Goal: Transaction & Acquisition: Book appointment/travel/reservation

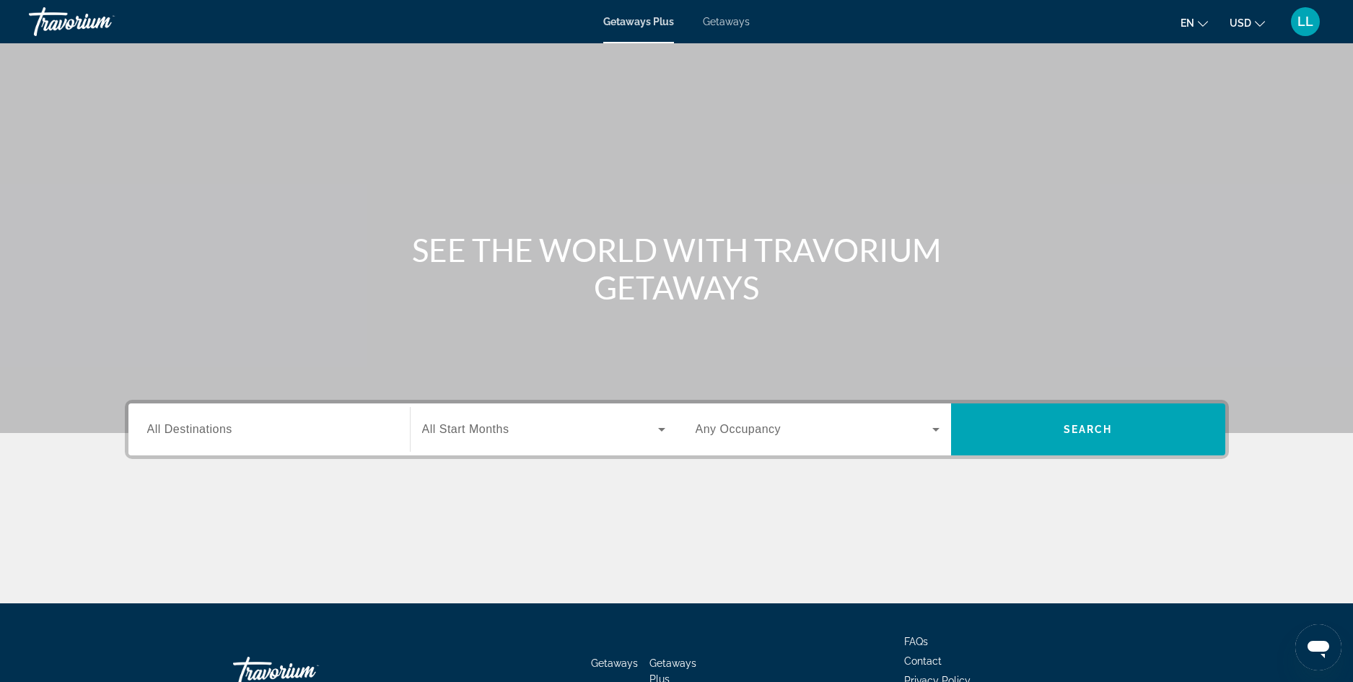
click at [1204, 24] on icon "Change language" at bounding box center [1203, 24] width 10 height 10
click at [1165, 152] on button "русский" at bounding box center [1165, 151] width 64 height 19
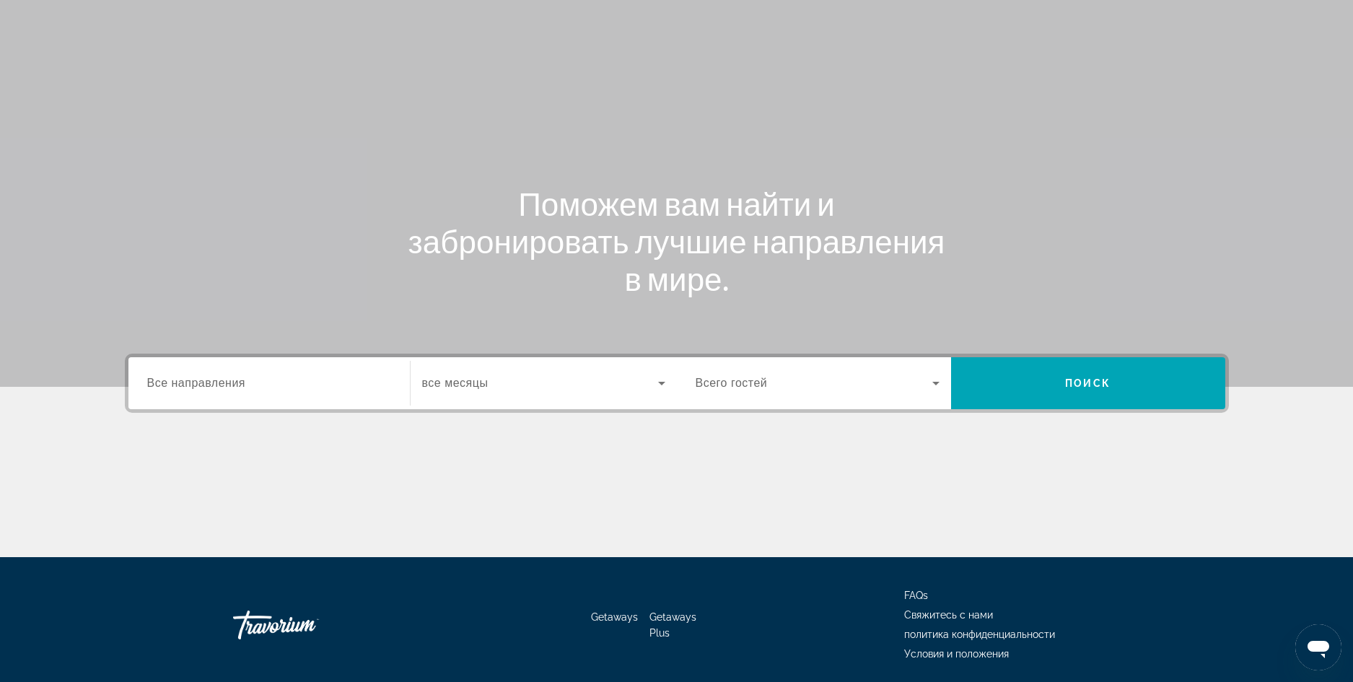
scroll to position [98, 0]
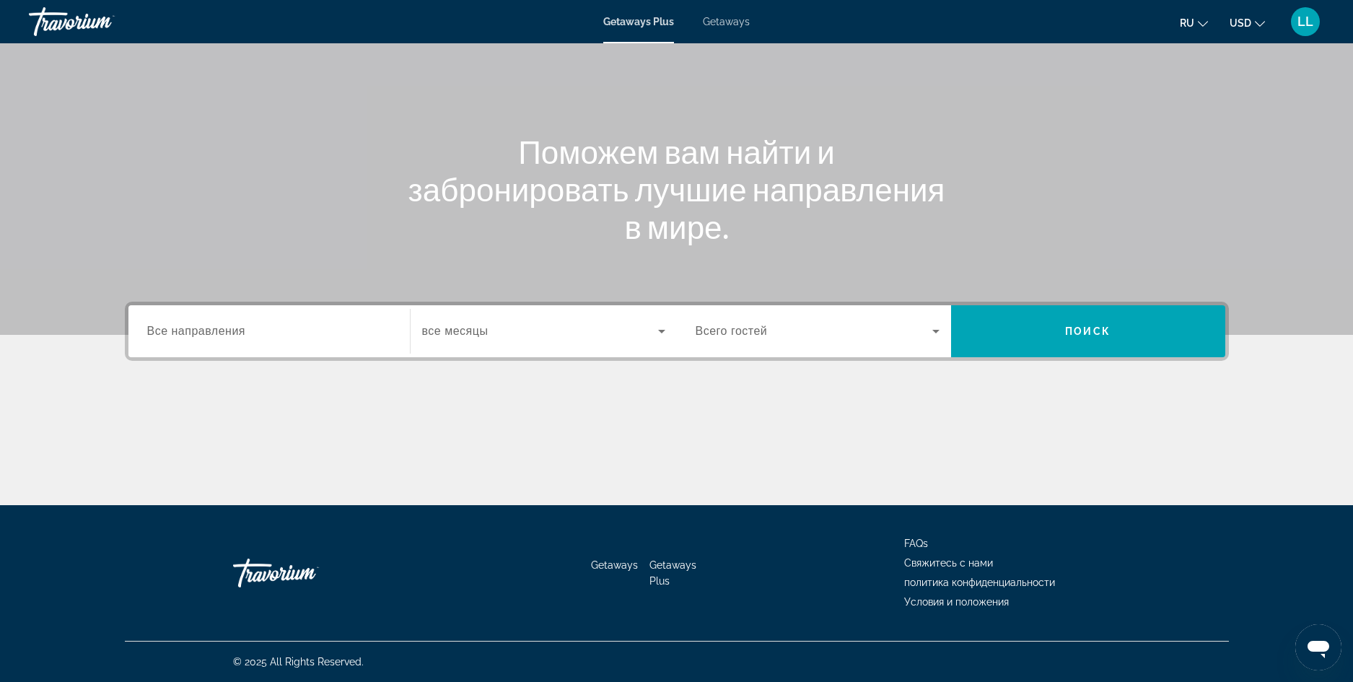
click at [662, 333] on icon "Search widget" at bounding box center [661, 332] width 7 height 4
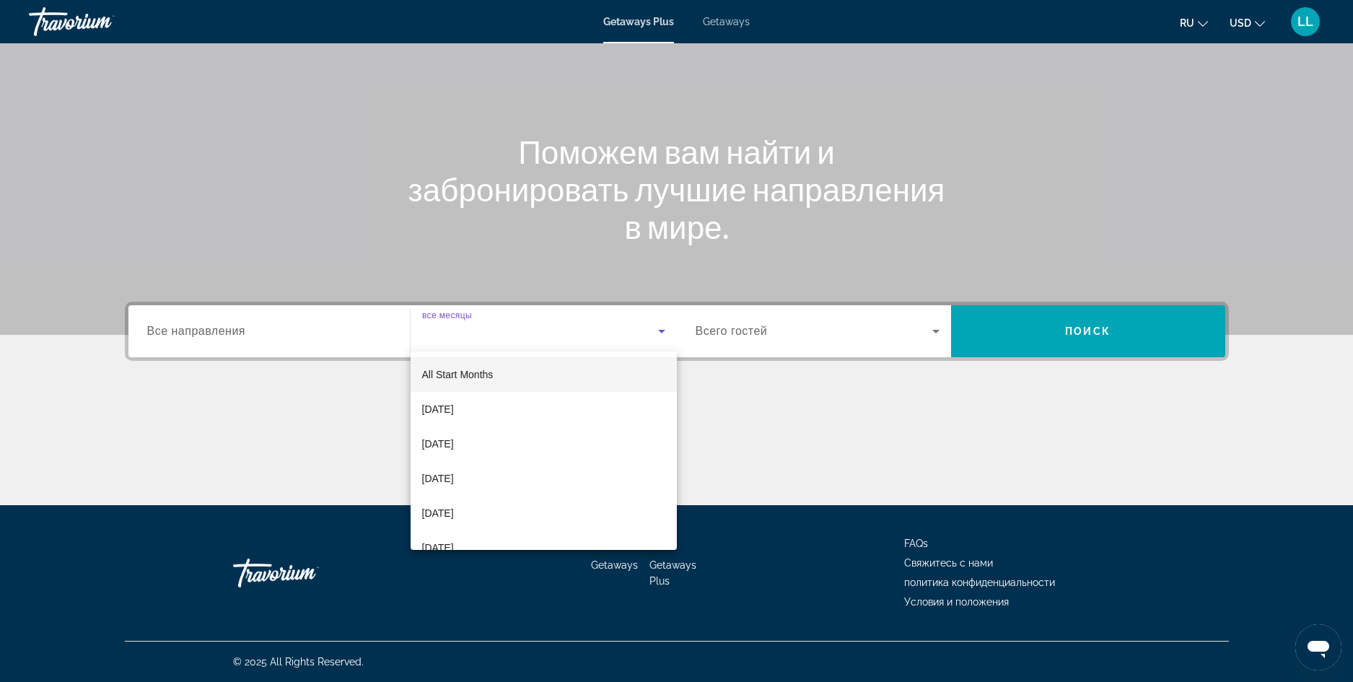
click at [934, 331] on div at bounding box center [676, 341] width 1353 height 682
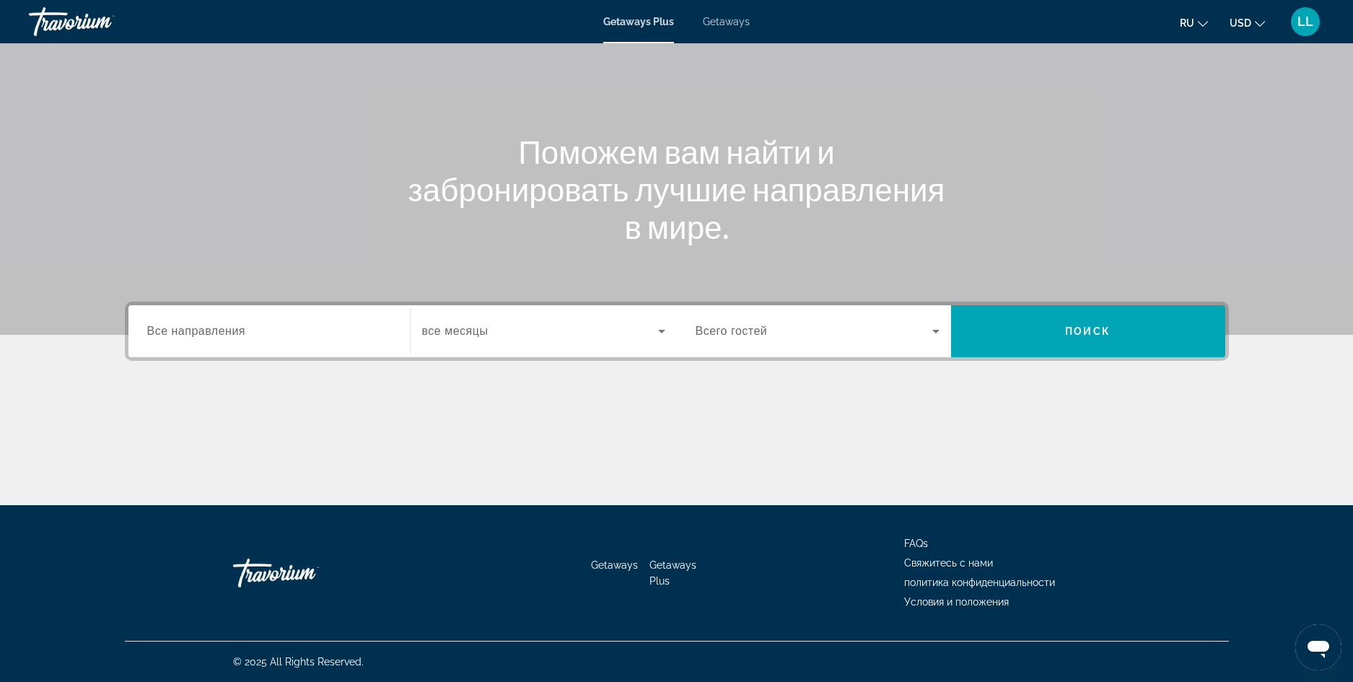
click at [934, 331] on icon "Search widget" at bounding box center [936, 332] width 7 height 4
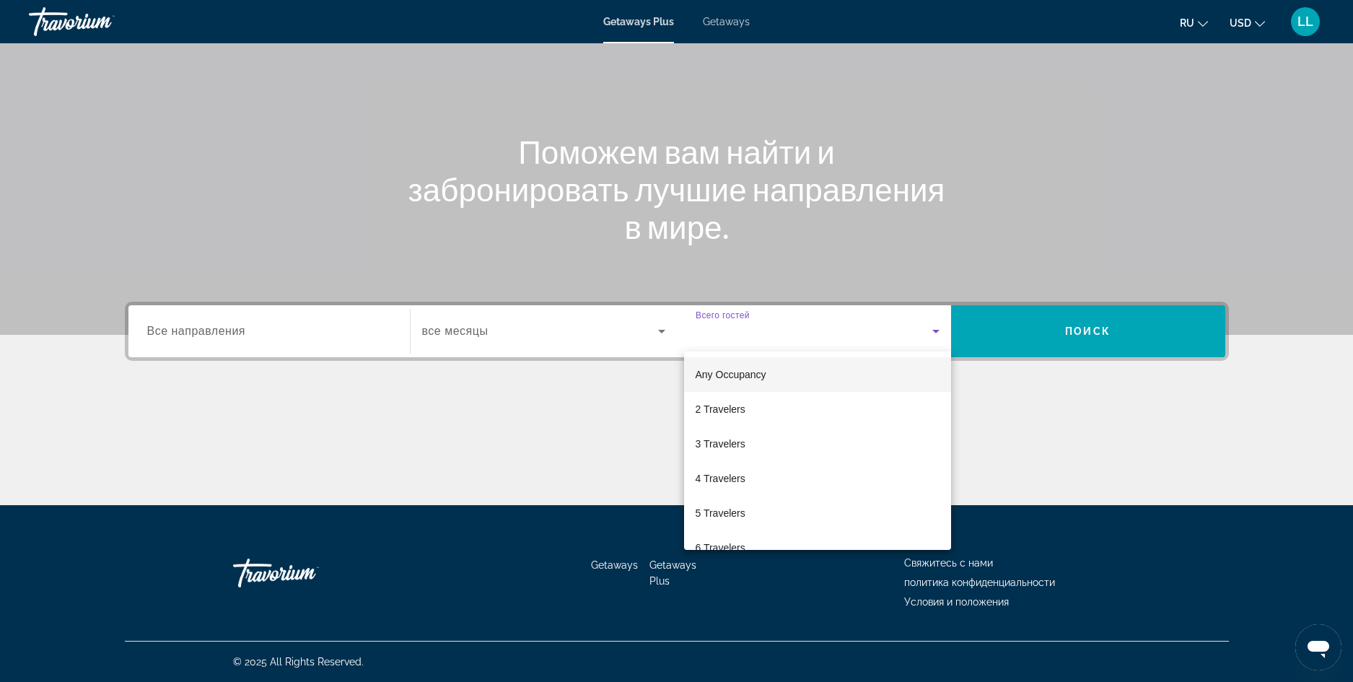
click at [1085, 336] on div at bounding box center [676, 341] width 1353 height 682
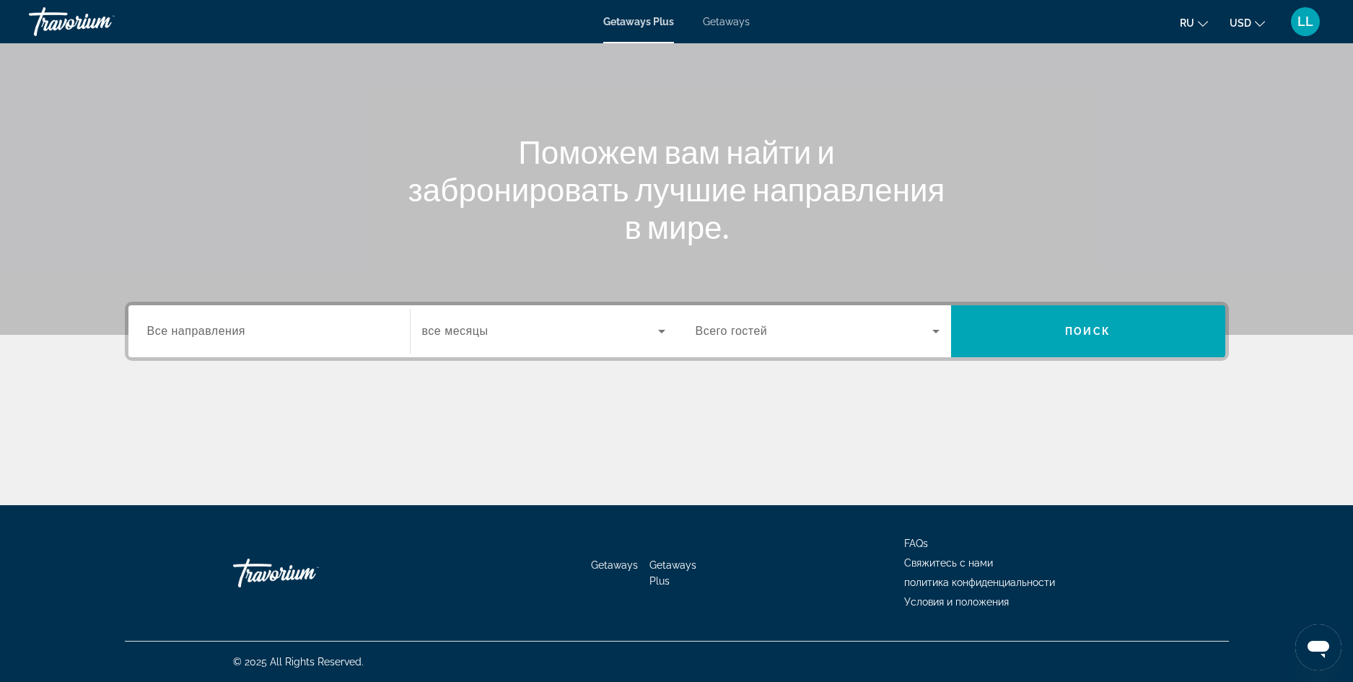
click at [727, 20] on span "Getaways" at bounding box center [726, 22] width 47 height 12
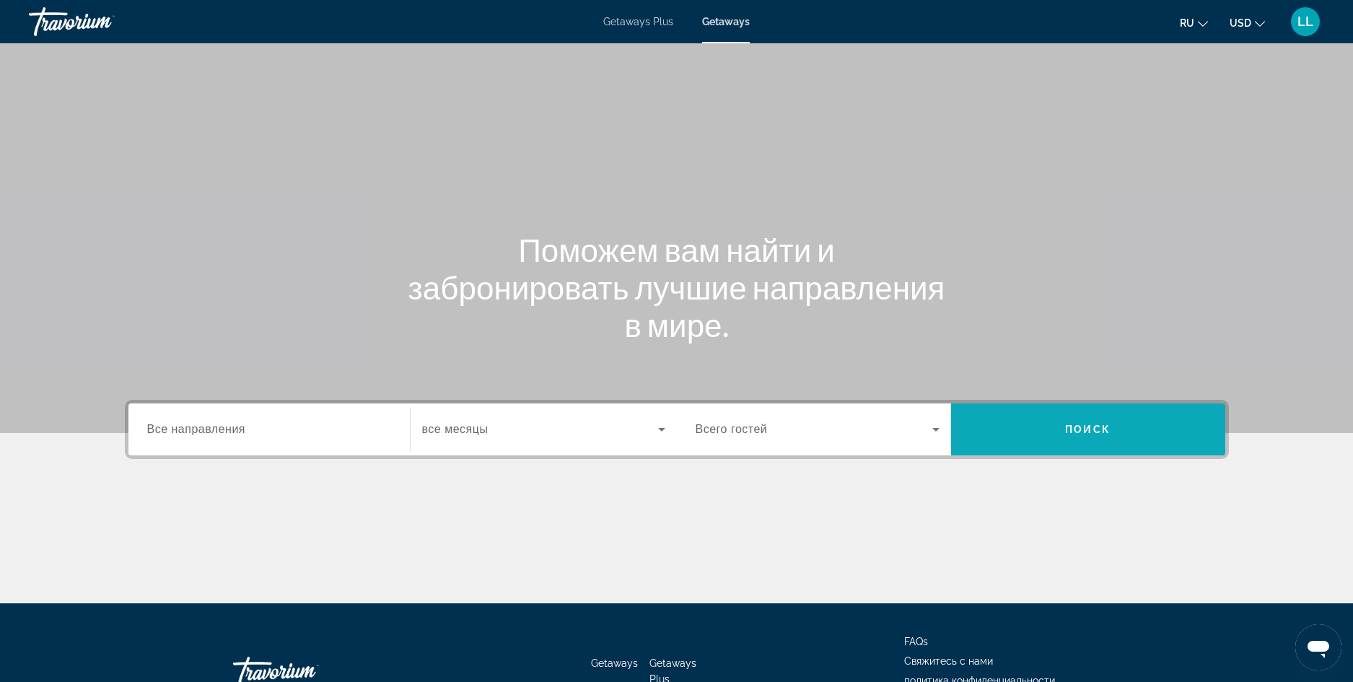
click at [1077, 432] on span "Поиск" at bounding box center [1087, 430] width 45 height 12
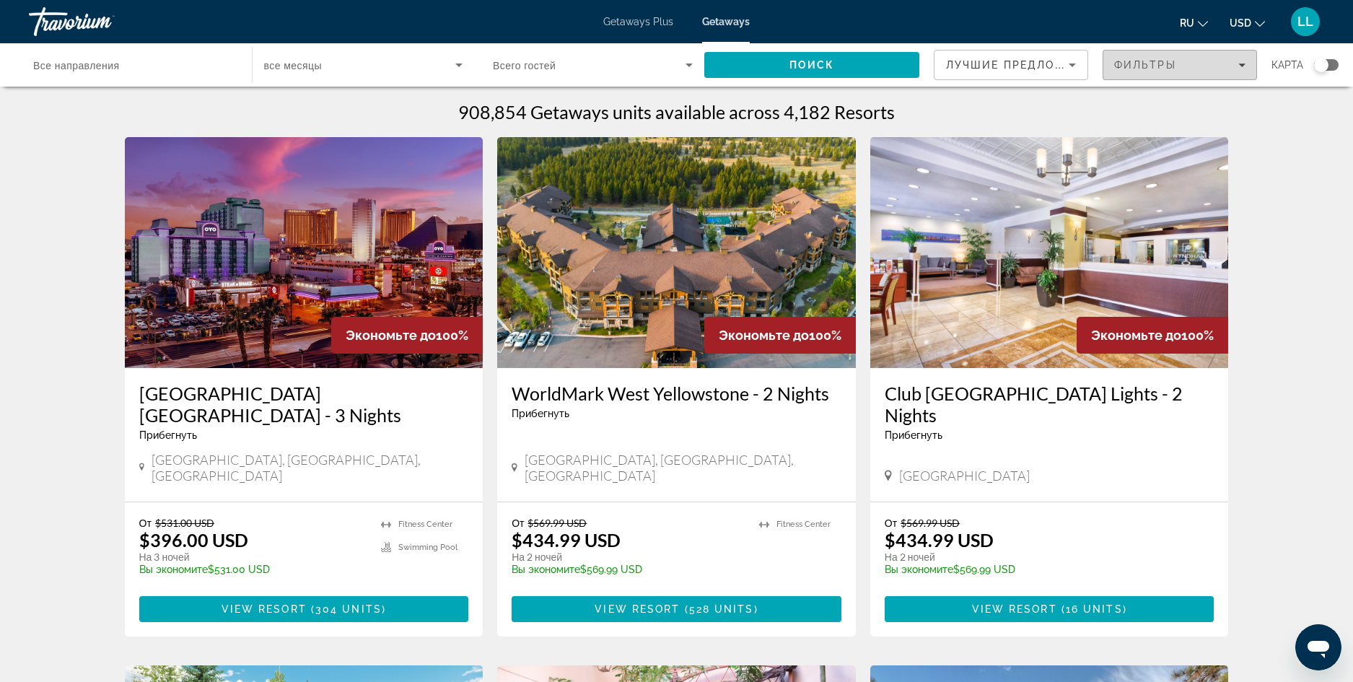
click at [1247, 70] on span "Filters" at bounding box center [1180, 65] width 153 height 35
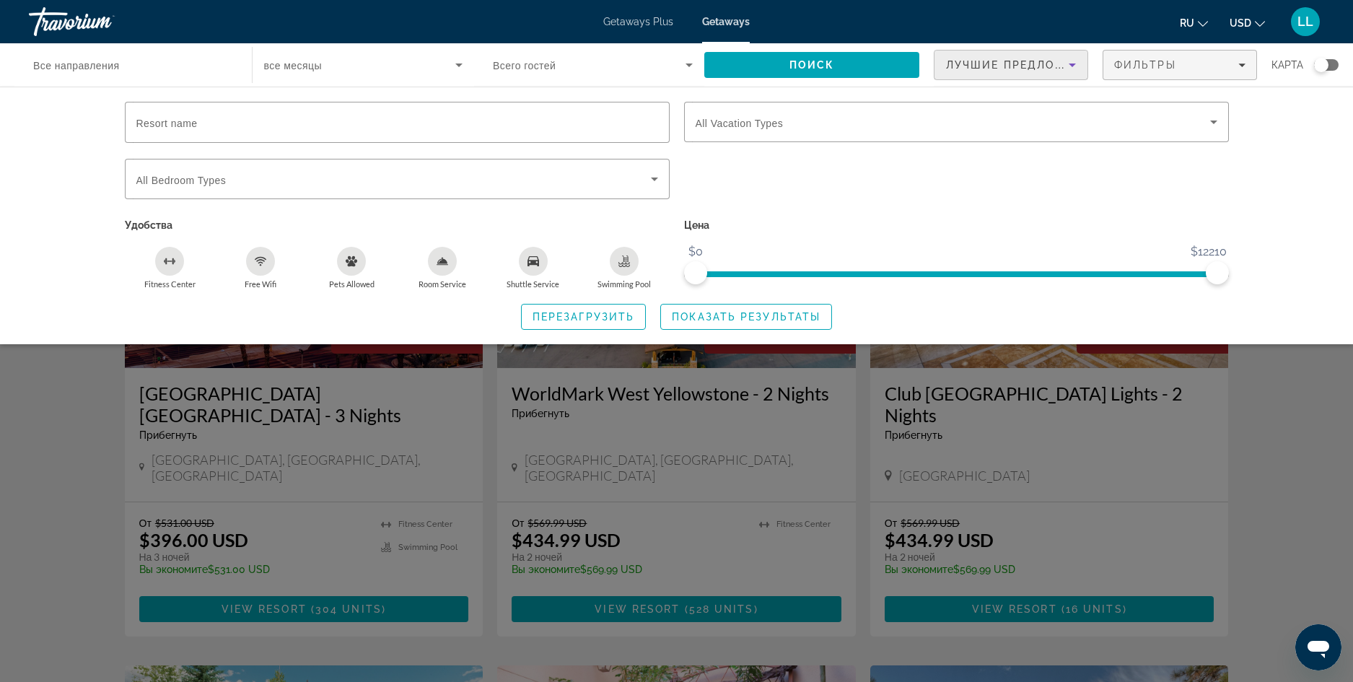
click at [1071, 69] on icon "Sort by" at bounding box center [1072, 64] width 17 height 17
click at [818, 192] on div at bounding box center [676, 341] width 1353 height 682
click at [101, 71] on input "Destination Все направления" at bounding box center [133, 65] width 200 height 17
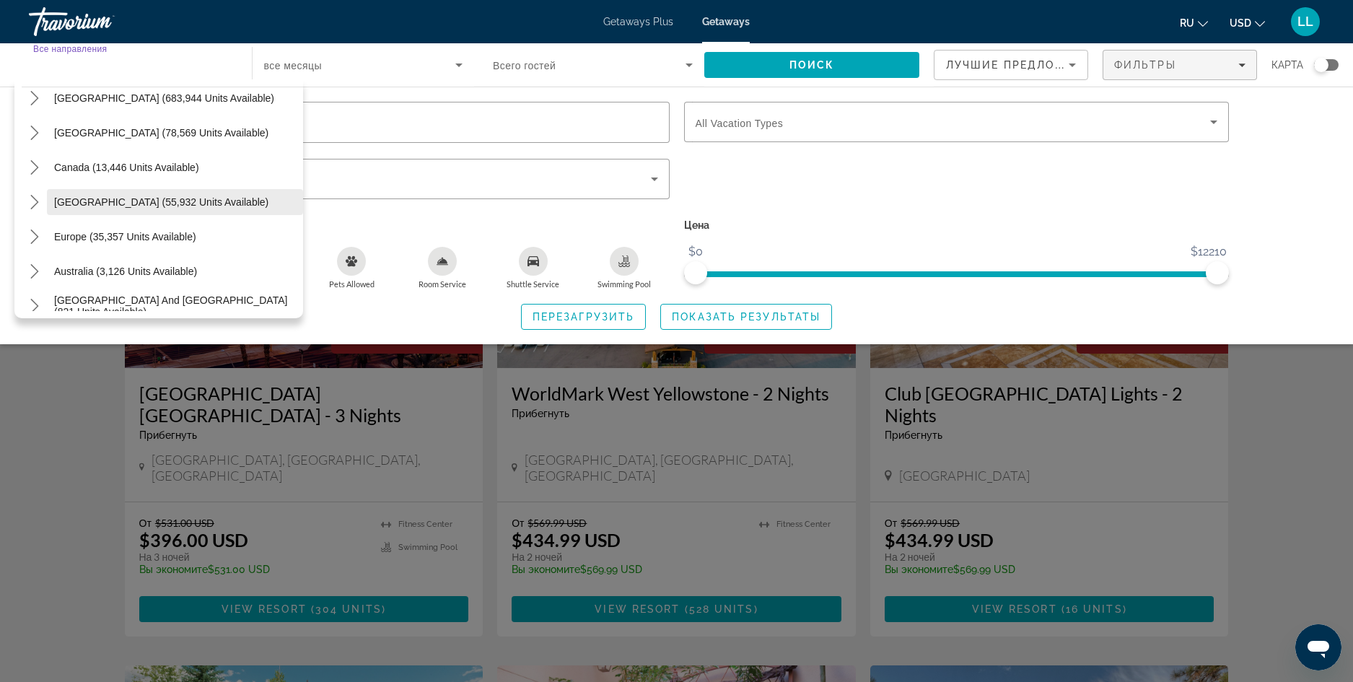
scroll to position [72, 0]
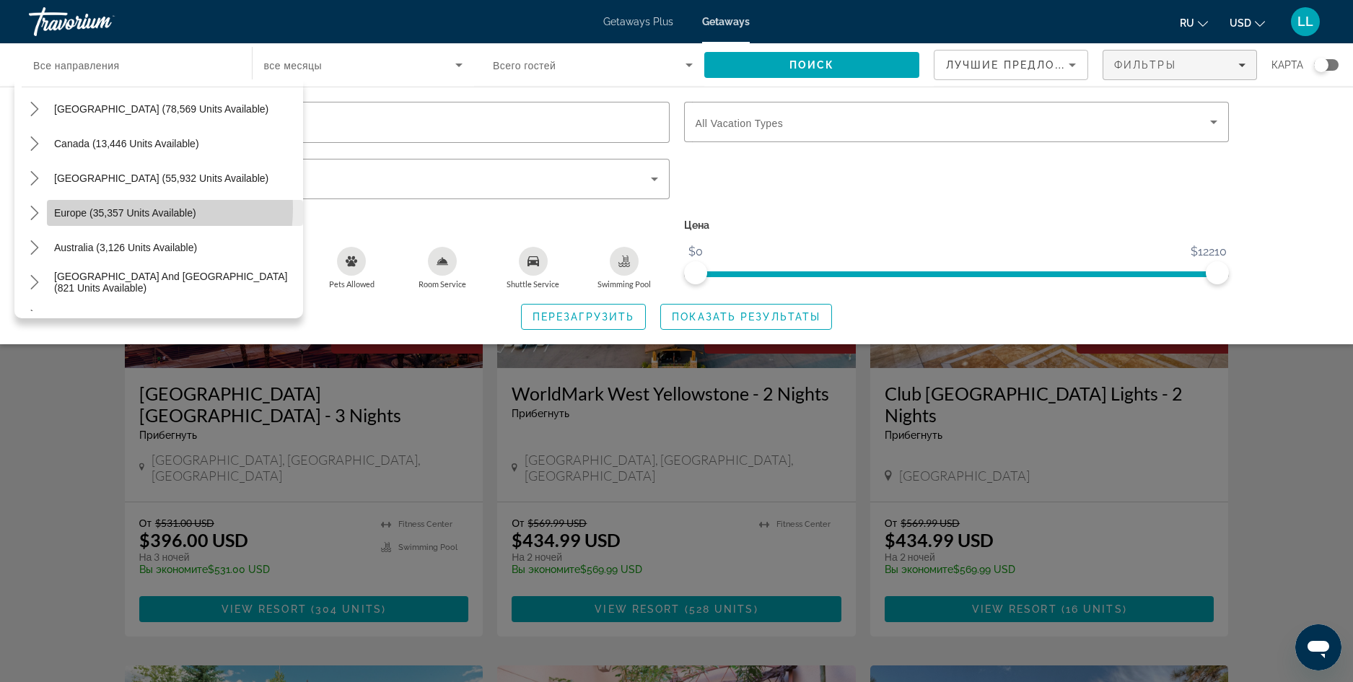
click at [118, 208] on span "Europe (35,357 units available)" at bounding box center [125, 213] width 142 height 12
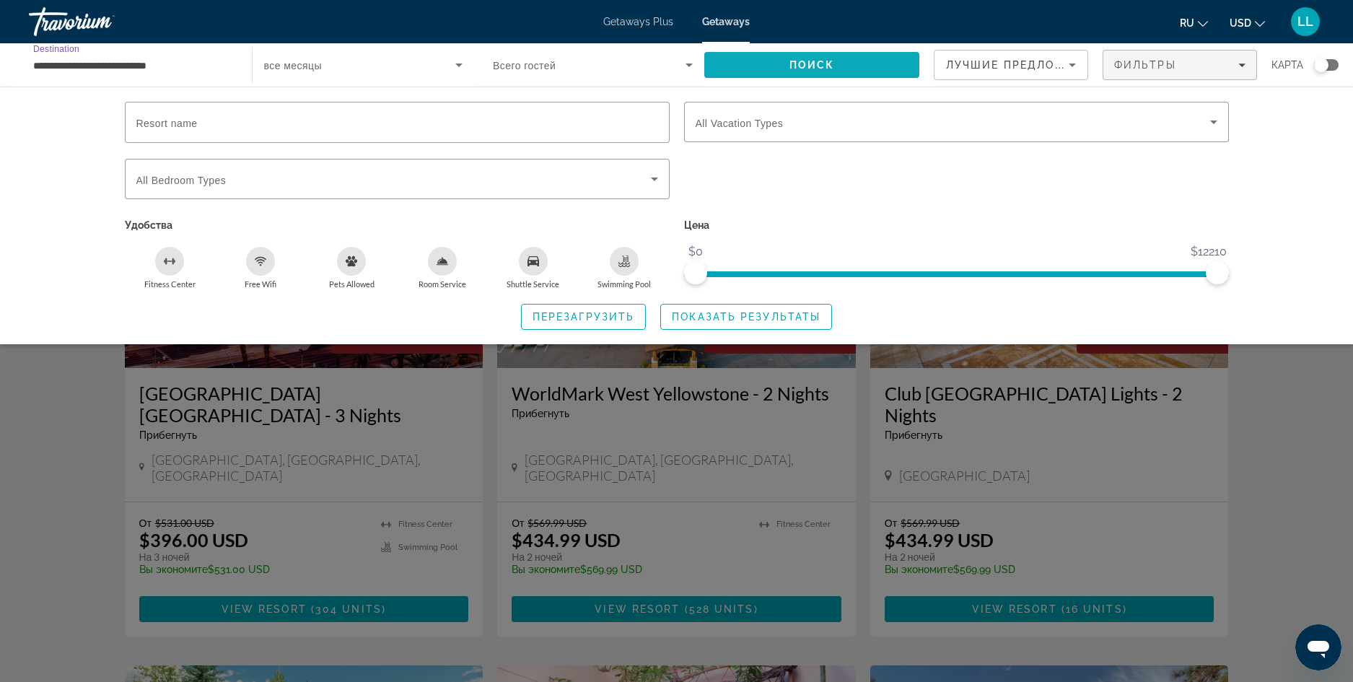
click at [829, 68] on span "Поиск" at bounding box center [812, 65] width 45 height 12
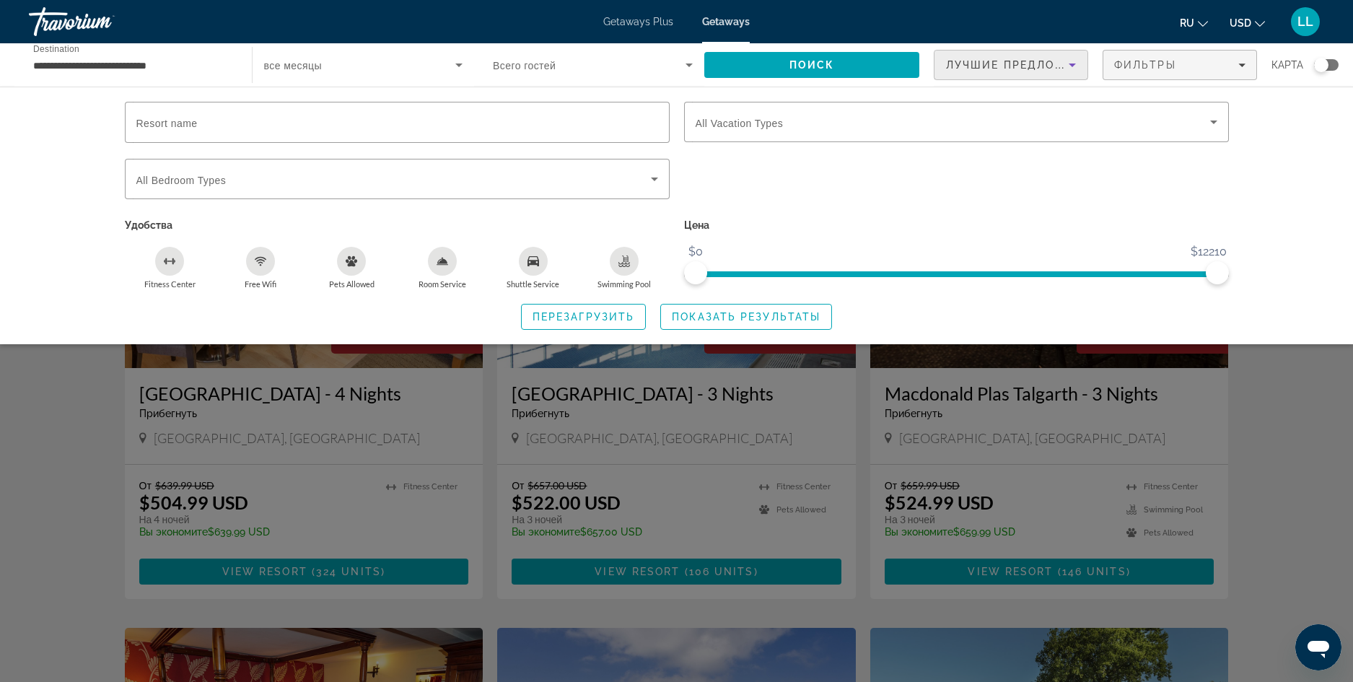
click at [1064, 64] on icon "Sort by" at bounding box center [1072, 64] width 17 height 17
click at [687, 66] on div at bounding box center [676, 341] width 1353 height 682
click at [685, 61] on icon "Search widget" at bounding box center [689, 64] width 17 height 17
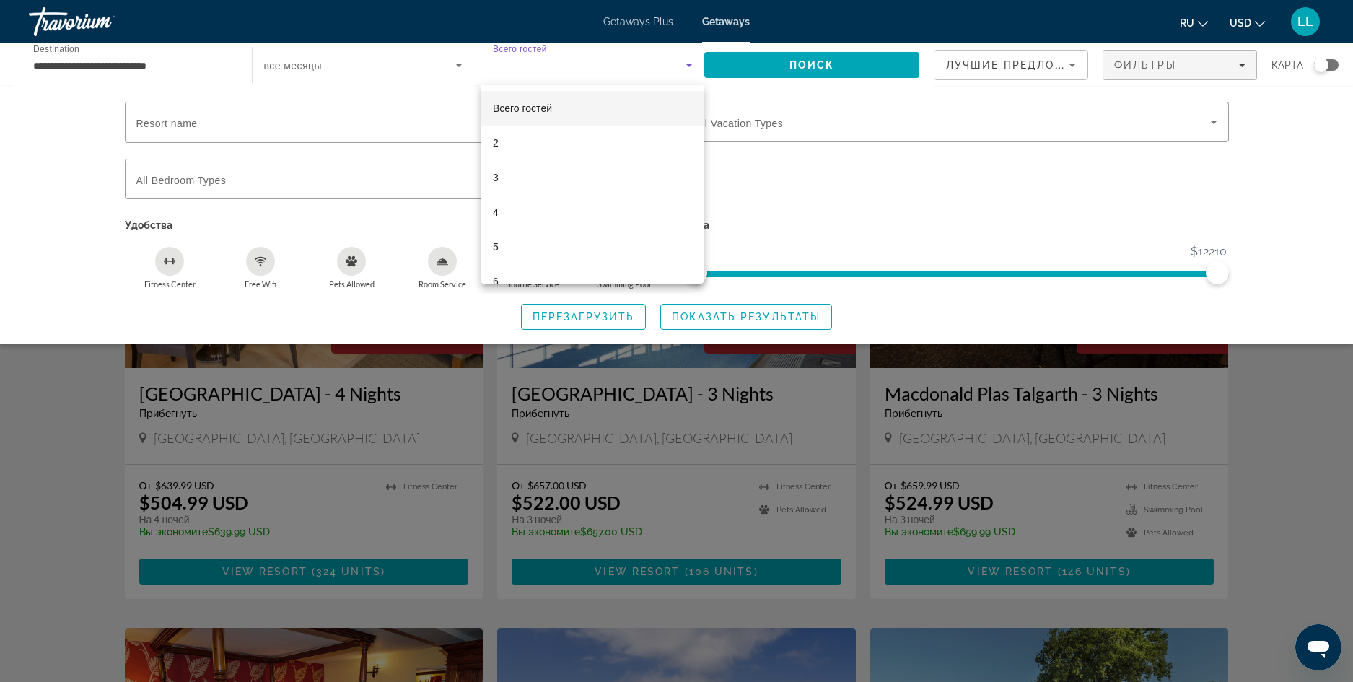
click at [1237, 65] on div at bounding box center [676, 341] width 1353 height 682
drag, startPoint x: 1324, startPoint y: 61, endPoint x: 1318, endPoint y: 55, distance: 8.7
click at [1341, 56] on div "**********" at bounding box center [676, 64] width 1353 height 43
click at [1318, 66] on div "Search widget" at bounding box center [1321, 65] width 14 height 14
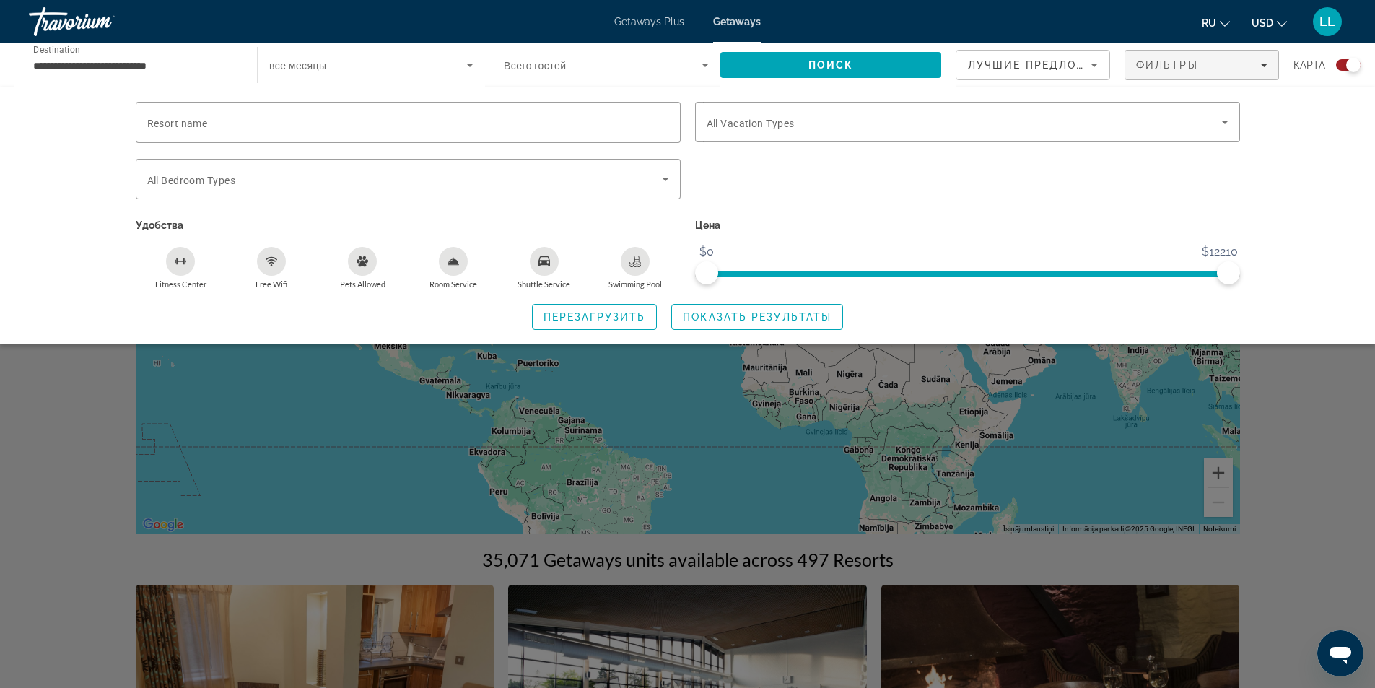
drag, startPoint x: 1348, startPoint y: 61, endPoint x: 1340, endPoint y: 63, distance: 8.2
click at [1340, 63] on div "Search widget" at bounding box center [1348, 65] width 25 height 12
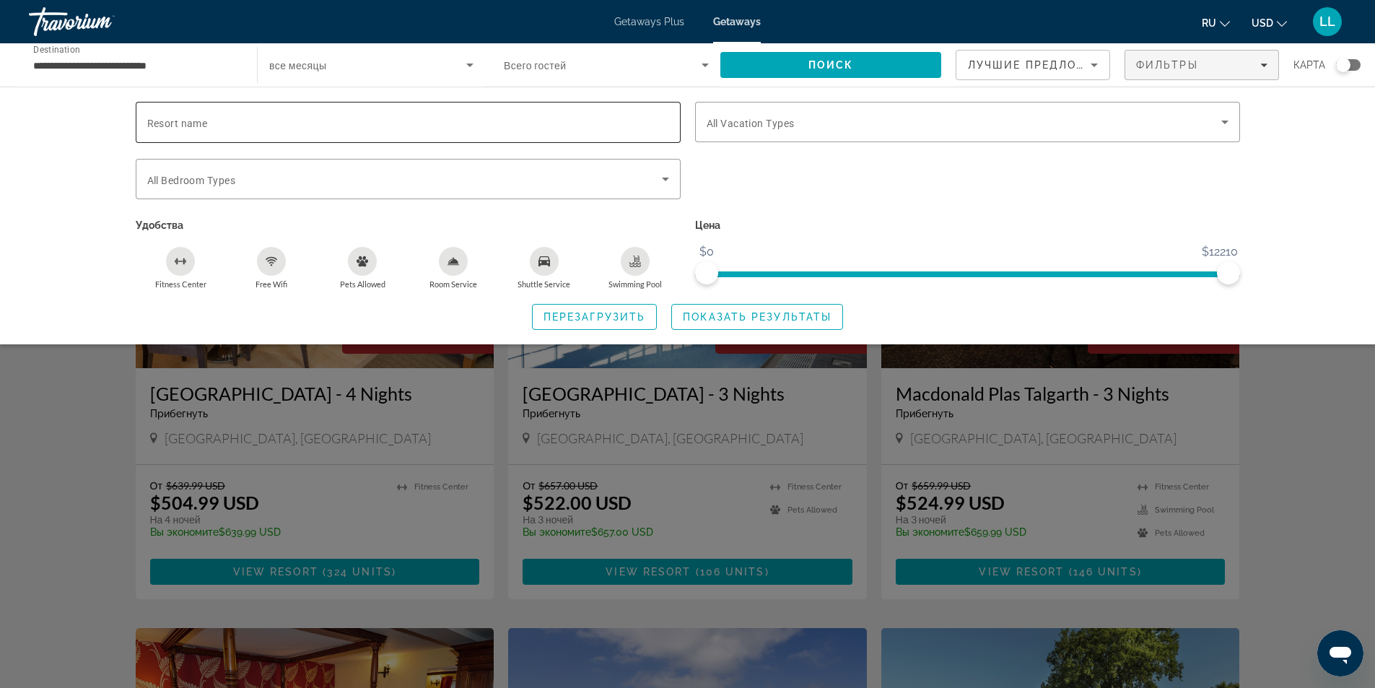
click at [284, 122] on input "Resort name" at bounding box center [408, 122] width 522 height 17
click at [663, 178] on icon "Search widget" at bounding box center [665, 180] width 7 height 4
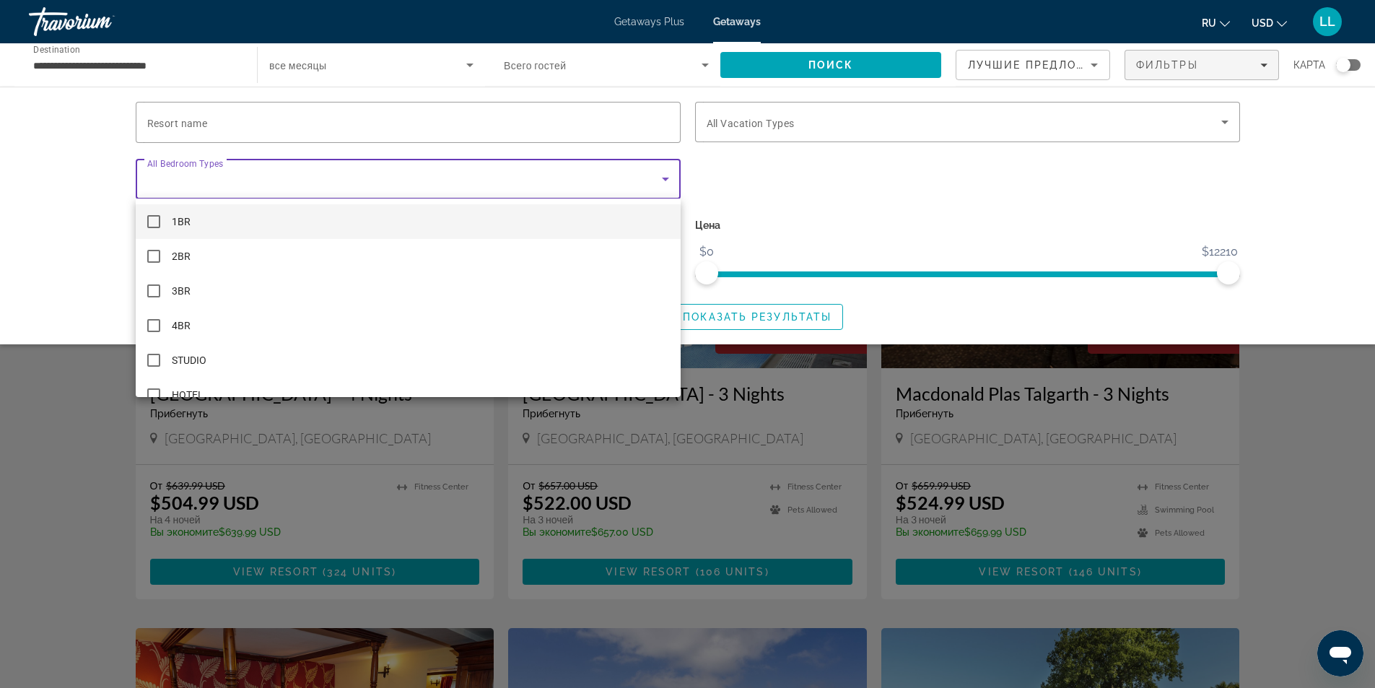
click at [663, 177] on div at bounding box center [687, 344] width 1375 height 688
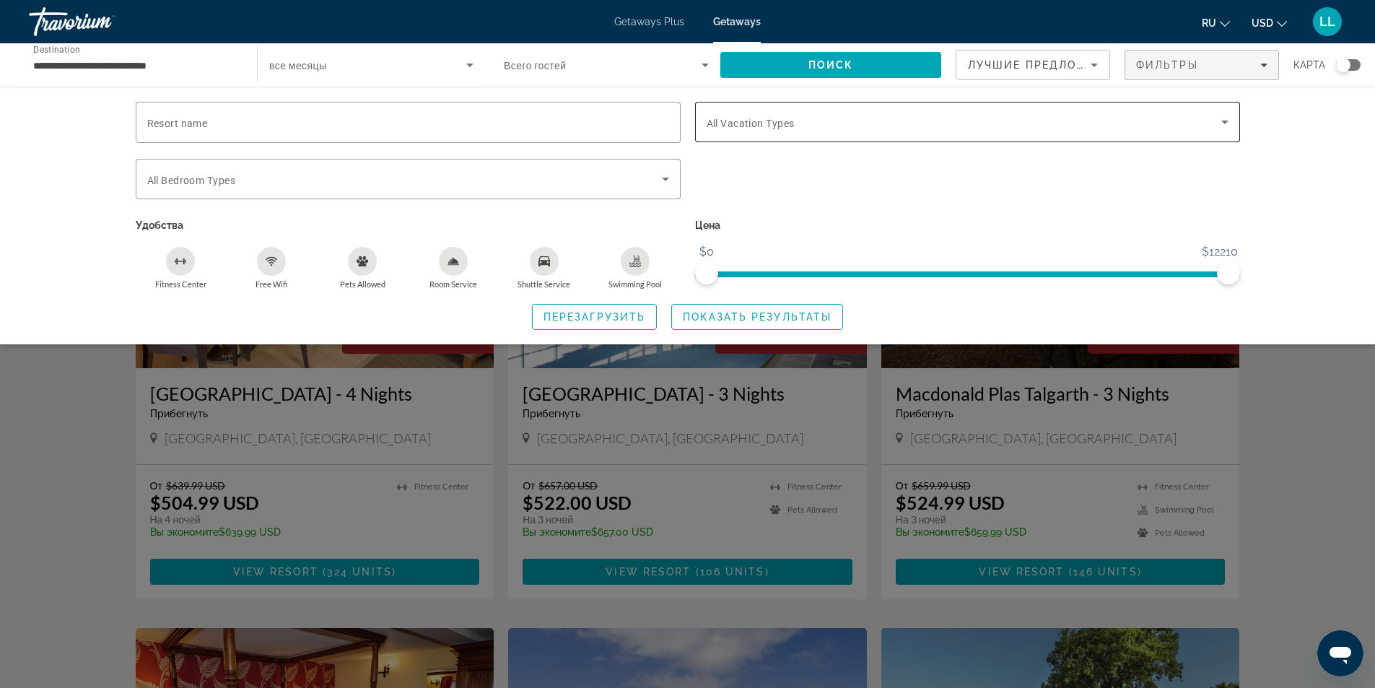
click at [1226, 123] on icon "Search widget" at bounding box center [1224, 121] width 17 height 17
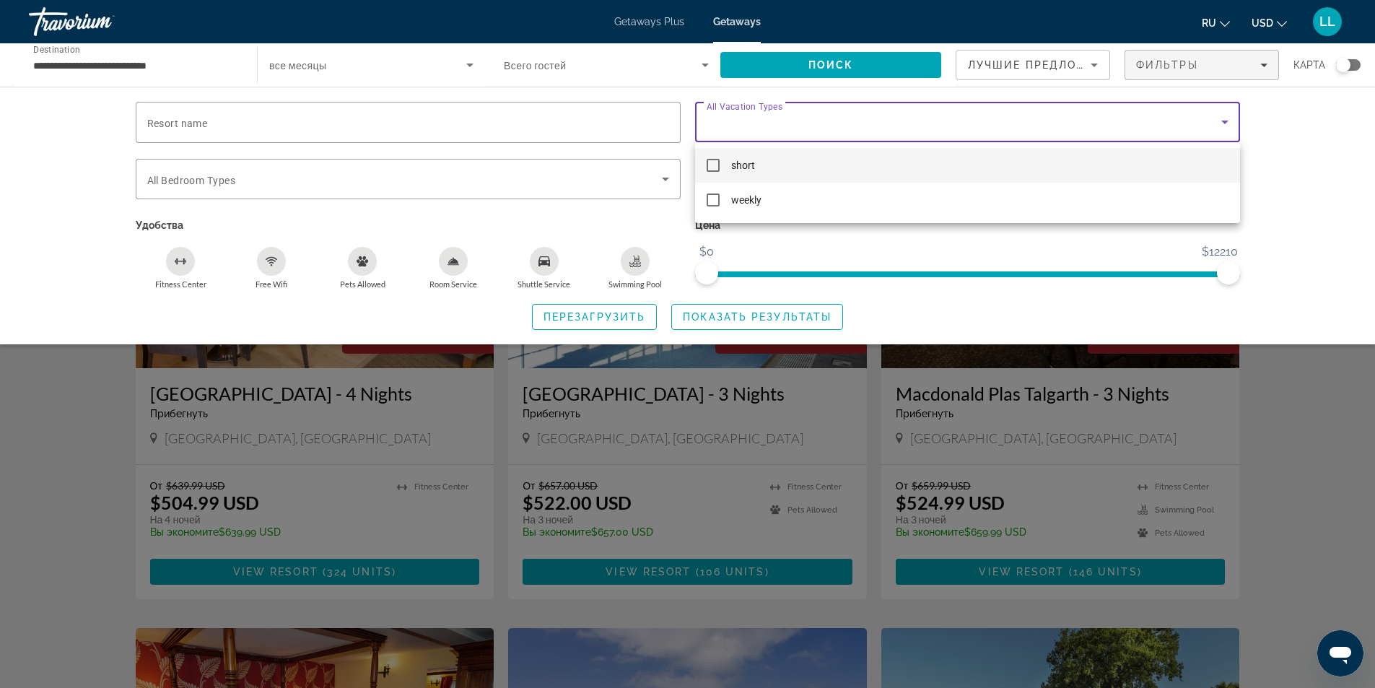
click at [1226, 123] on div at bounding box center [687, 344] width 1375 height 688
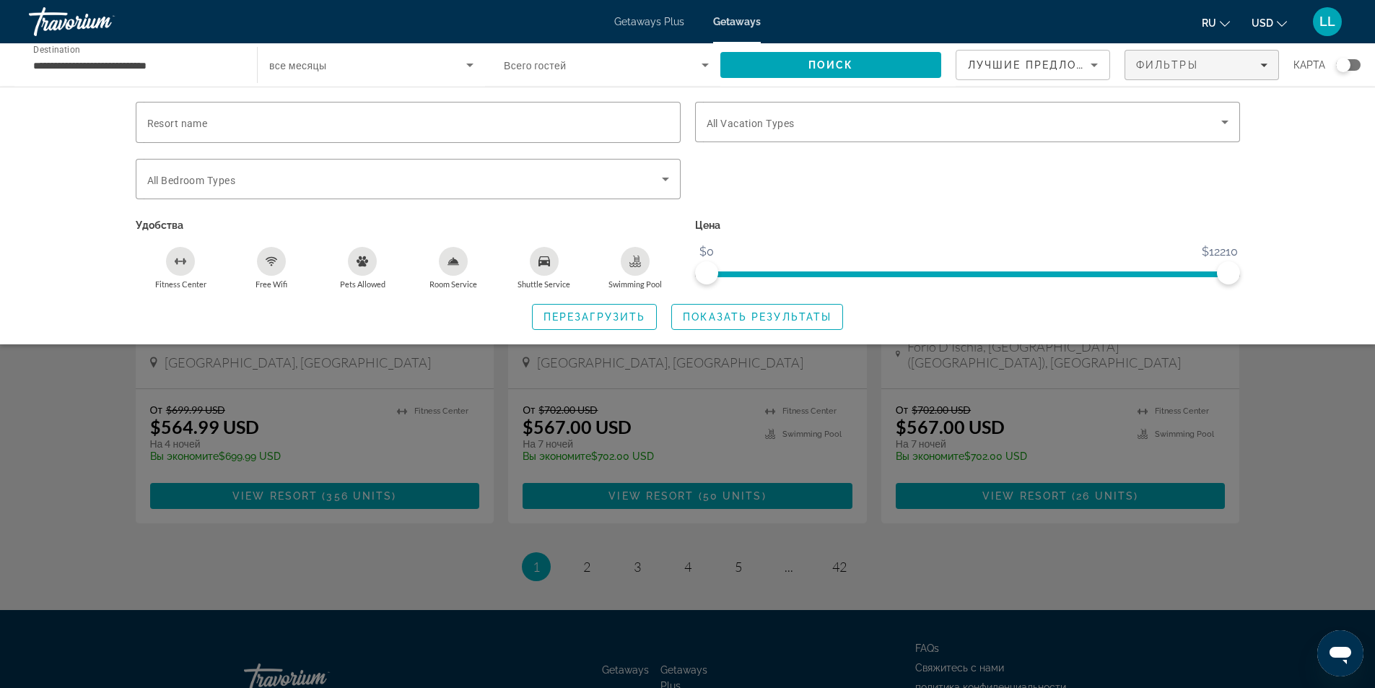
scroll to position [1647, 0]
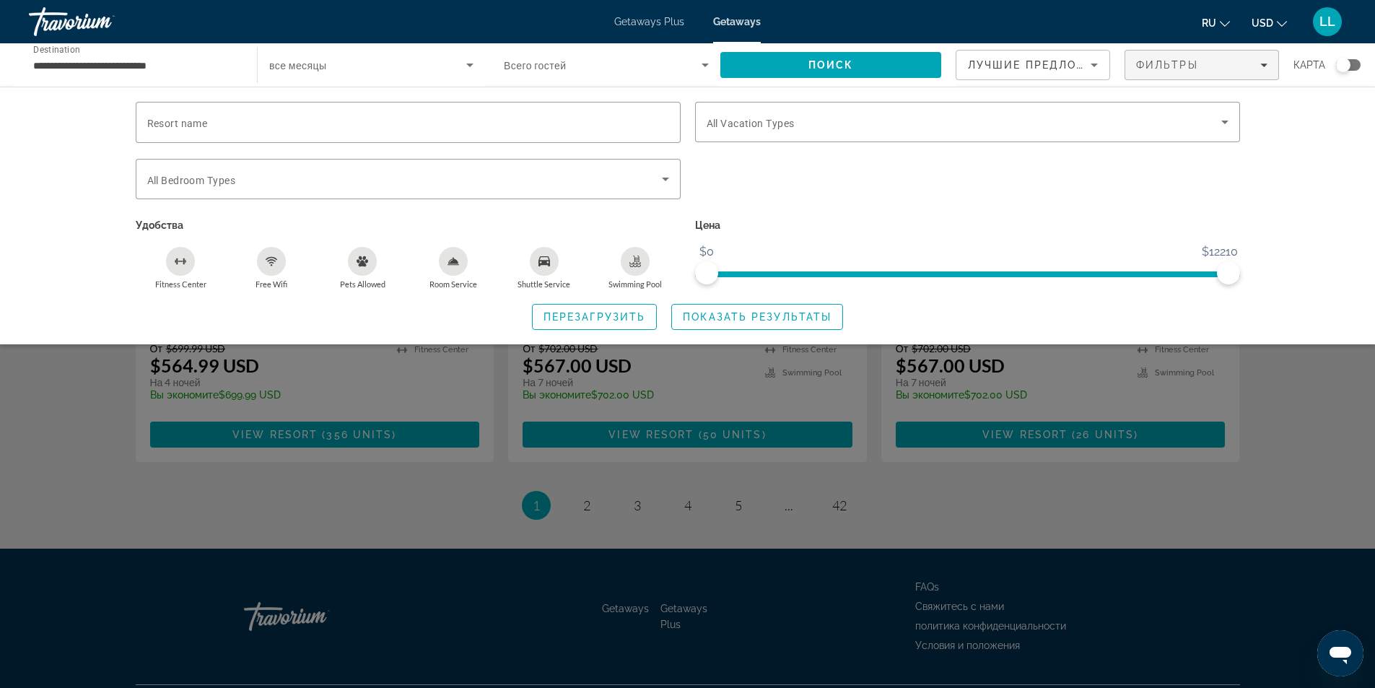
click at [839, 468] on div "Search widget" at bounding box center [687, 452] width 1375 height 471
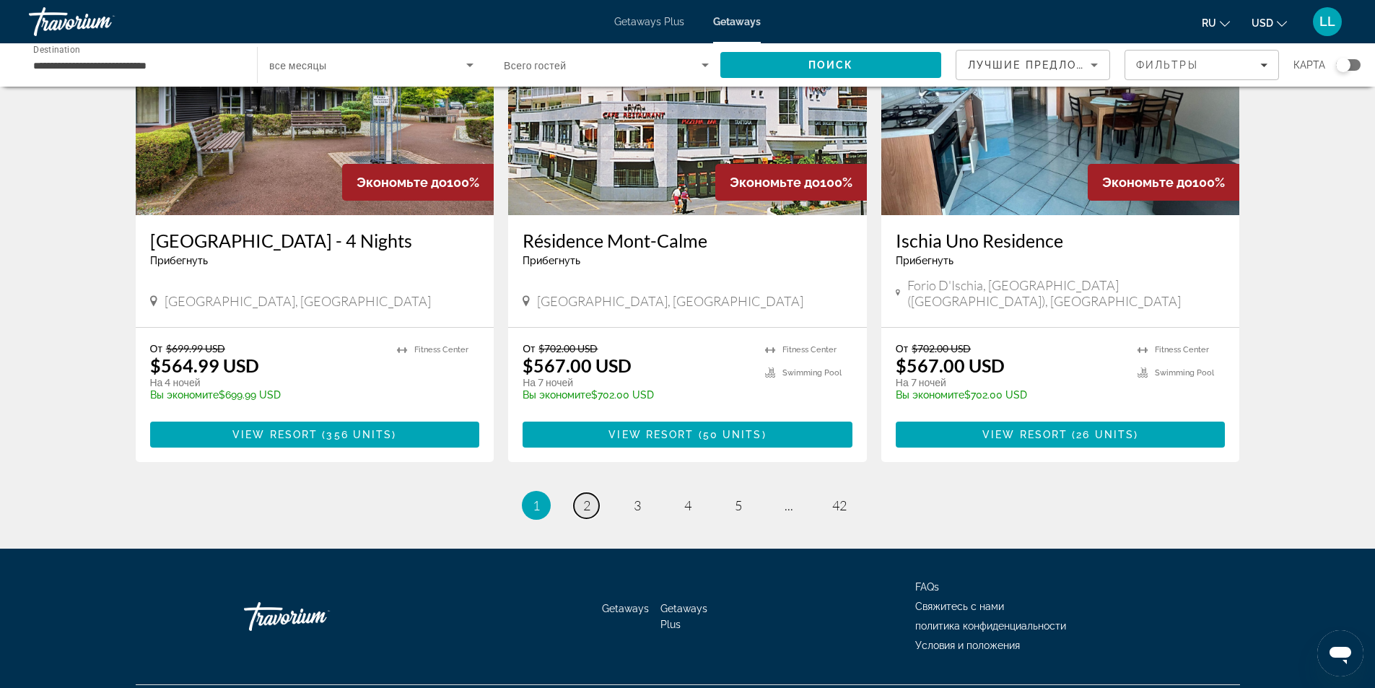
click at [585, 497] on span "2" at bounding box center [586, 505] width 7 height 16
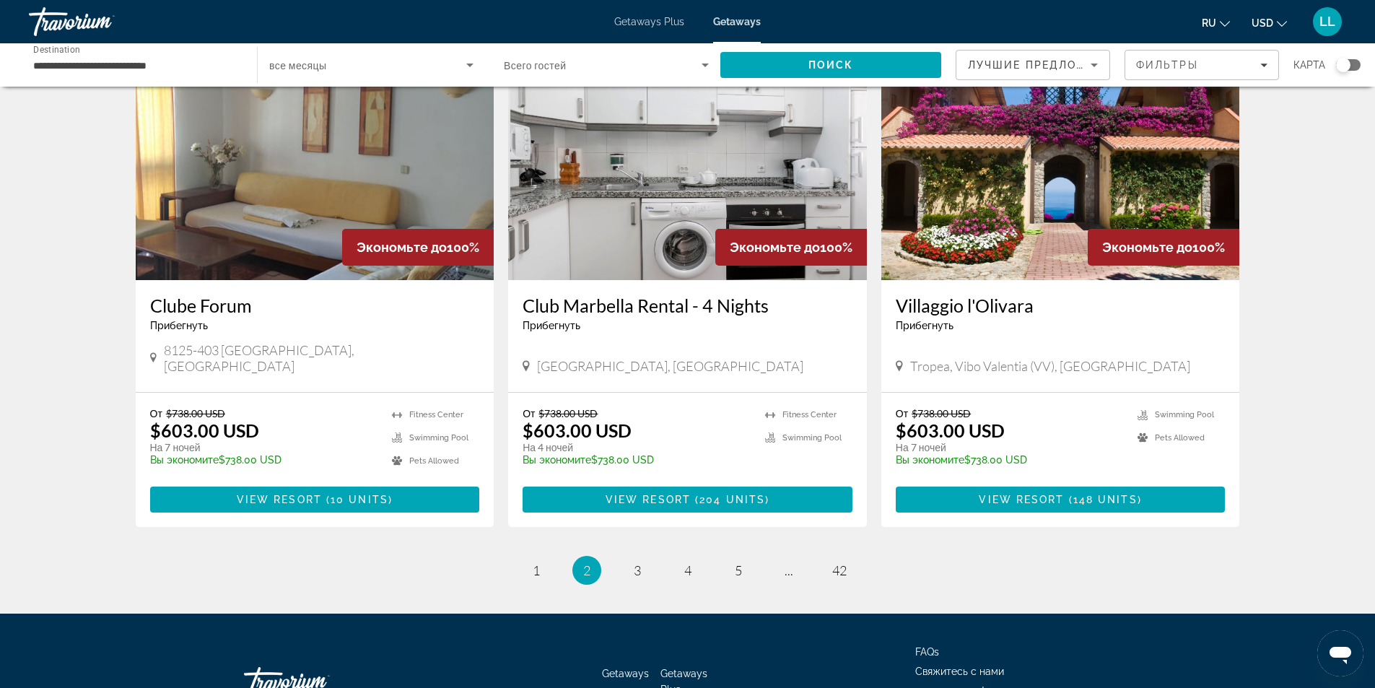
scroll to position [1648, 0]
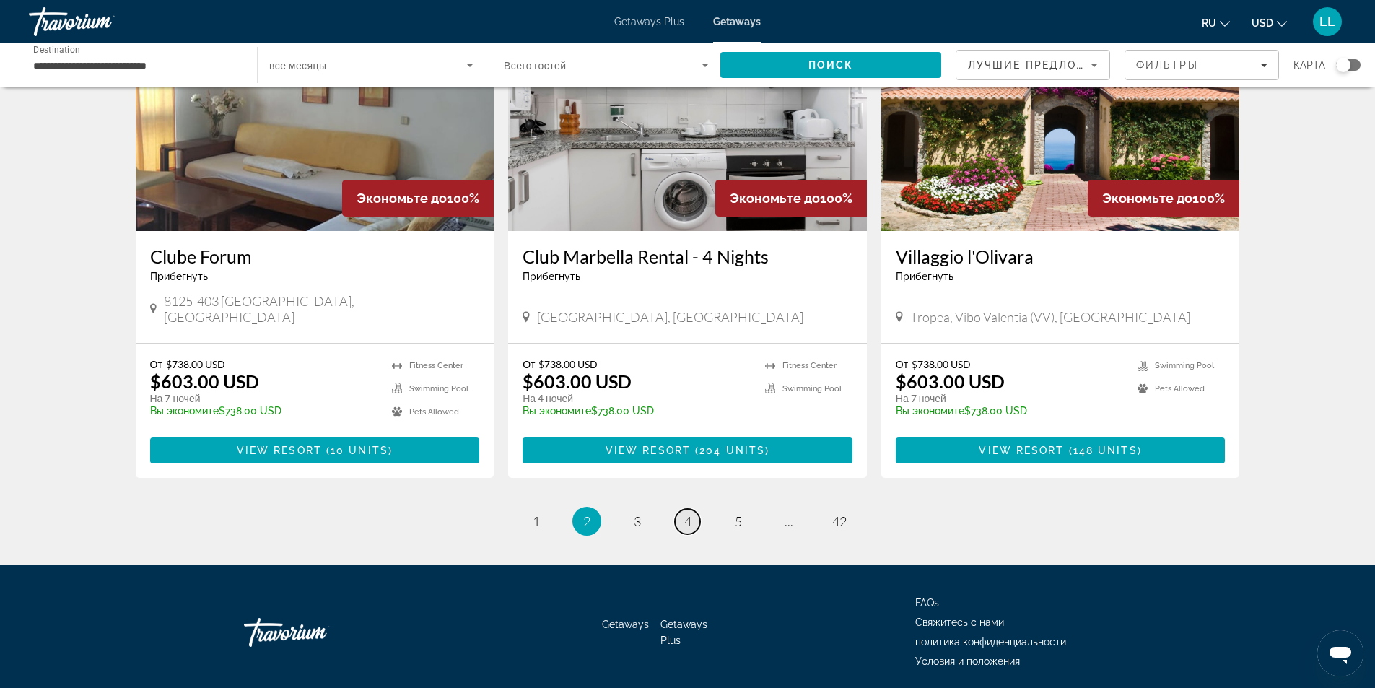
click at [685, 513] on span "4" at bounding box center [687, 521] width 7 height 16
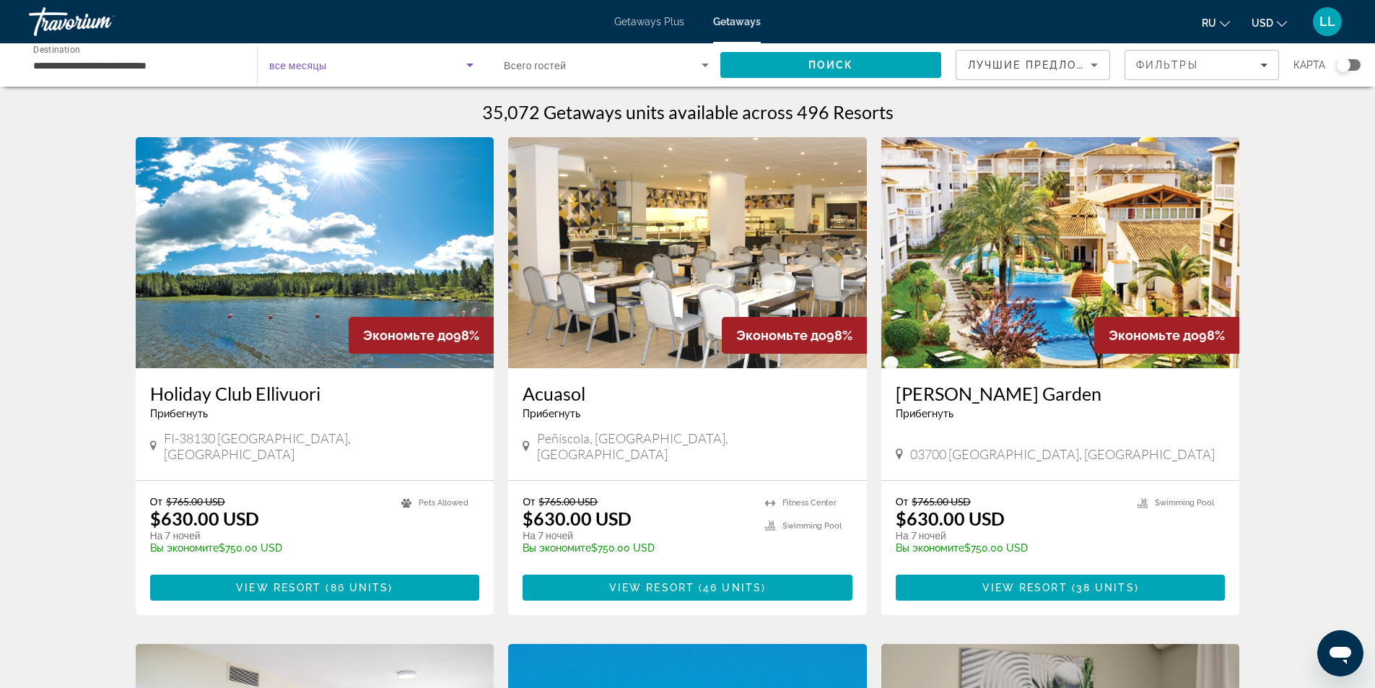
click at [466, 64] on icon "Search widget" at bounding box center [469, 64] width 17 height 17
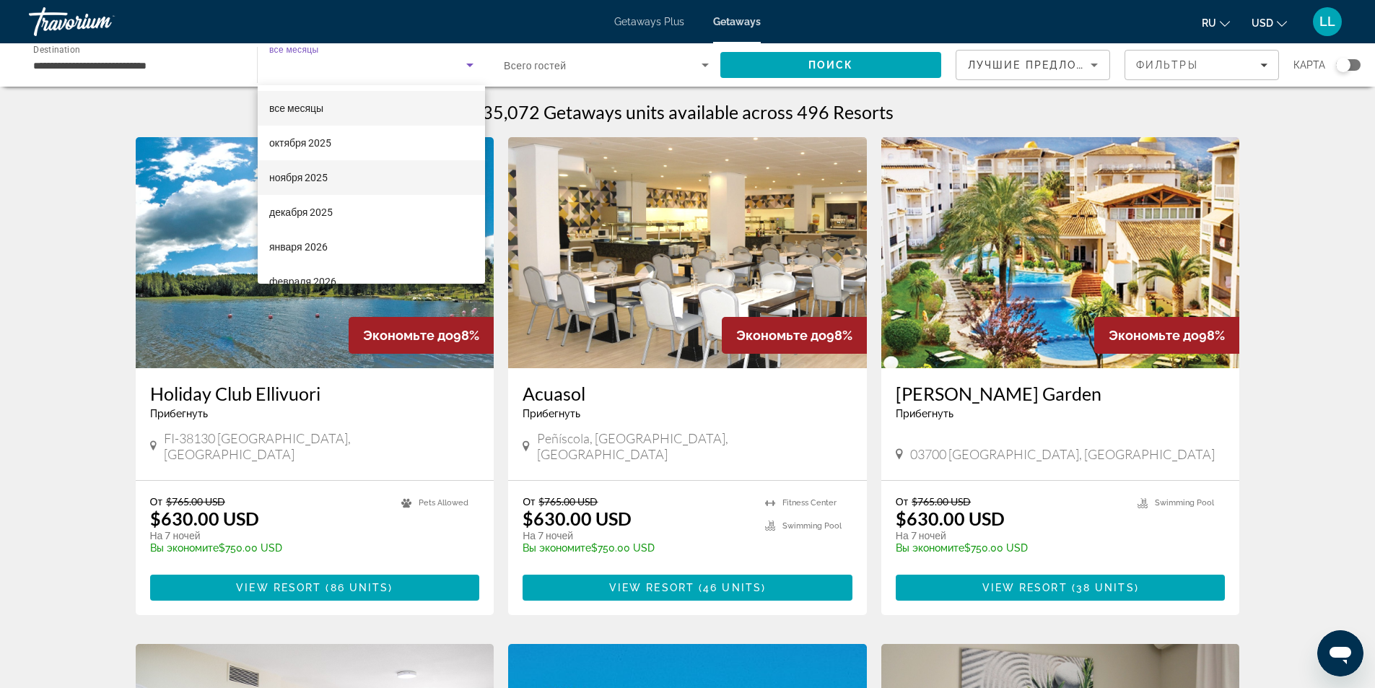
click at [297, 172] on span "ноября 2025" at bounding box center [298, 177] width 58 height 17
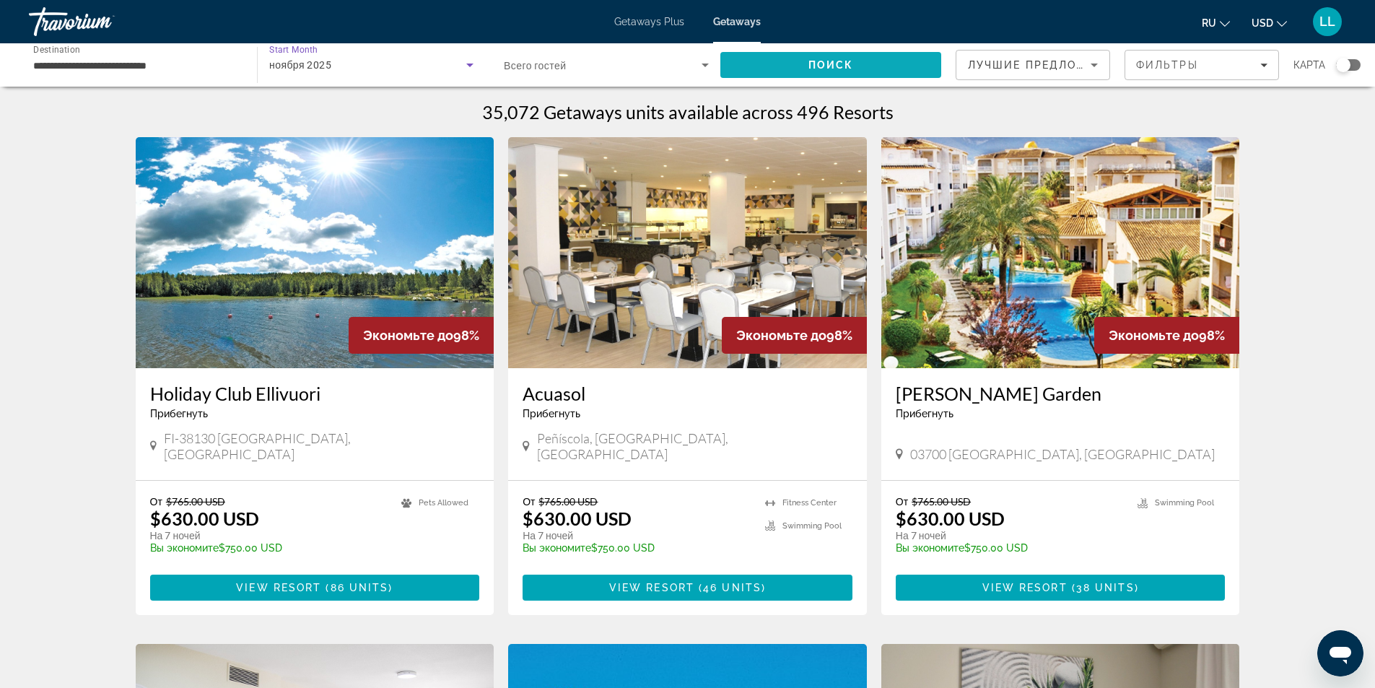
click at [830, 68] on span "Поиск" at bounding box center [830, 65] width 45 height 12
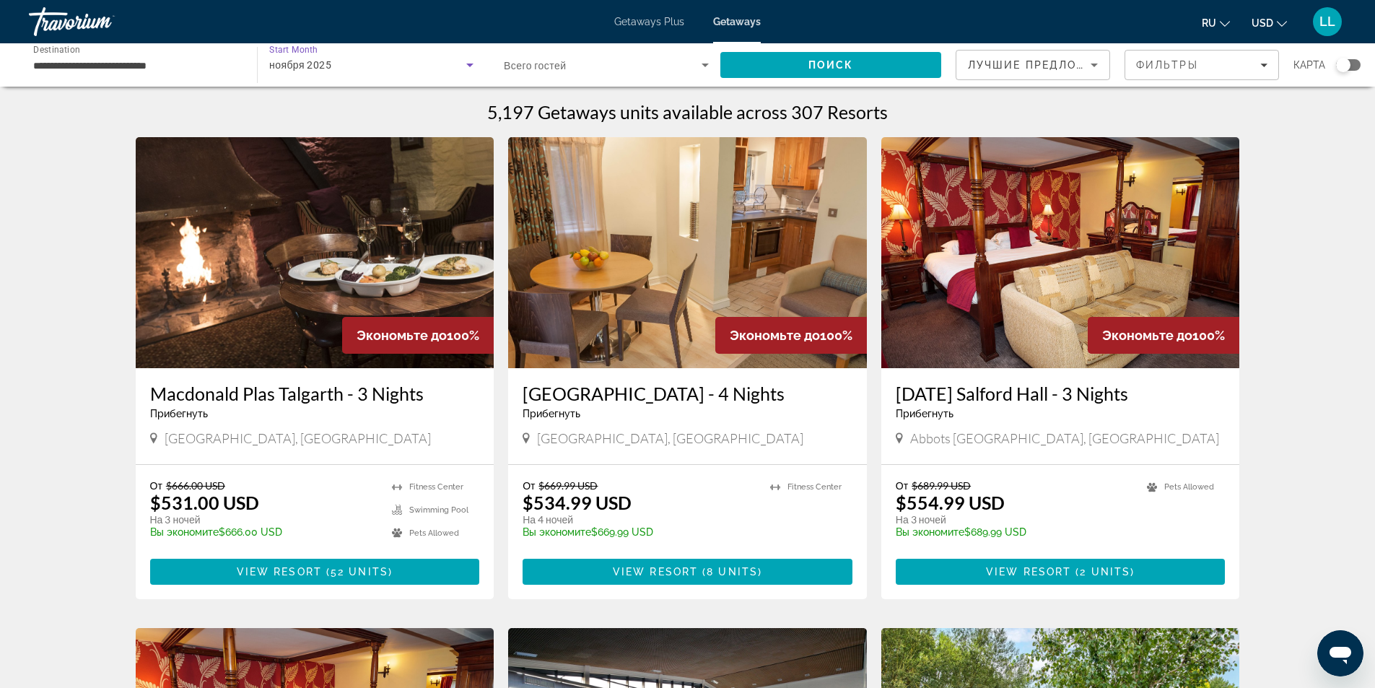
click at [469, 63] on icon "Search widget" at bounding box center [469, 64] width 17 height 17
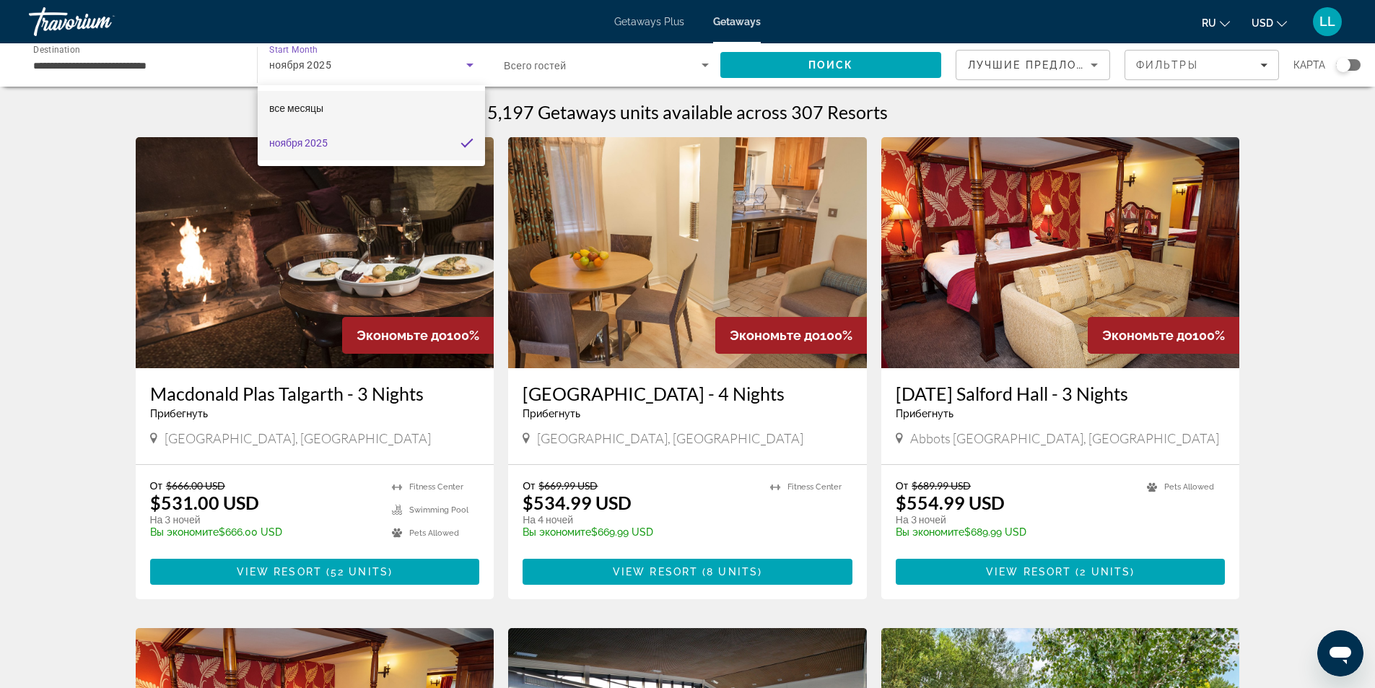
click at [318, 102] on span "все месяцы" at bounding box center [296, 108] width 54 height 12
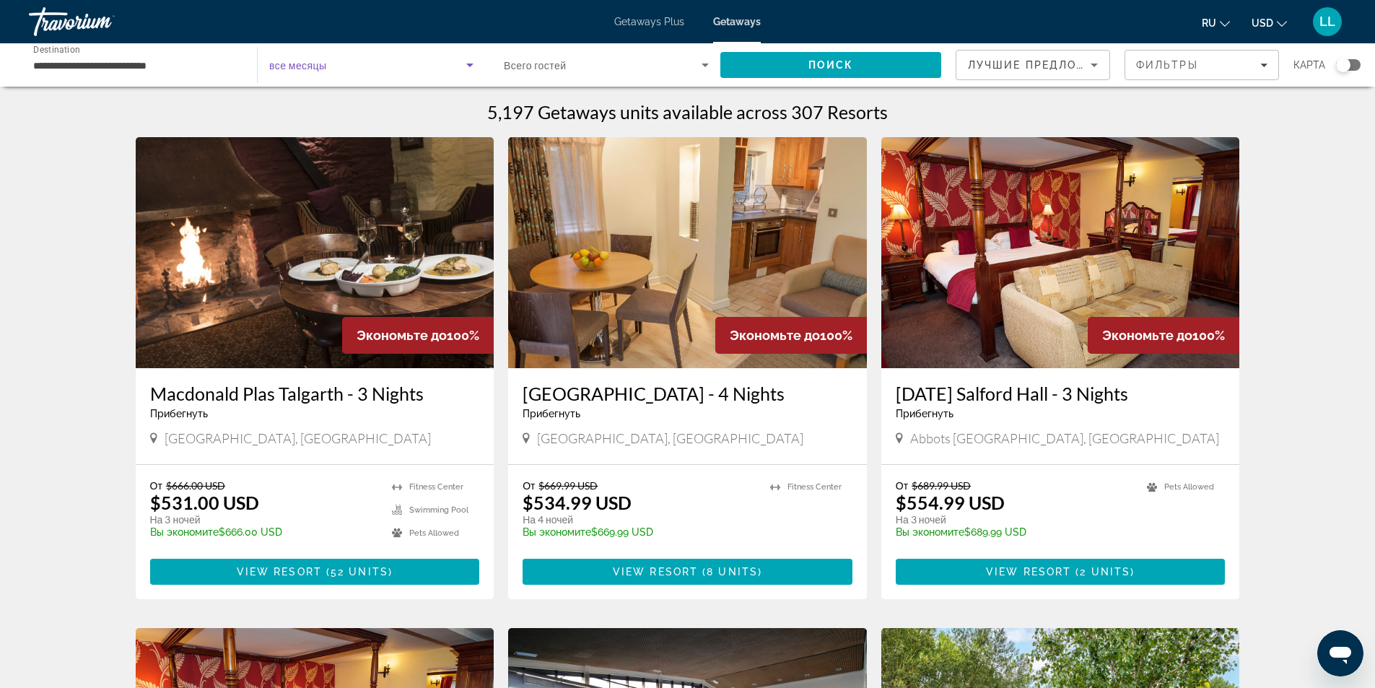
click at [474, 61] on icon "Search widget" at bounding box center [469, 64] width 17 height 17
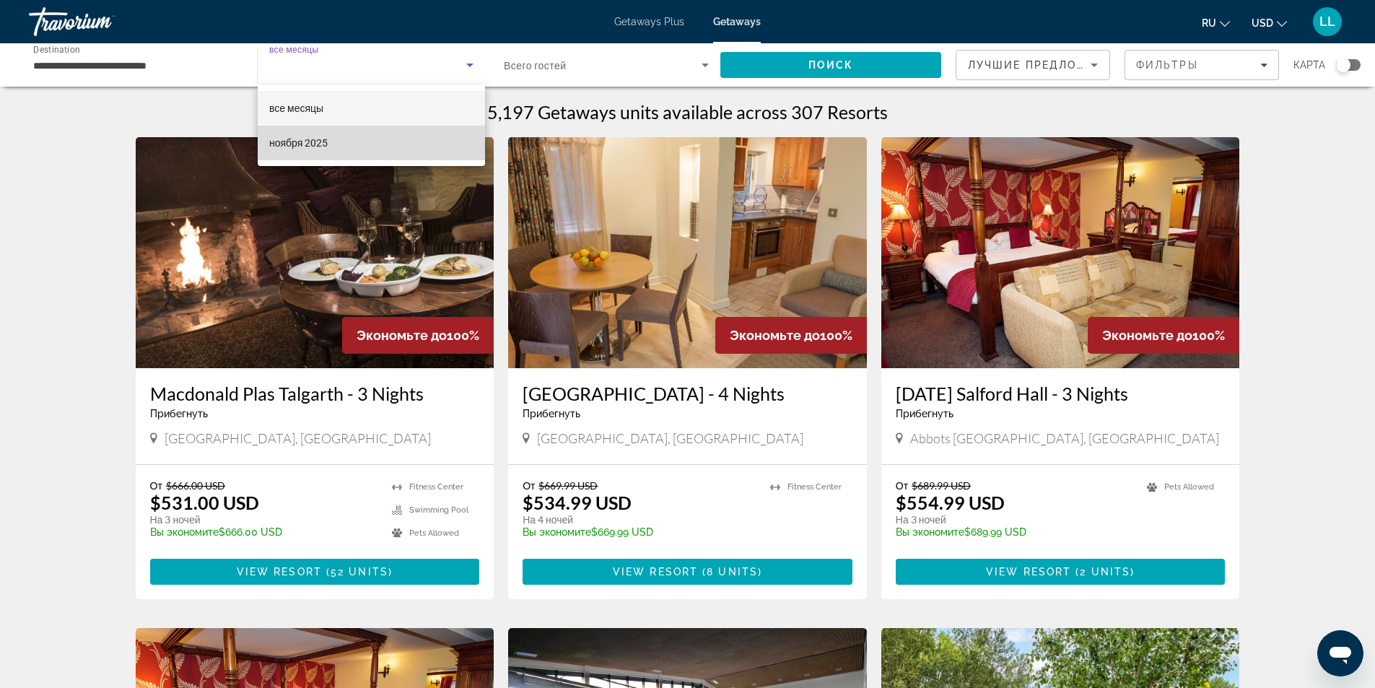
click at [320, 145] on span "ноября 2025" at bounding box center [298, 142] width 58 height 17
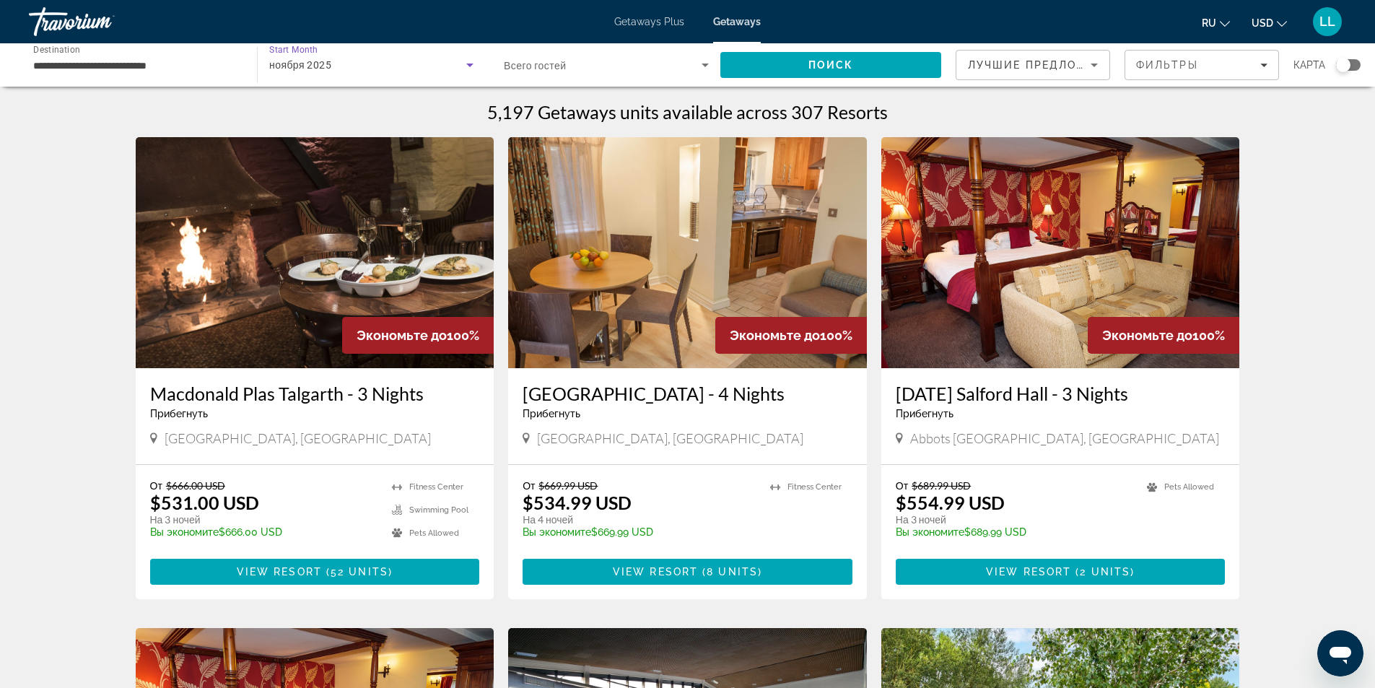
click at [468, 59] on icon "Search widget" at bounding box center [469, 64] width 17 height 17
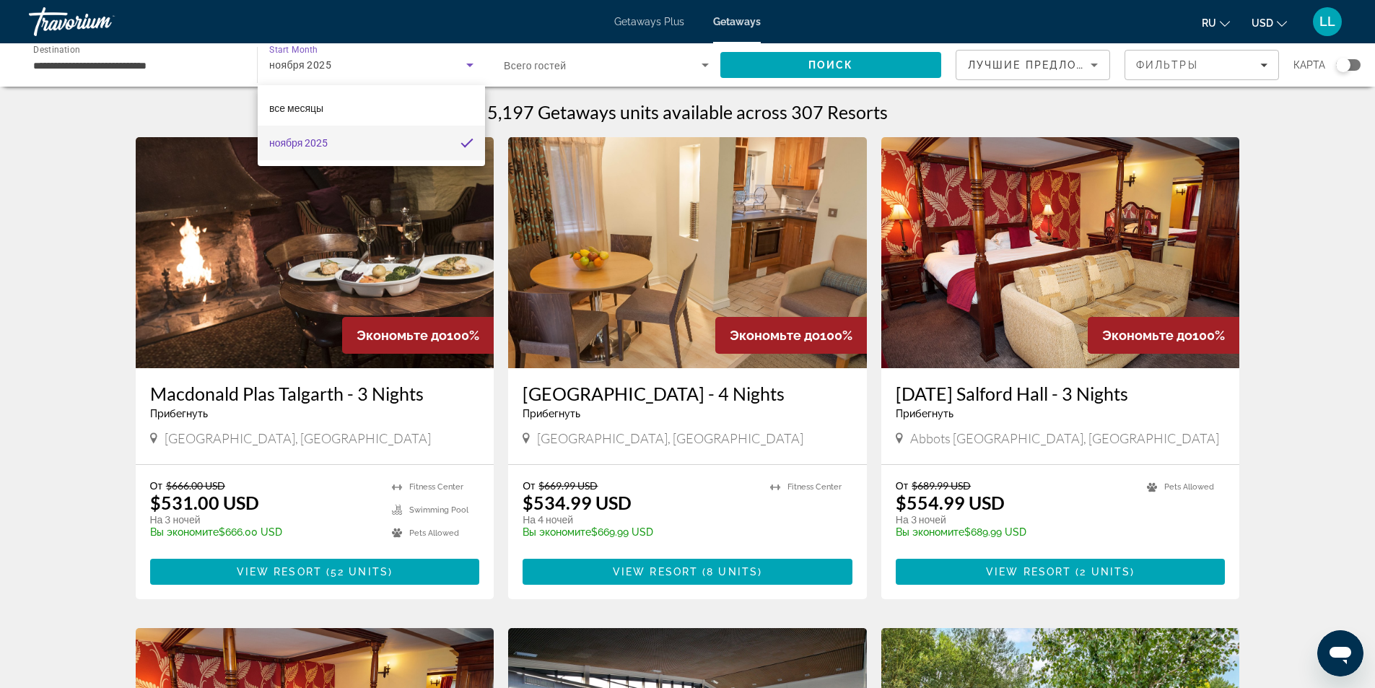
click at [157, 66] on div at bounding box center [687, 344] width 1375 height 688
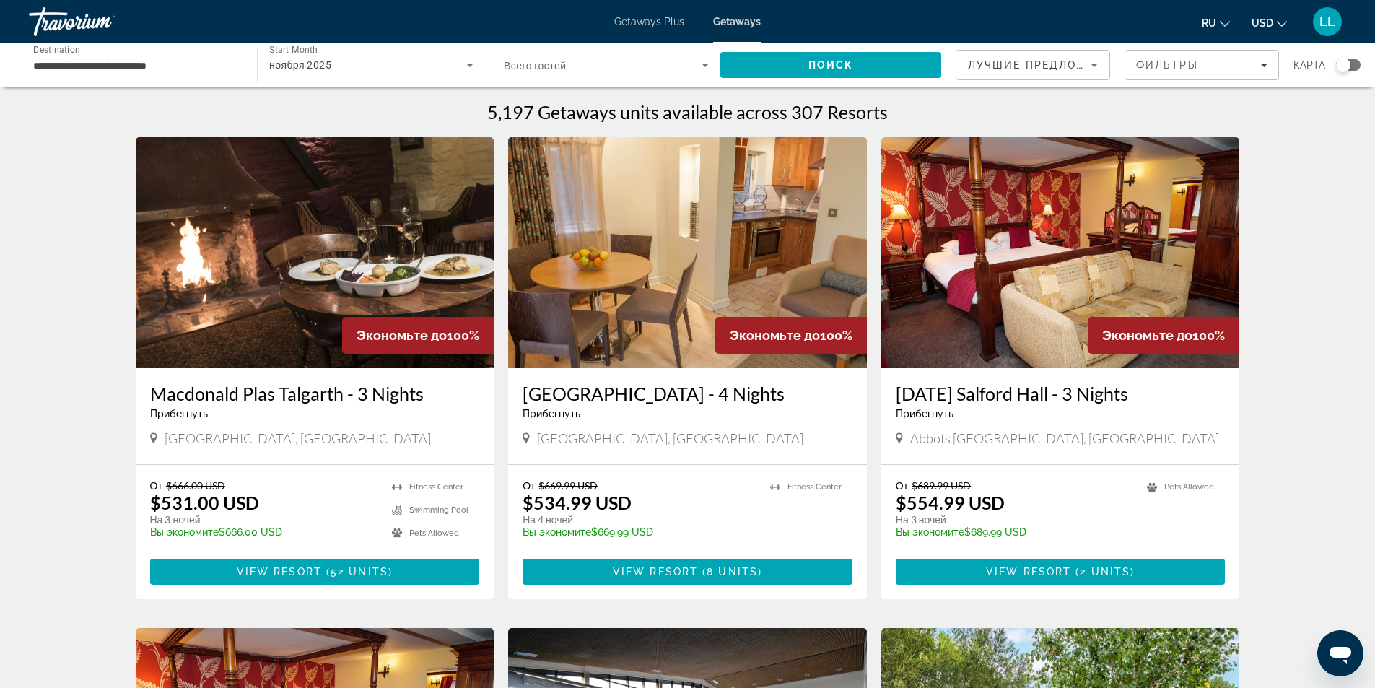
click at [233, 53] on div "**********" at bounding box center [135, 65] width 205 height 41
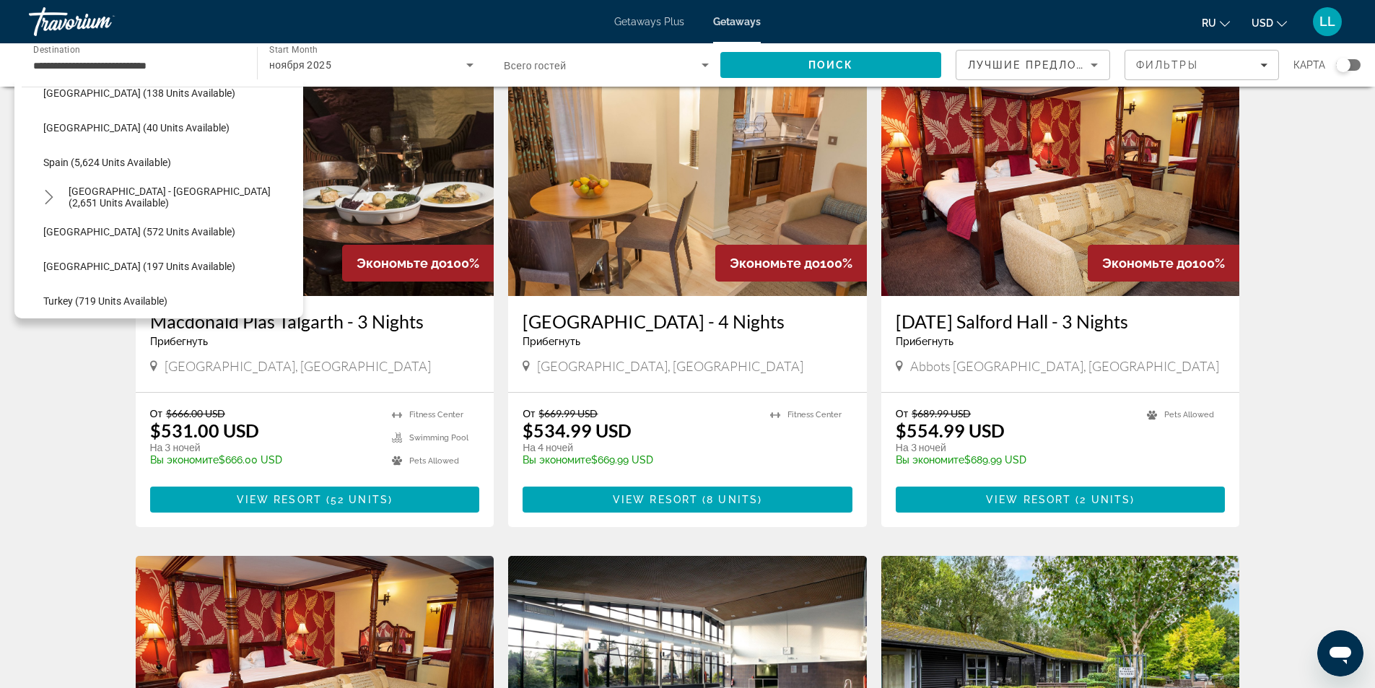
scroll to position [637, 0]
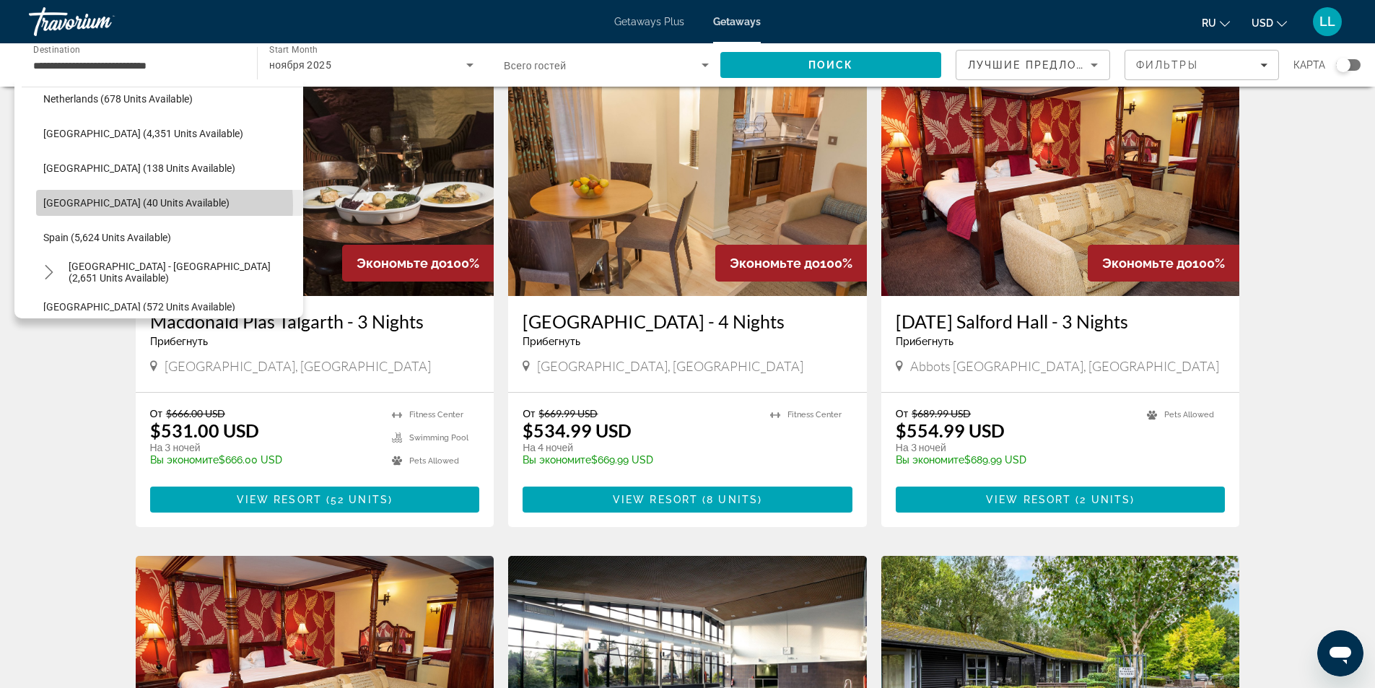
click at [124, 205] on span "[GEOGRAPHIC_DATA] (40 units available)" at bounding box center [136, 203] width 186 height 12
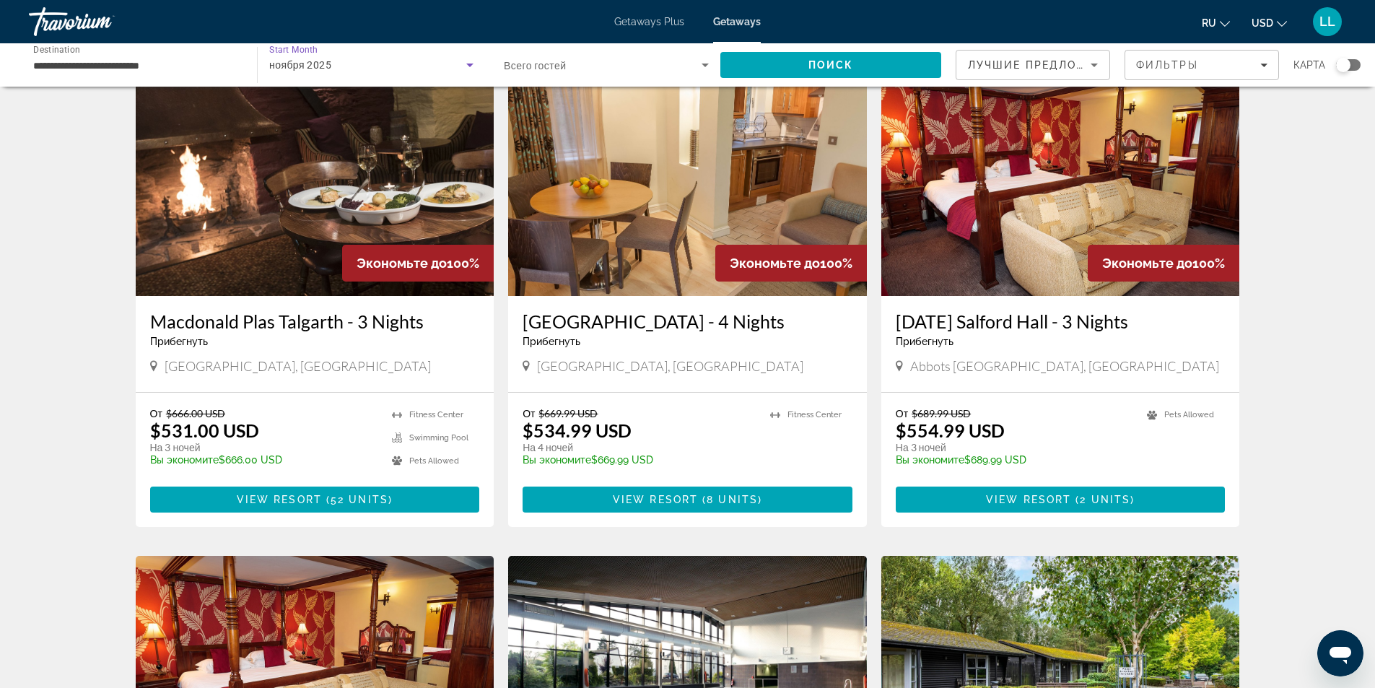
click at [466, 61] on icon "Search widget" at bounding box center [469, 64] width 17 height 17
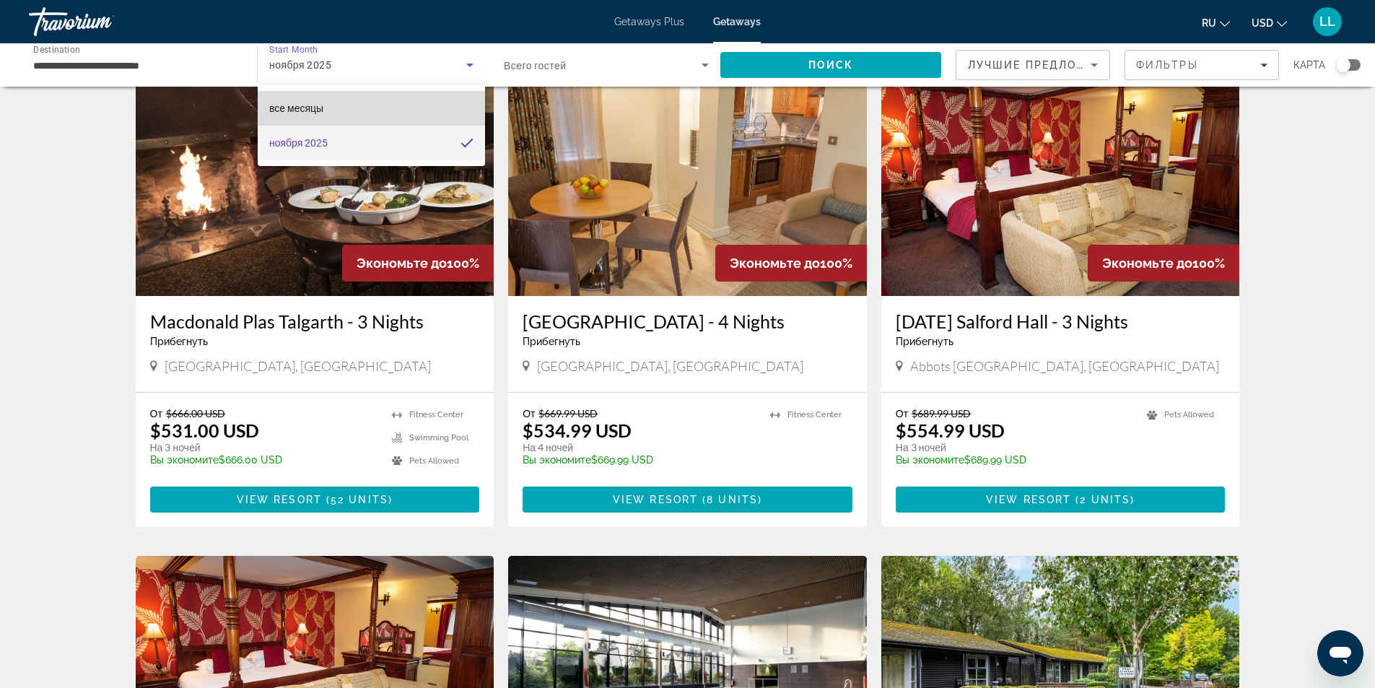
click at [310, 105] on span "все месяцы" at bounding box center [296, 108] width 54 height 12
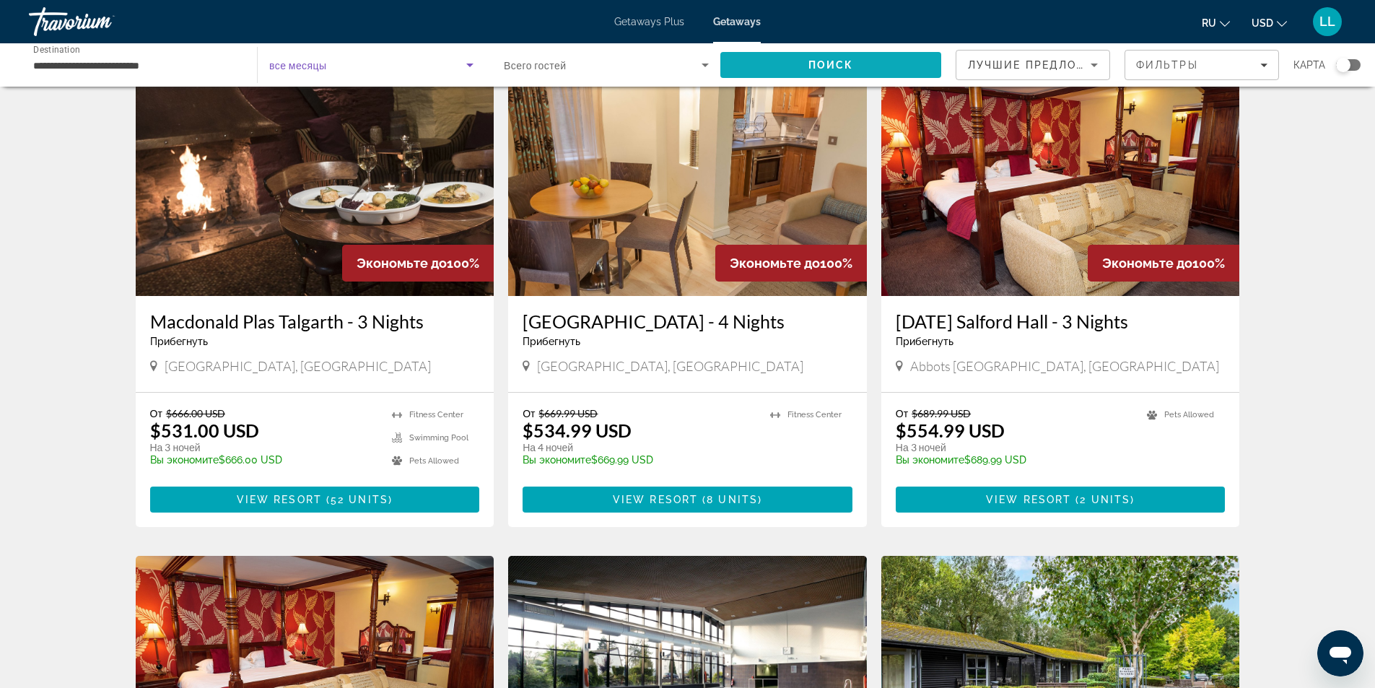
click at [837, 64] on span "Поиск" at bounding box center [830, 65] width 45 height 12
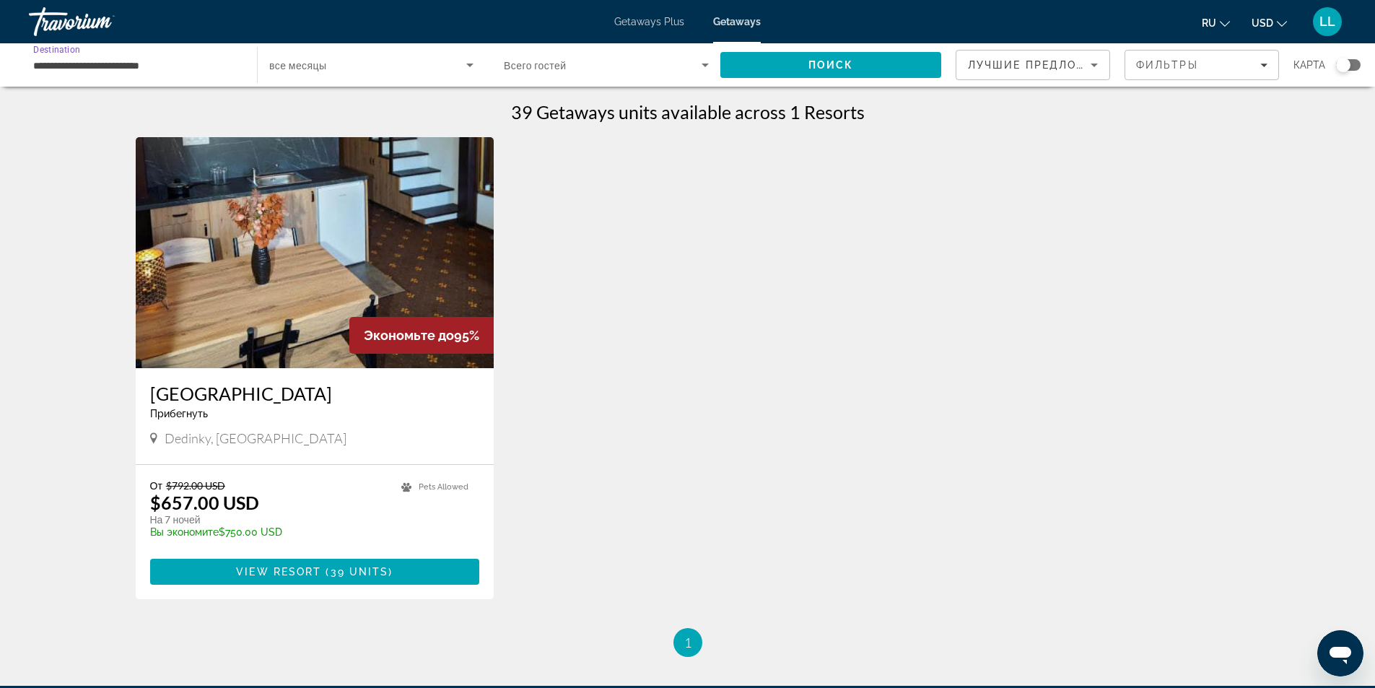
click at [211, 58] on input "**********" at bounding box center [135, 65] width 205 height 17
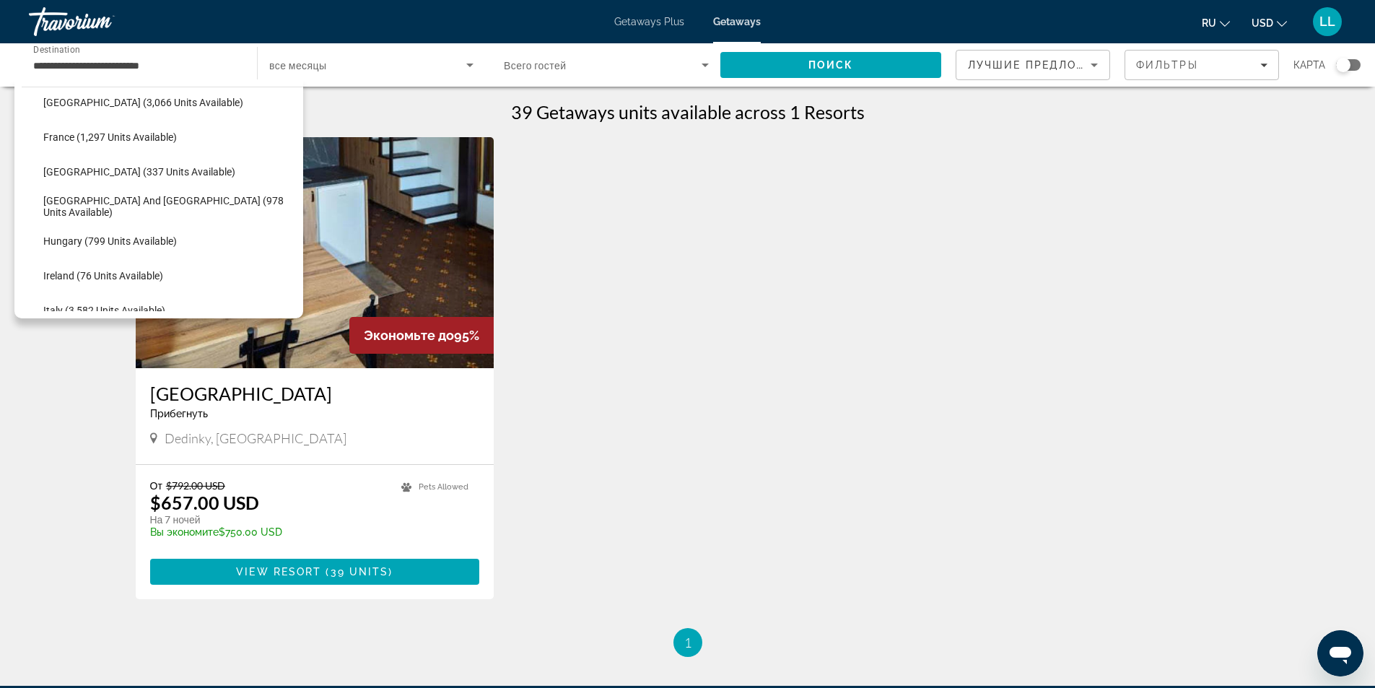
scroll to position [395, 0]
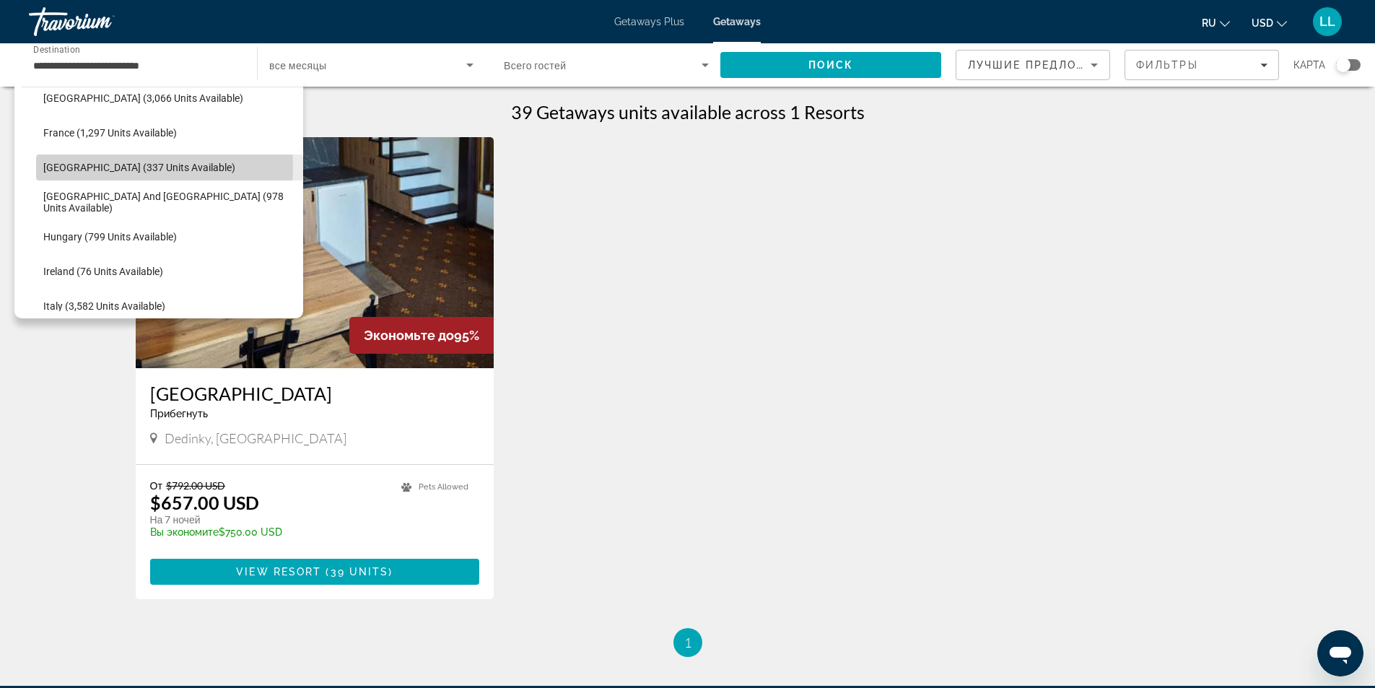
click at [108, 166] on span "[GEOGRAPHIC_DATA] (337 units available)" at bounding box center [139, 168] width 192 height 12
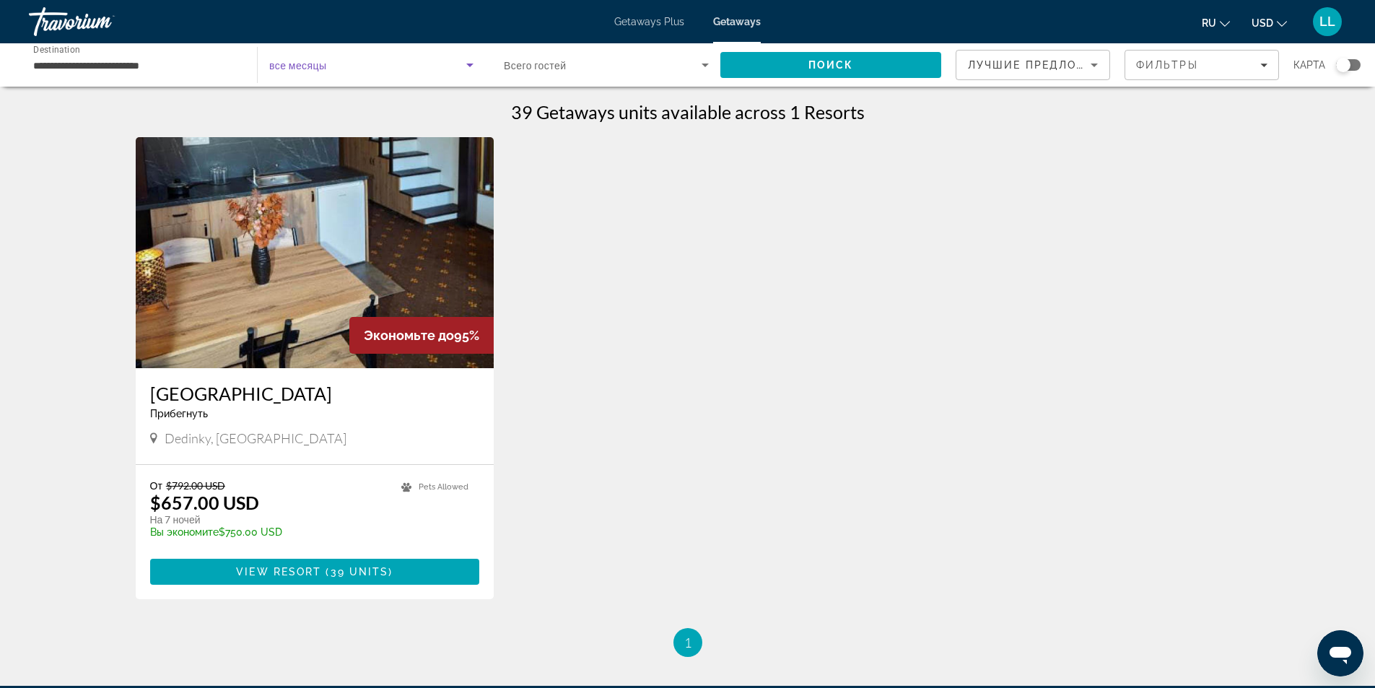
click at [464, 61] on icon "Search widget" at bounding box center [469, 64] width 17 height 17
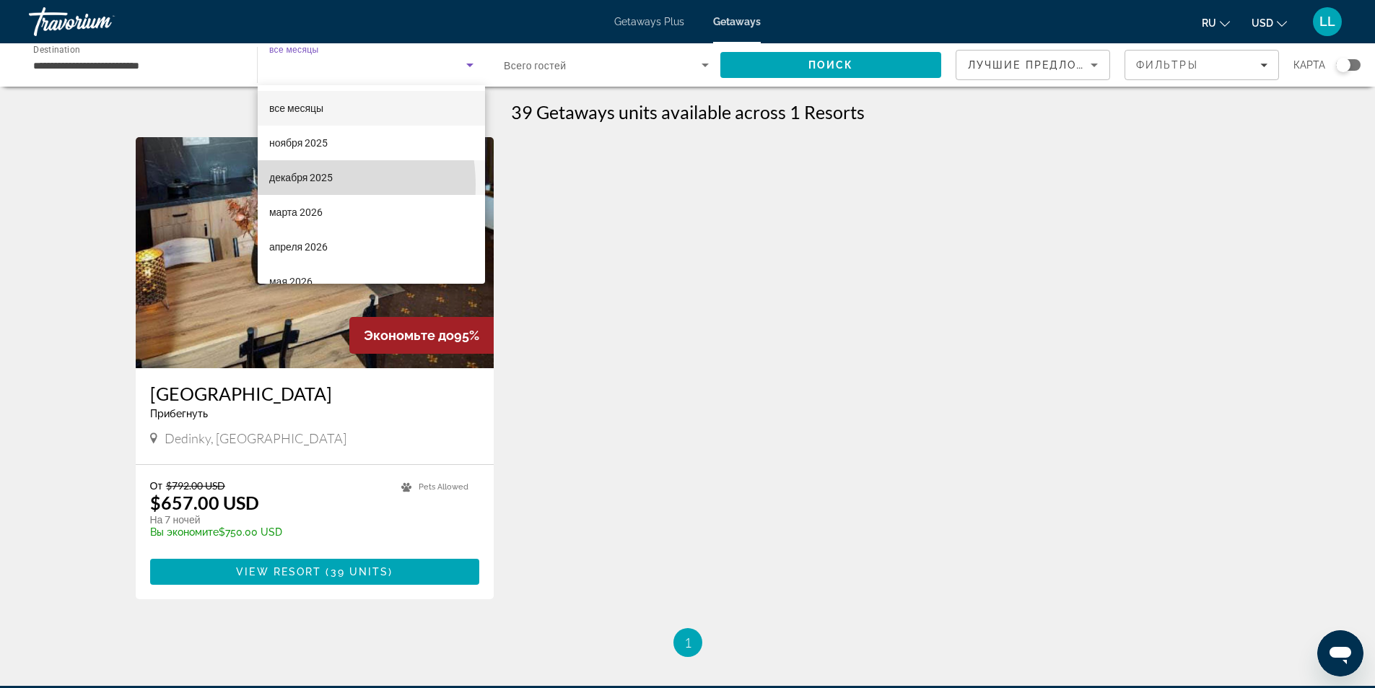
click at [285, 185] on span "декабря 2025" at bounding box center [301, 177] width 64 height 17
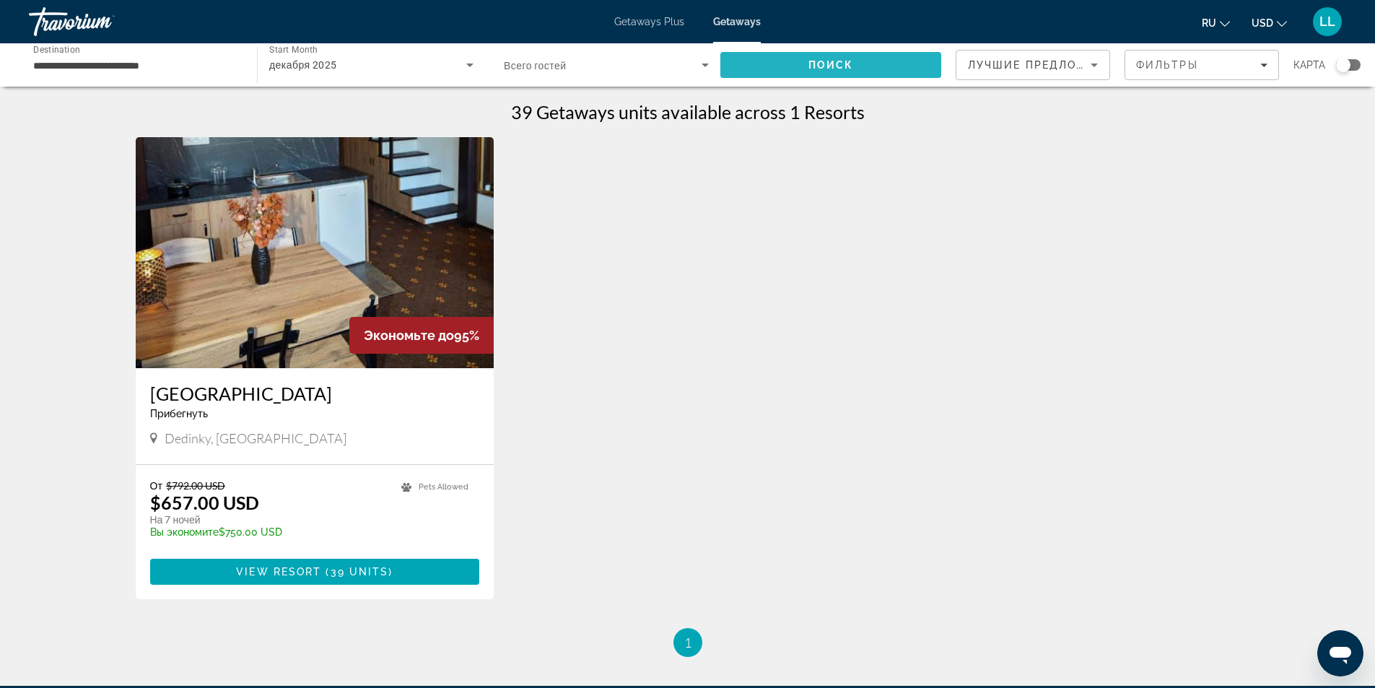
click at [825, 64] on span "Поиск" at bounding box center [830, 65] width 45 height 12
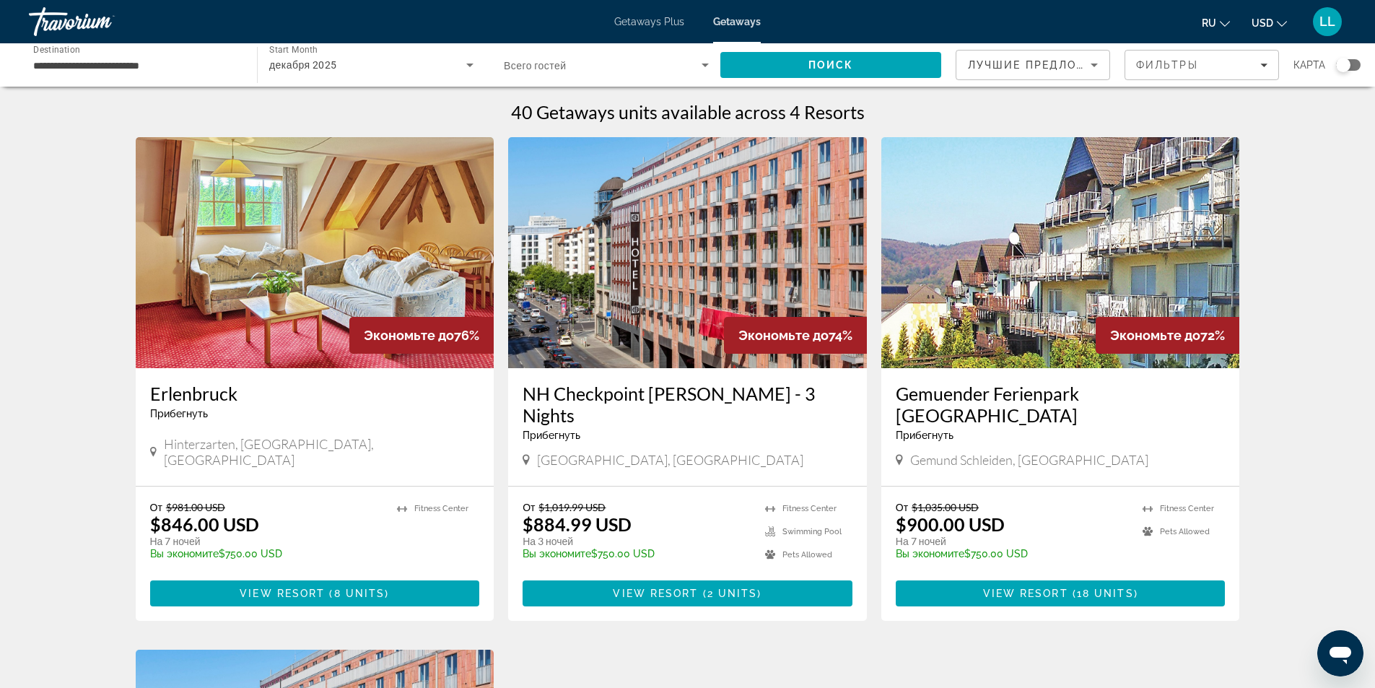
click at [191, 55] on div "**********" at bounding box center [135, 65] width 205 height 41
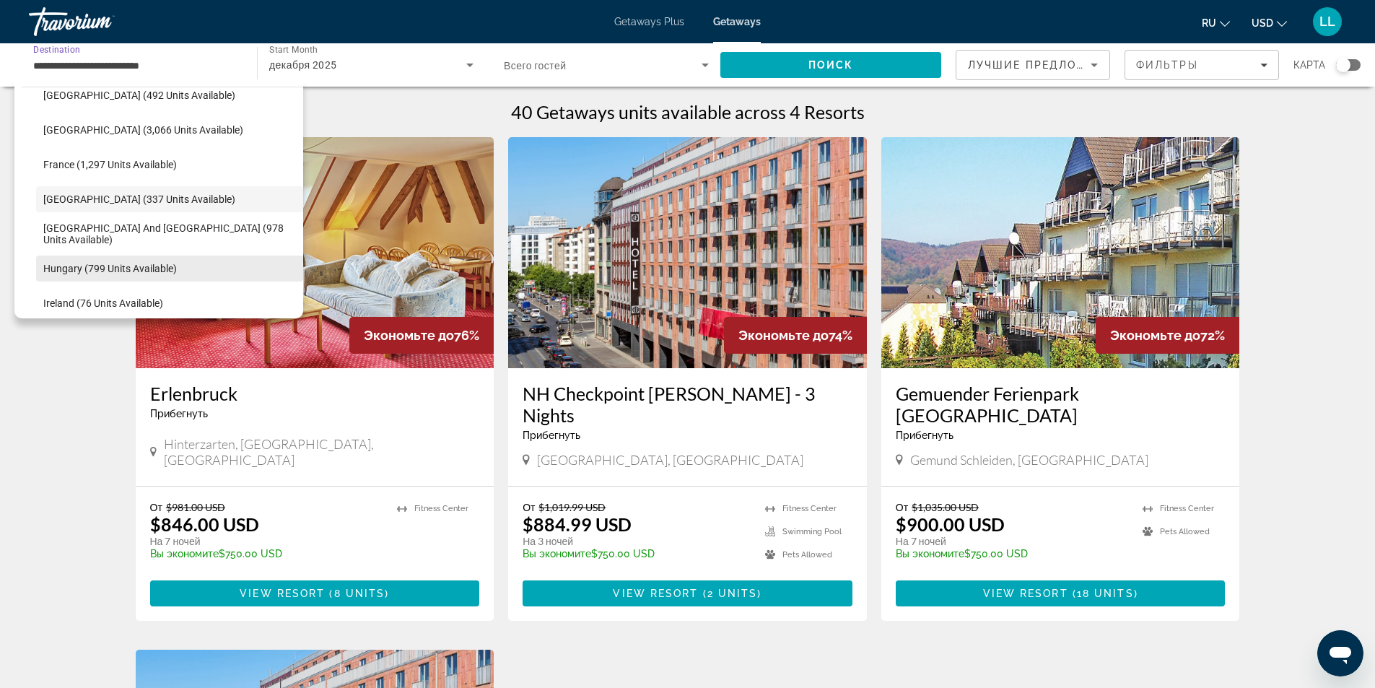
scroll to position [435, 0]
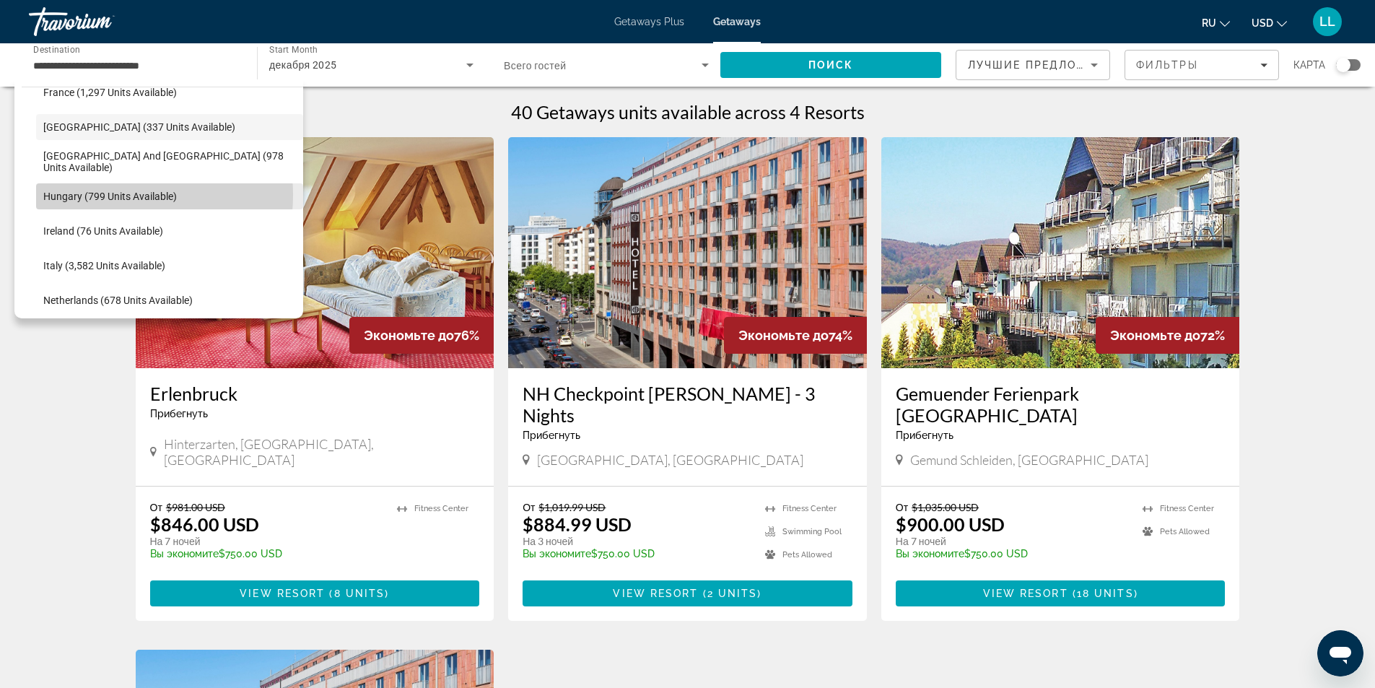
click at [108, 195] on span "Hungary (799 units available)" at bounding box center [110, 197] width 134 height 12
type input "**********"
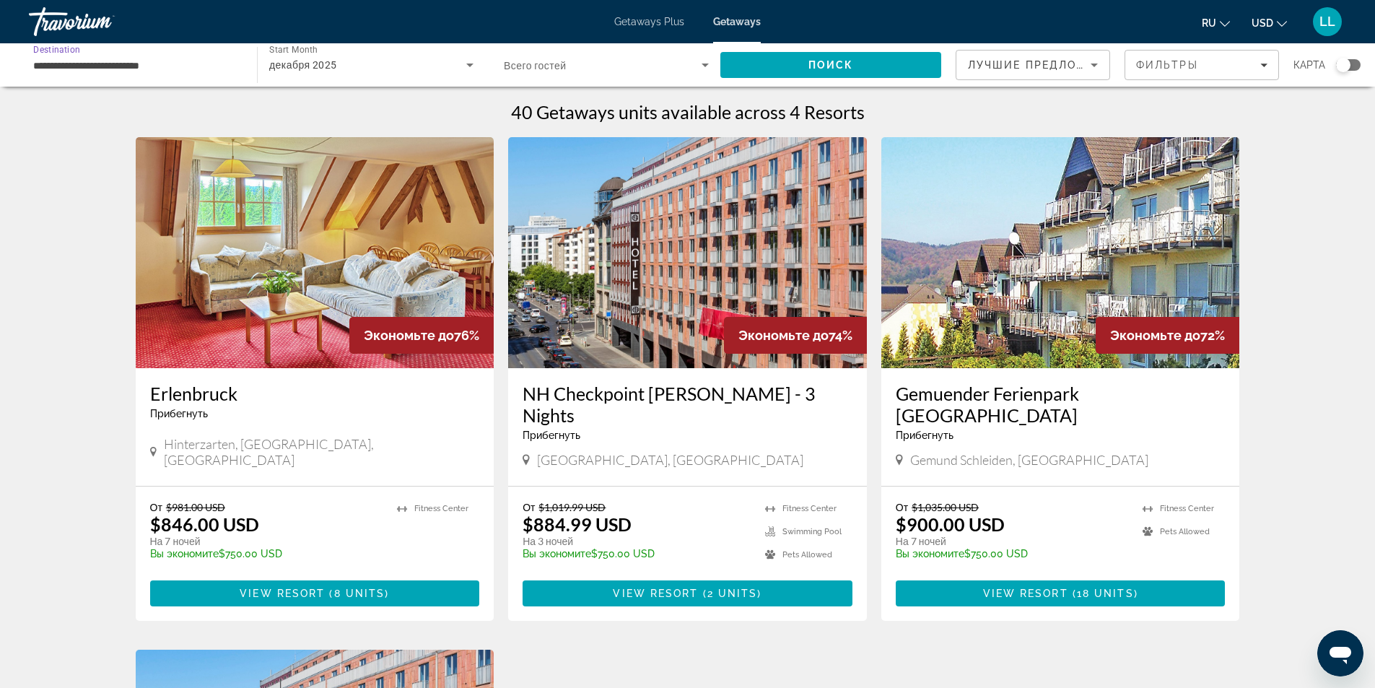
click at [468, 61] on icon "Search widget" at bounding box center [469, 64] width 17 height 17
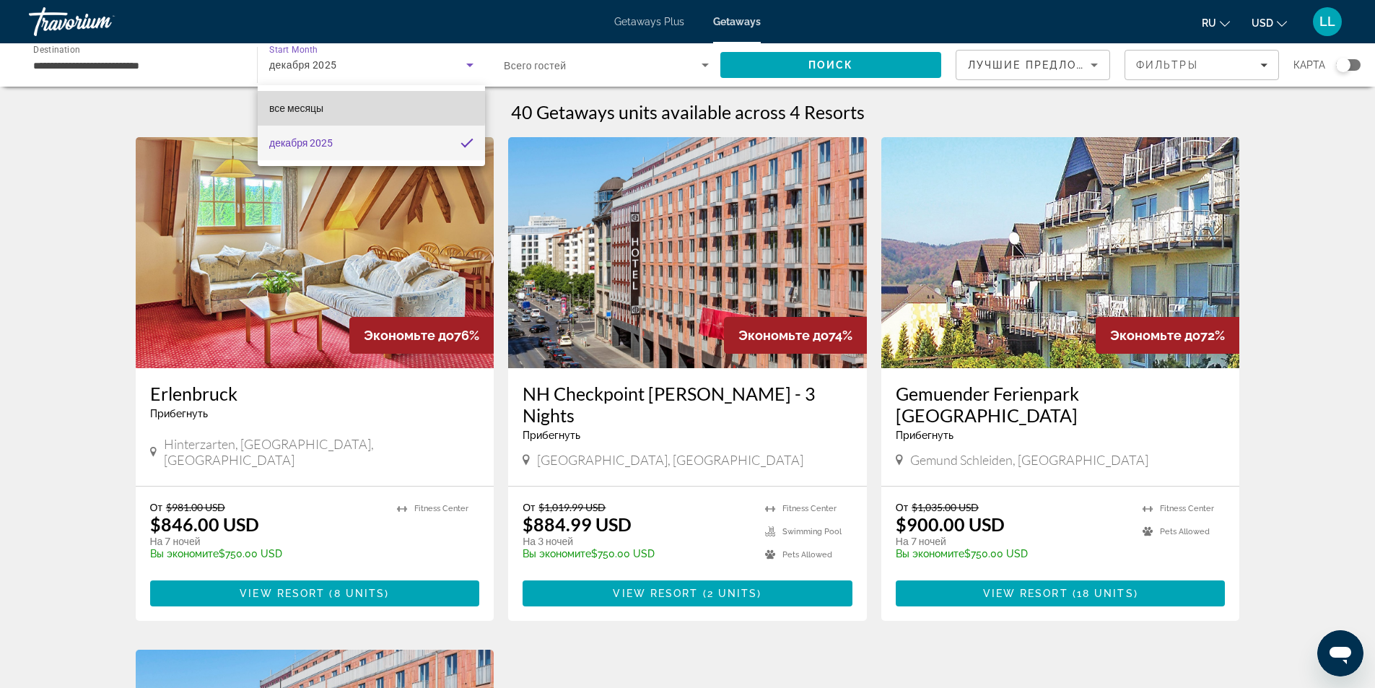
click at [302, 106] on span "все месяцы" at bounding box center [296, 108] width 54 height 12
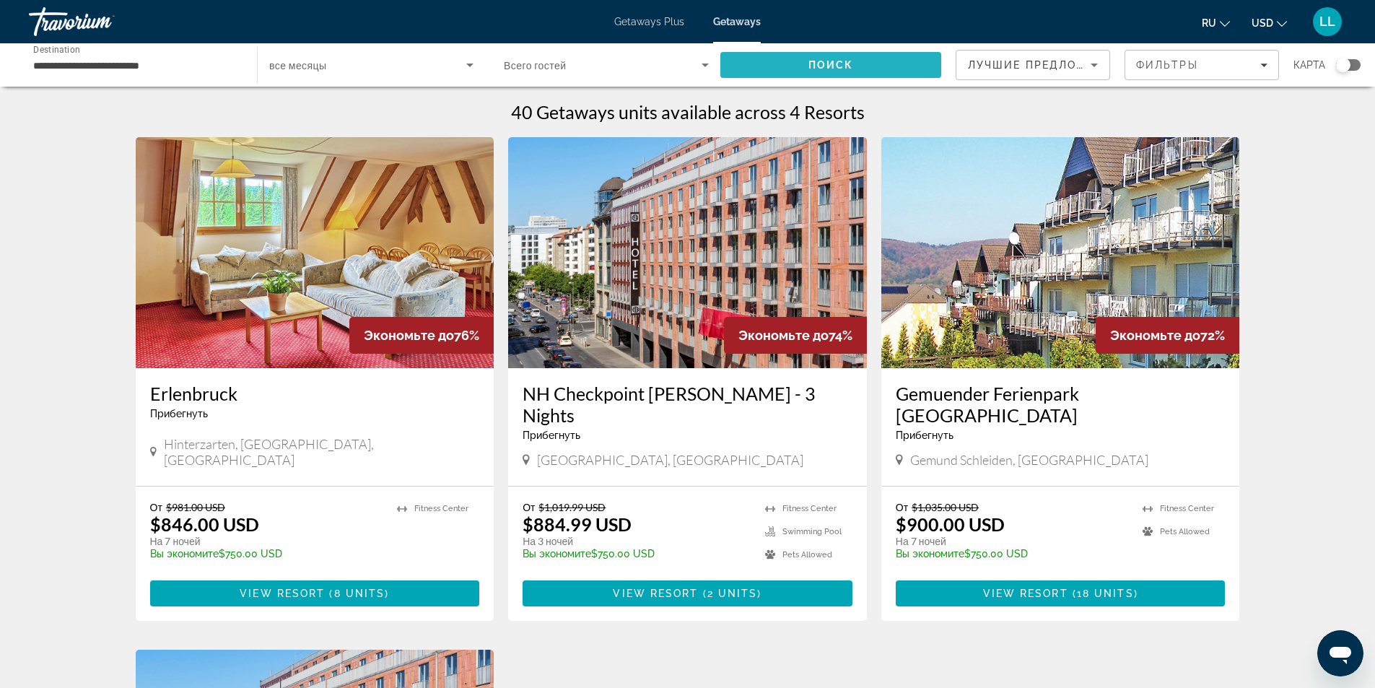
click at [889, 61] on span "Search" at bounding box center [830, 65] width 221 height 35
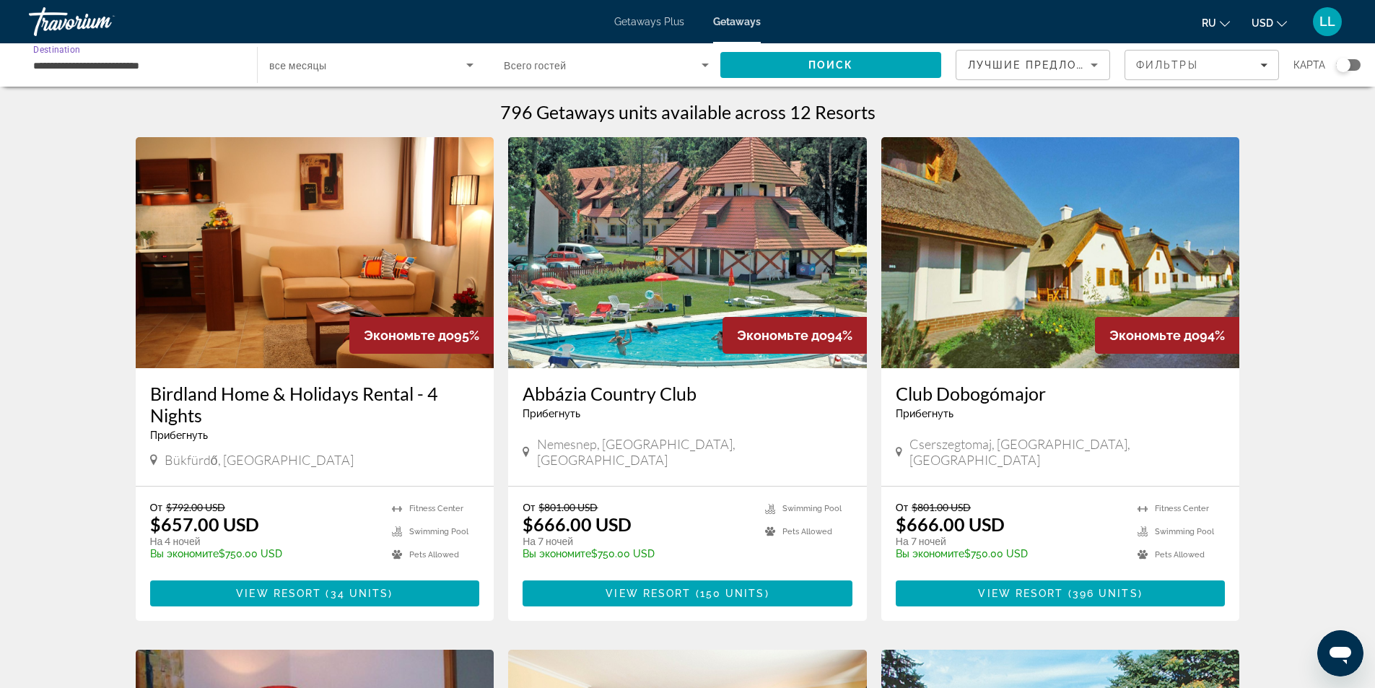
click at [204, 69] on input "**********" at bounding box center [135, 65] width 205 height 17
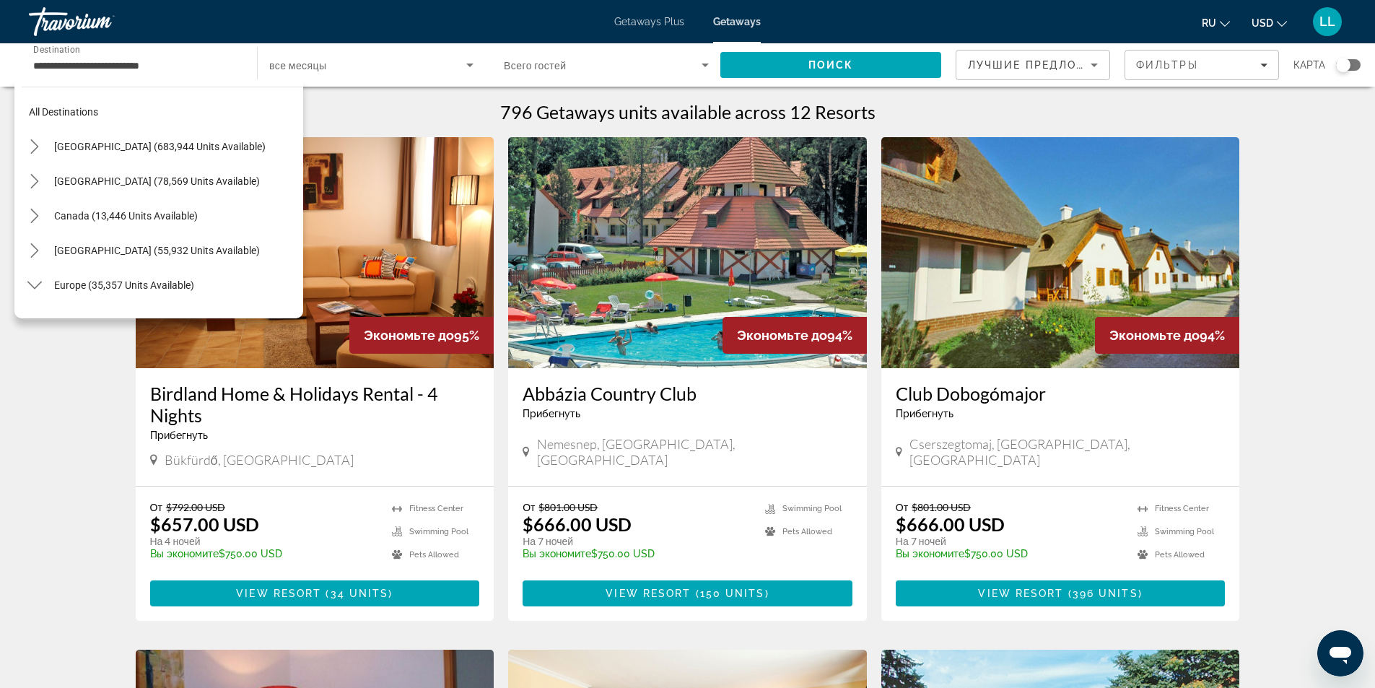
click at [676, 24] on span "Getaways Plus" at bounding box center [649, 22] width 70 height 12
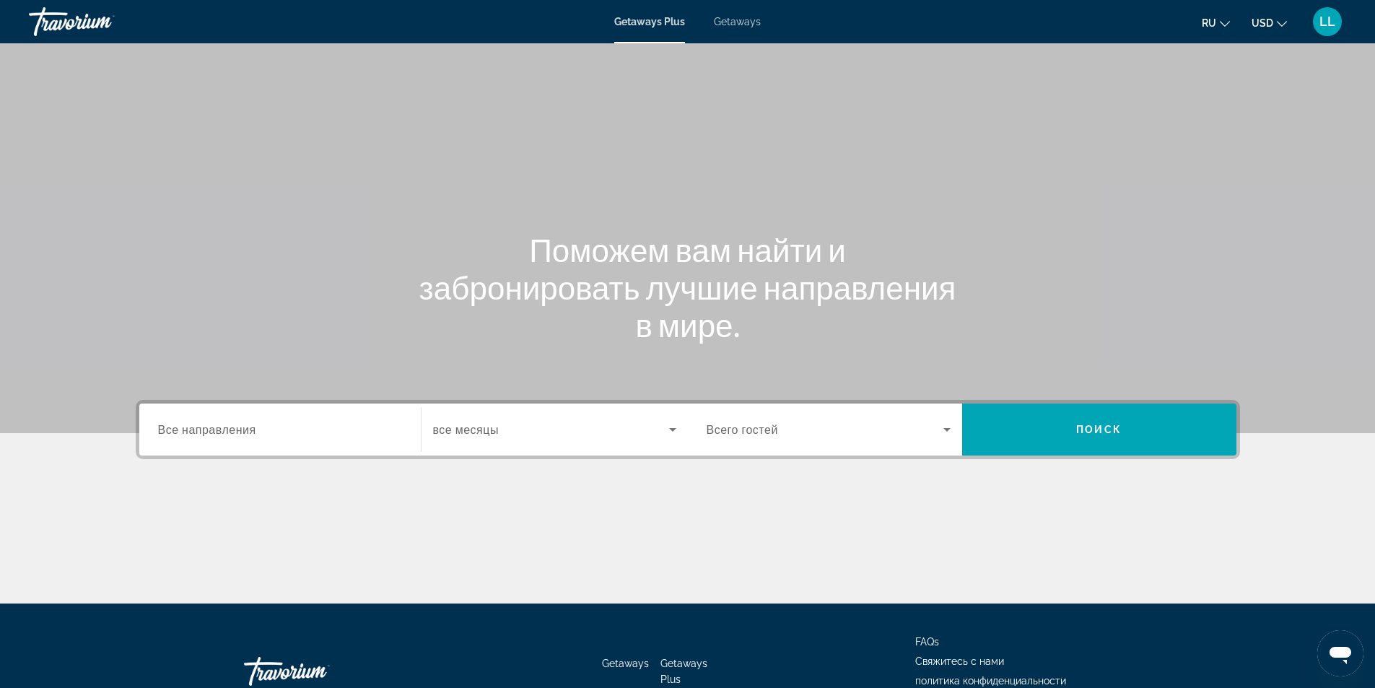
click at [344, 426] on input "Destination Все направления" at bounding box center [280, 430] width 244 height 17
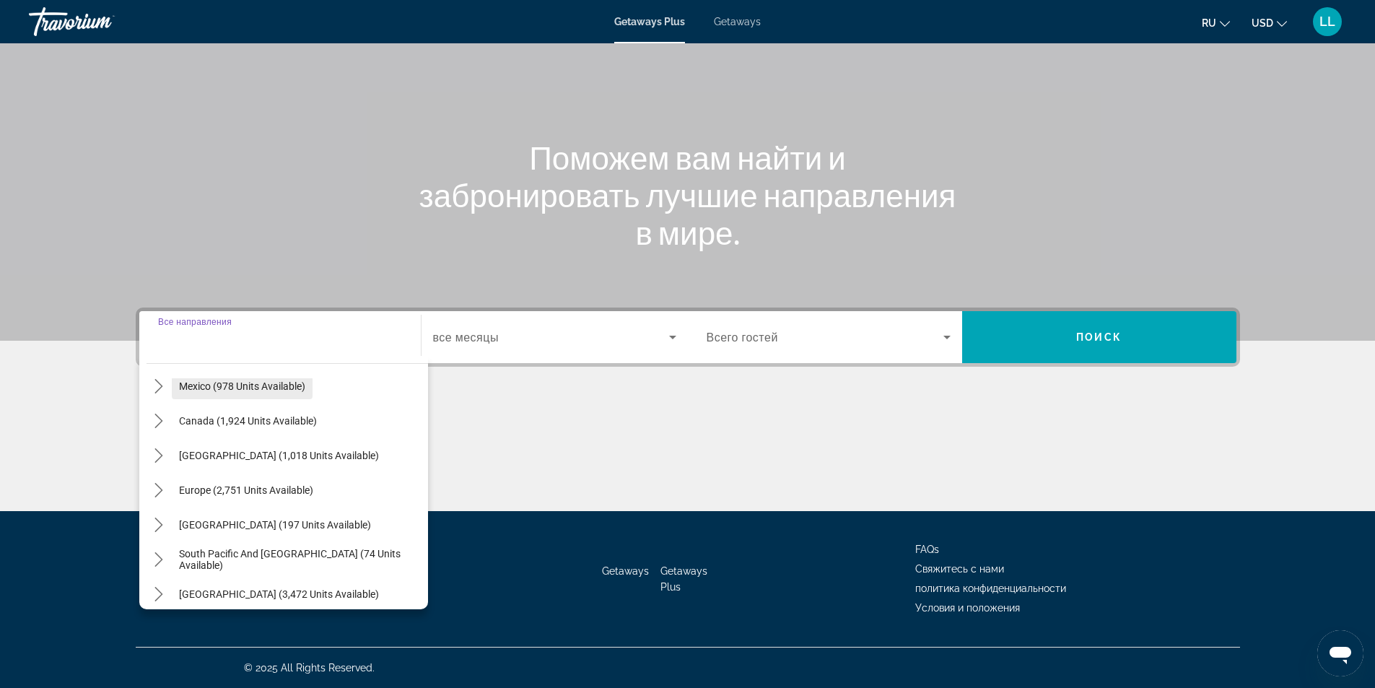
scroll to position [72, 0]
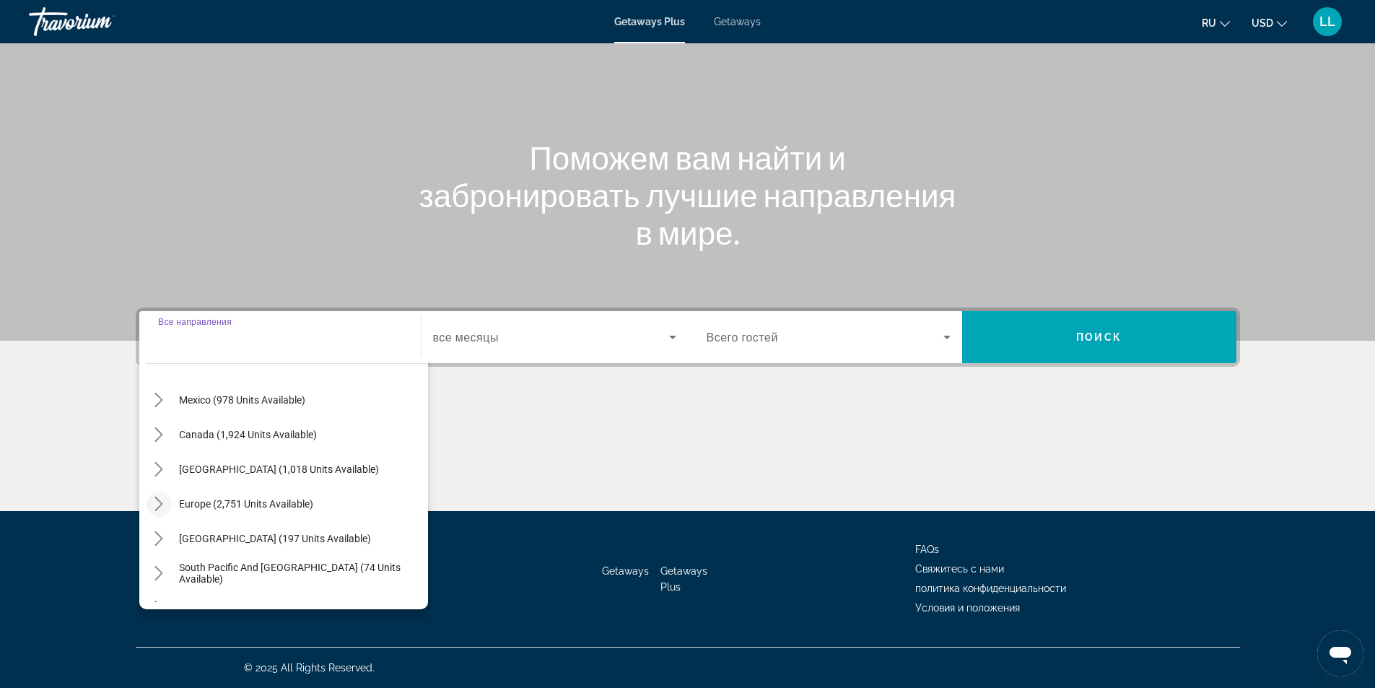
click at [156, 507] on icon "Toggle Europe (2,751 units available) submenu" at bounding box center [159, 504] width 14 height 14
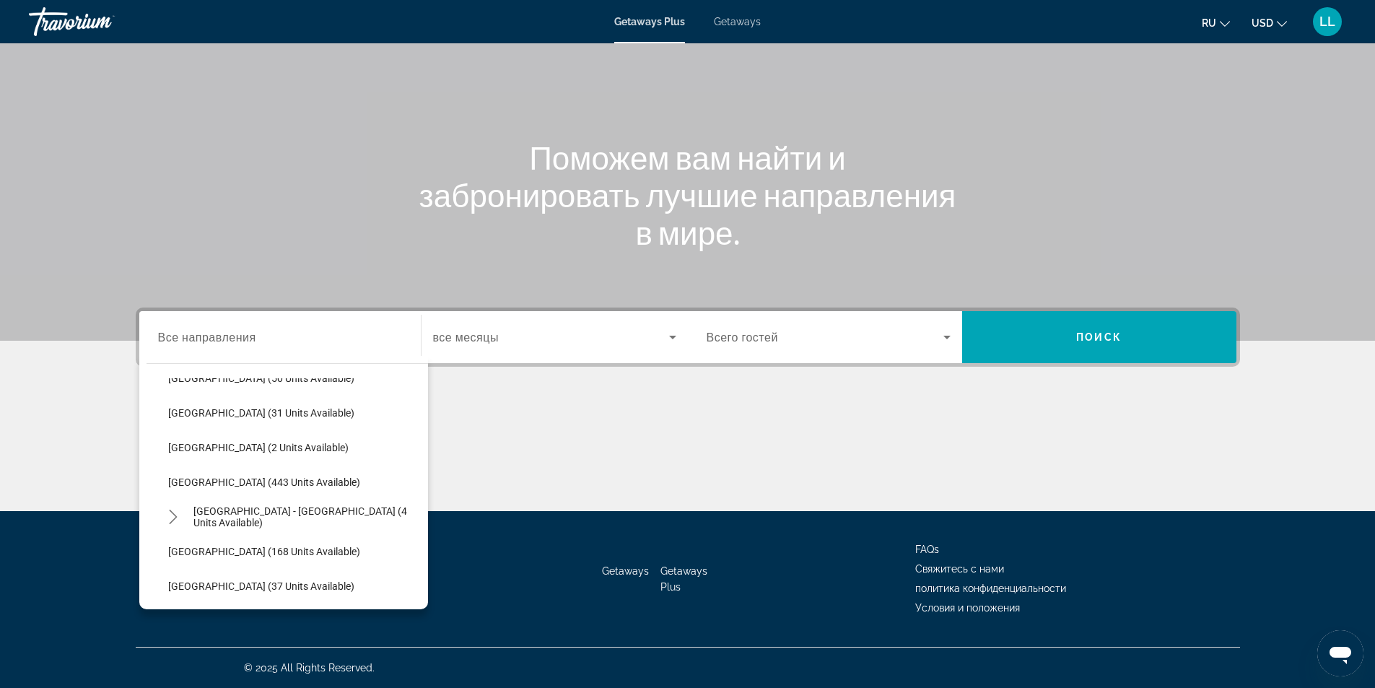
scroll to position [524, 0]
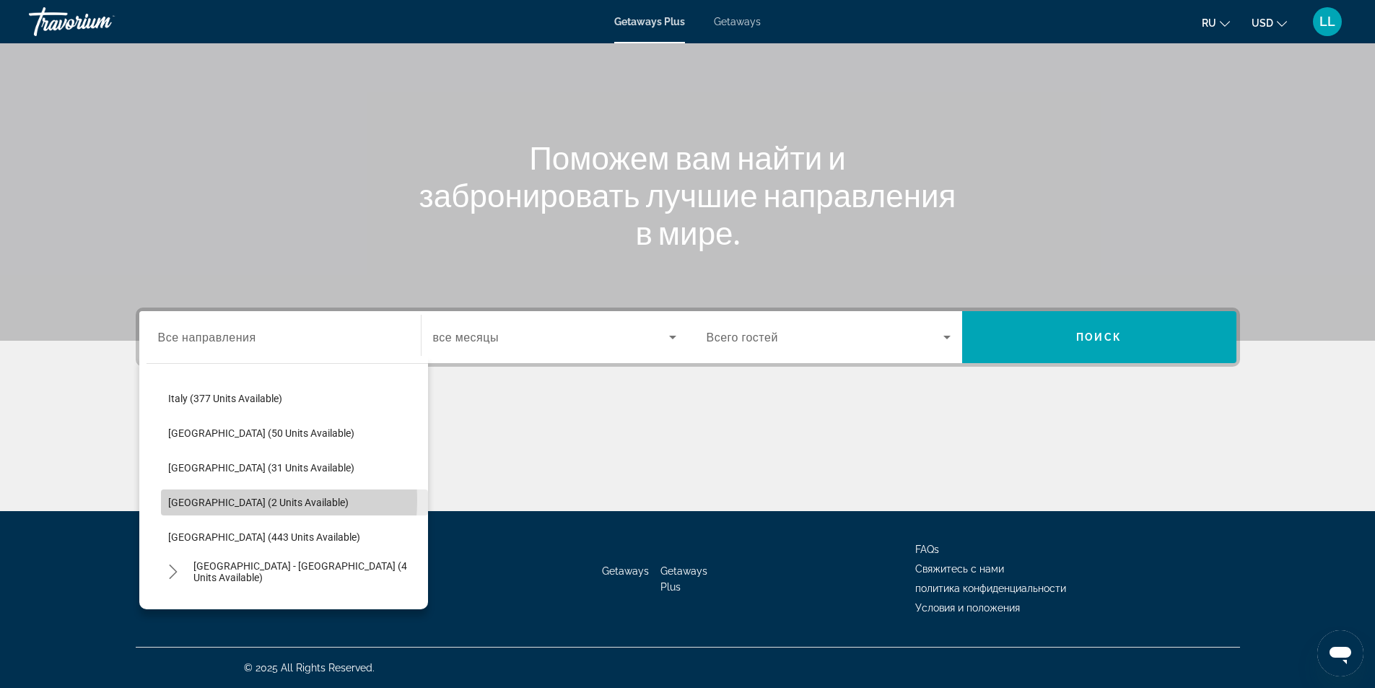
click at [219, 500] on span "[GEOGRAPHIC_DATA] (2 units available)" at bounding box center [258, 503] width 180 height 12
type input "**********"
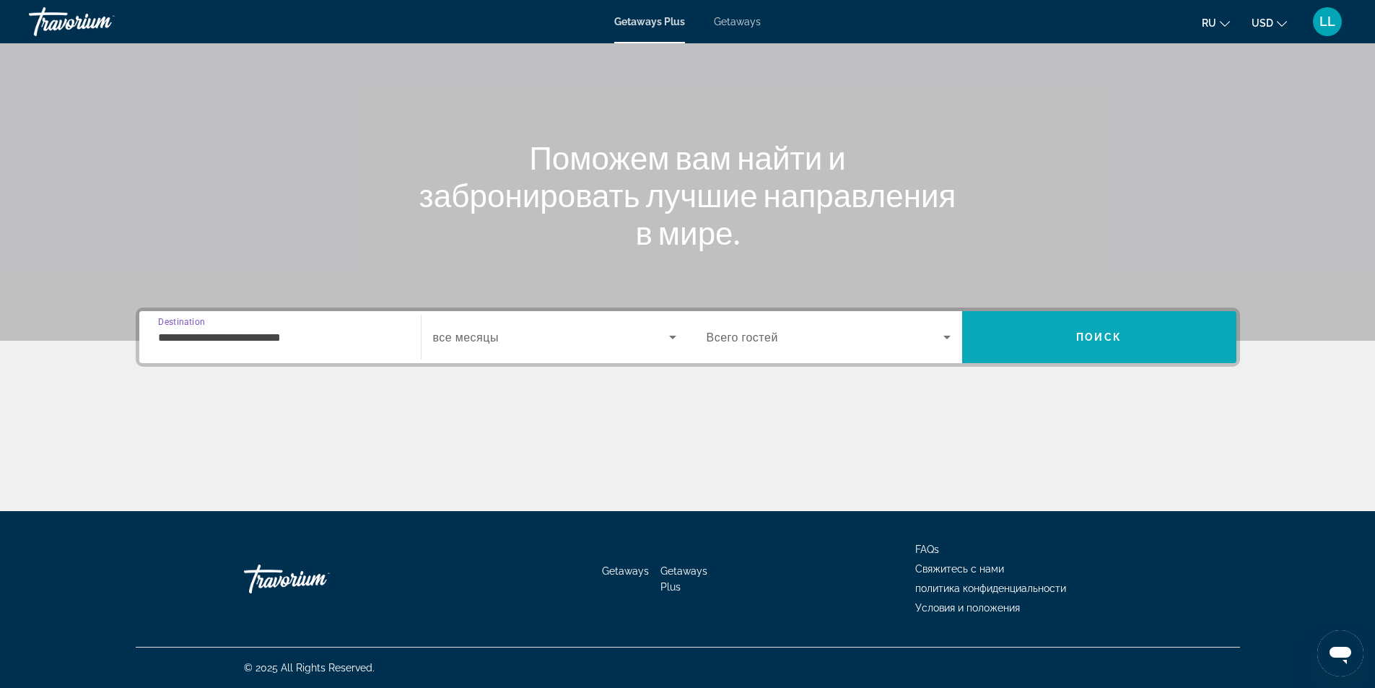
click at [1068, 336] on span "Search" at bounding box center [1099, 337] width 274 height 35
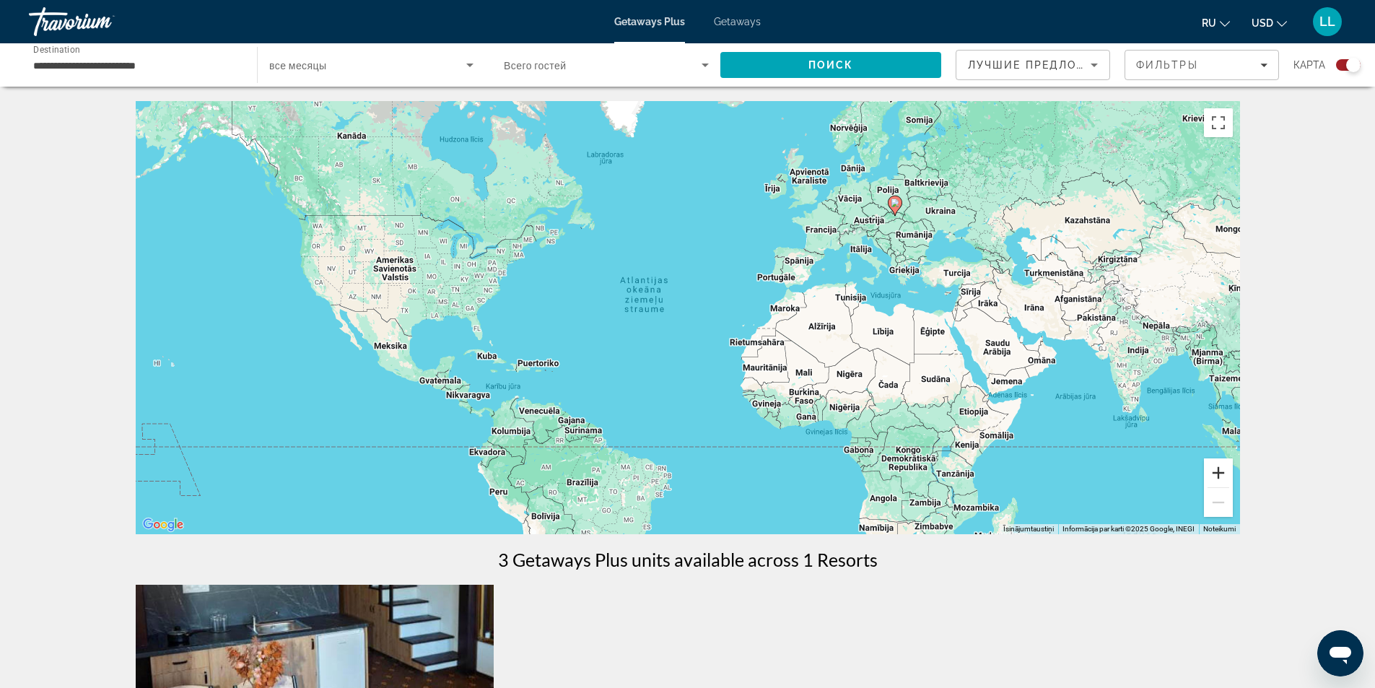
click at [1219, 475] on button "Tuvināt" at bounding box center [1218, 472] width 29 height 29
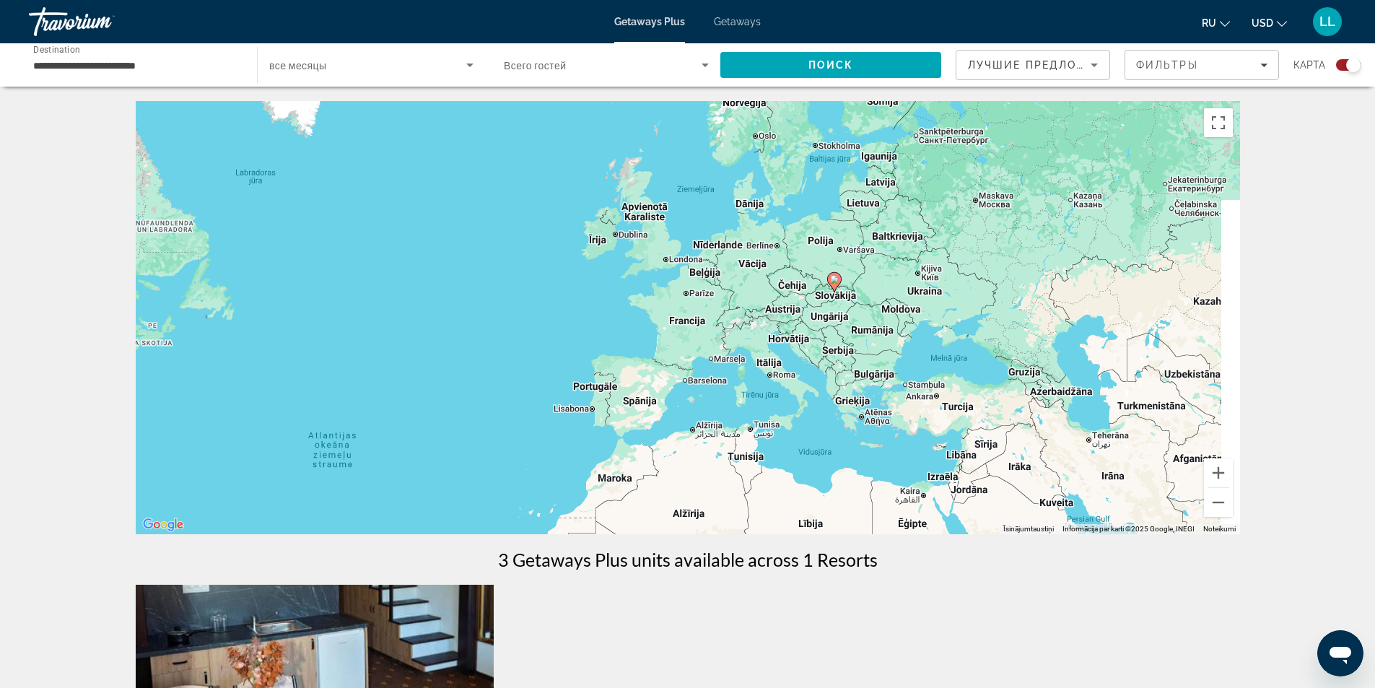
drag, startPoint x: 964, startPoint y: 237, endPoint x: 691, endPoint y: 415, distance: 325.9
click at [691, 415] on div "Lai aktivizētu vilkšanu ar tastatūru, nospiediet taustiņu kombināciju Alt + Ent…" at bounding box center [688, 317] width 1104 height 433
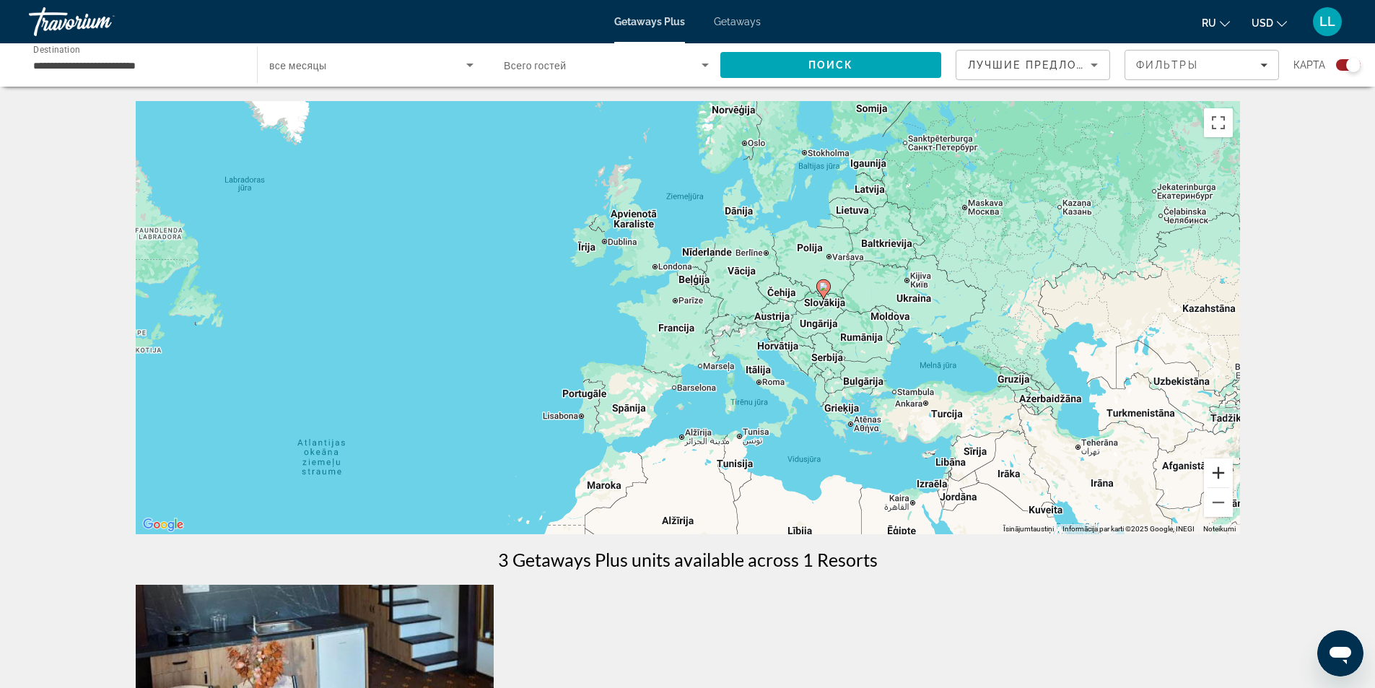
click at [1215, 471] on button "Tuvināt" at bounding box center [1218, 472] width 29 height 29
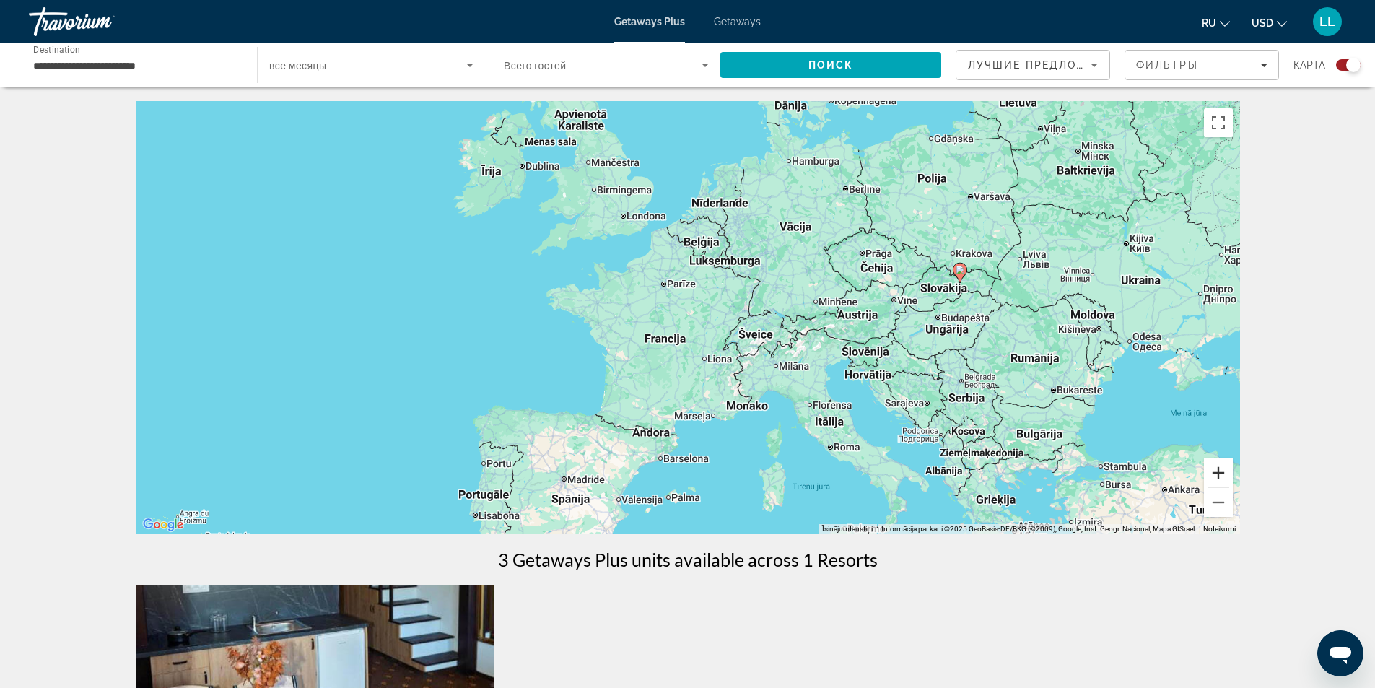
click at [1221, 470] on button "Tuvināt" at bounding box center [1218, 472] width 29 height 29
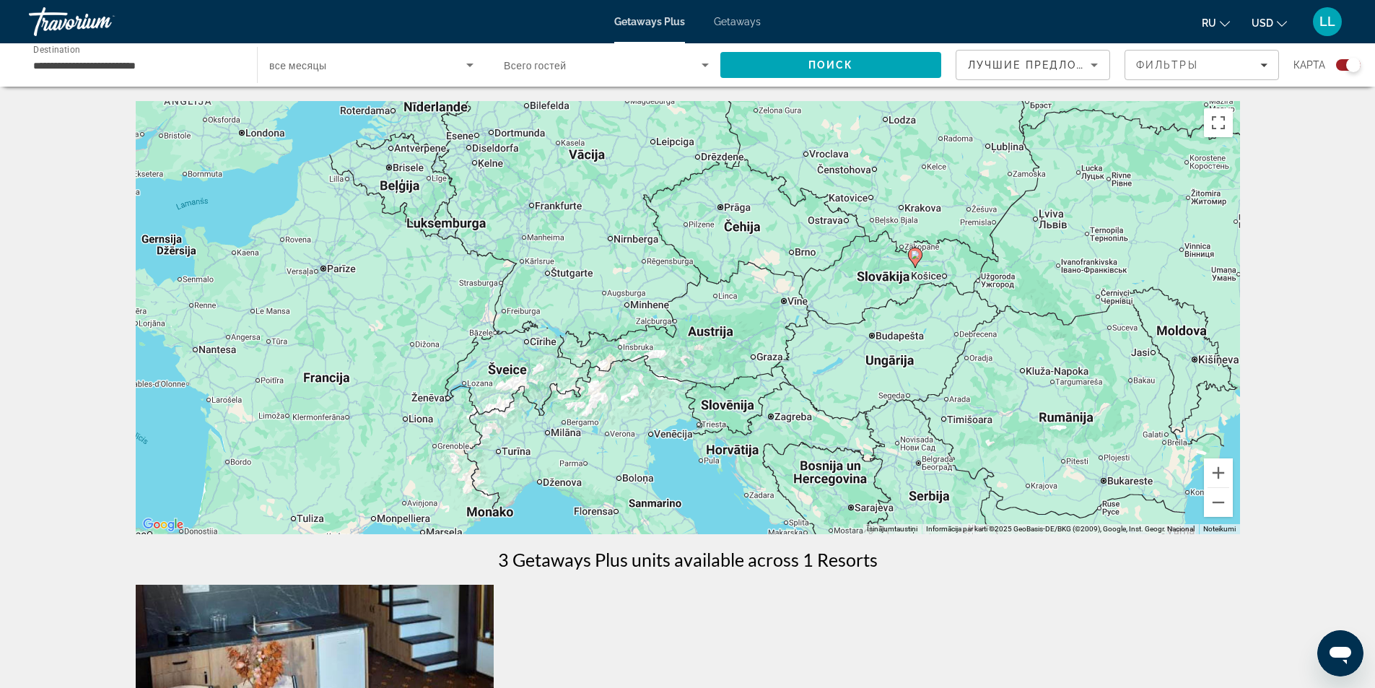
drag, startPoint x: 1126, startPoint y: 315, endPoint x: 804, endPoint y: 333, distance: 322.4
click at [804, 333] on div "Lai aktivizētu vilkšanu ar tastatūru, nospiediet taustiņu kombināciju Alt + Ent…" at bounding box center [688, 317] width 1104 height 433
click at [235, 66] on input "**********" at bounding box center [135, 65] width 205 height 17
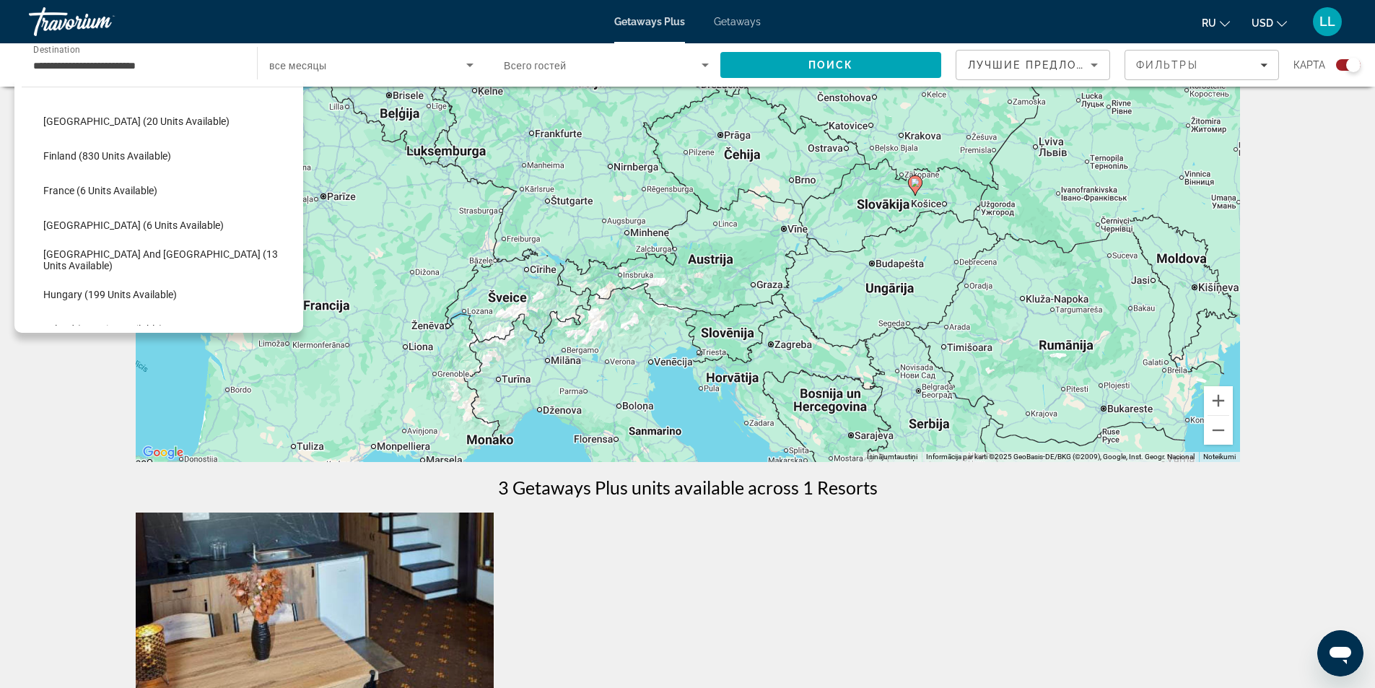
scroll to position [311, 0]
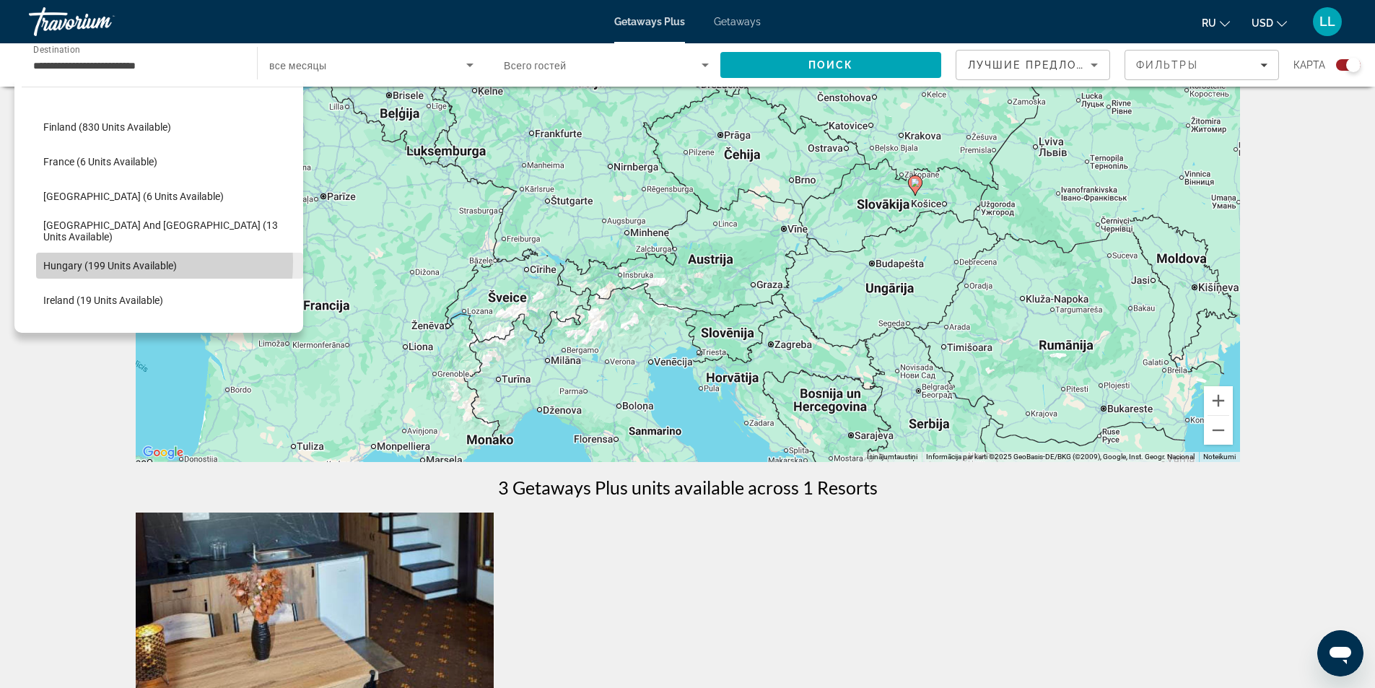
click at [105, 262] on span "Hungary (199 units available)" at bounding box center [110, 266] width 134 height 12
type input "**********"
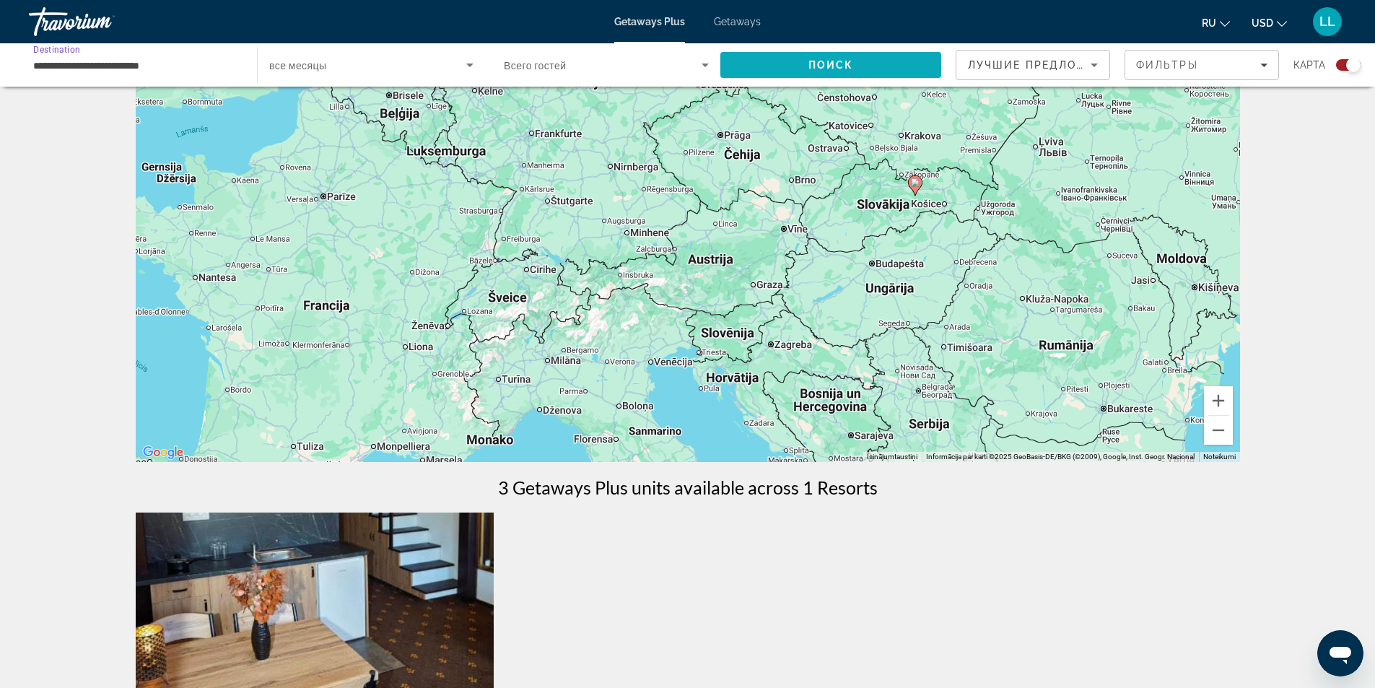
click at [844, 66] on span "Поиск" at bounding box center [830, 65] width 45 height 12
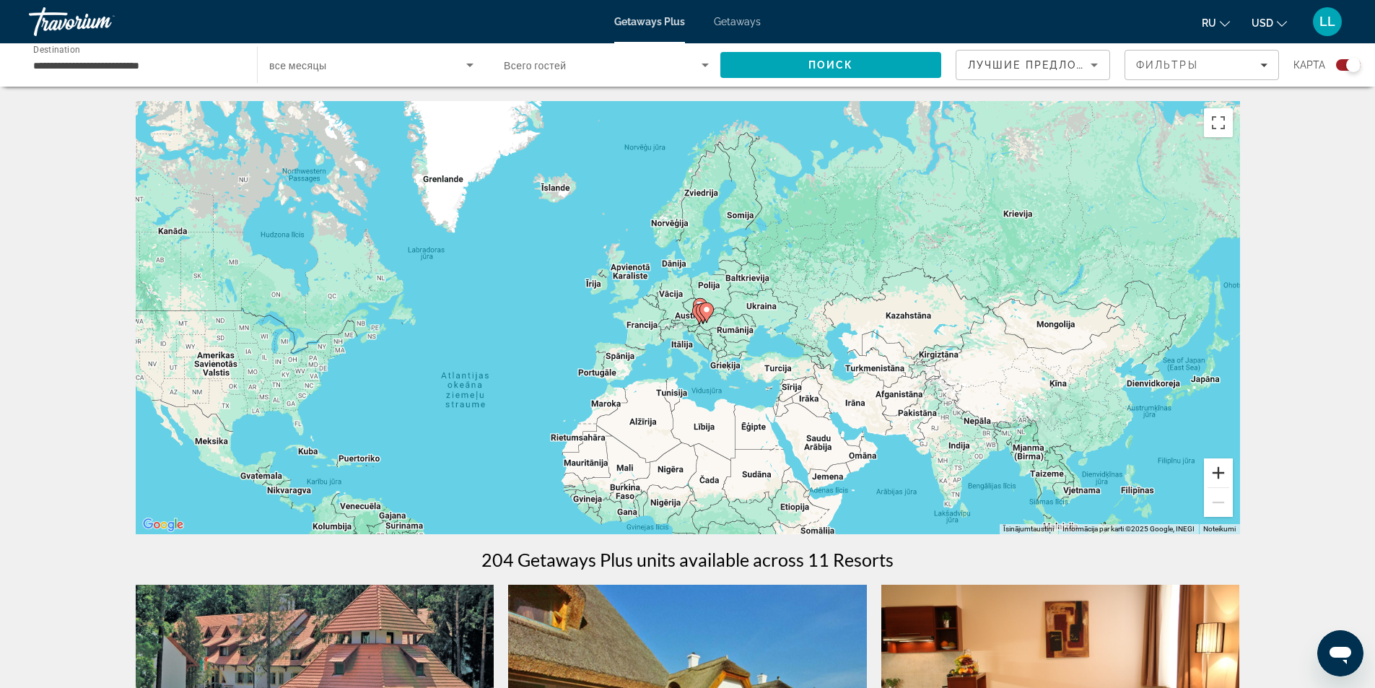
click at [1216, 472] on button "Tuvināt" at bounding box center [1218, 472] width 29 height 29
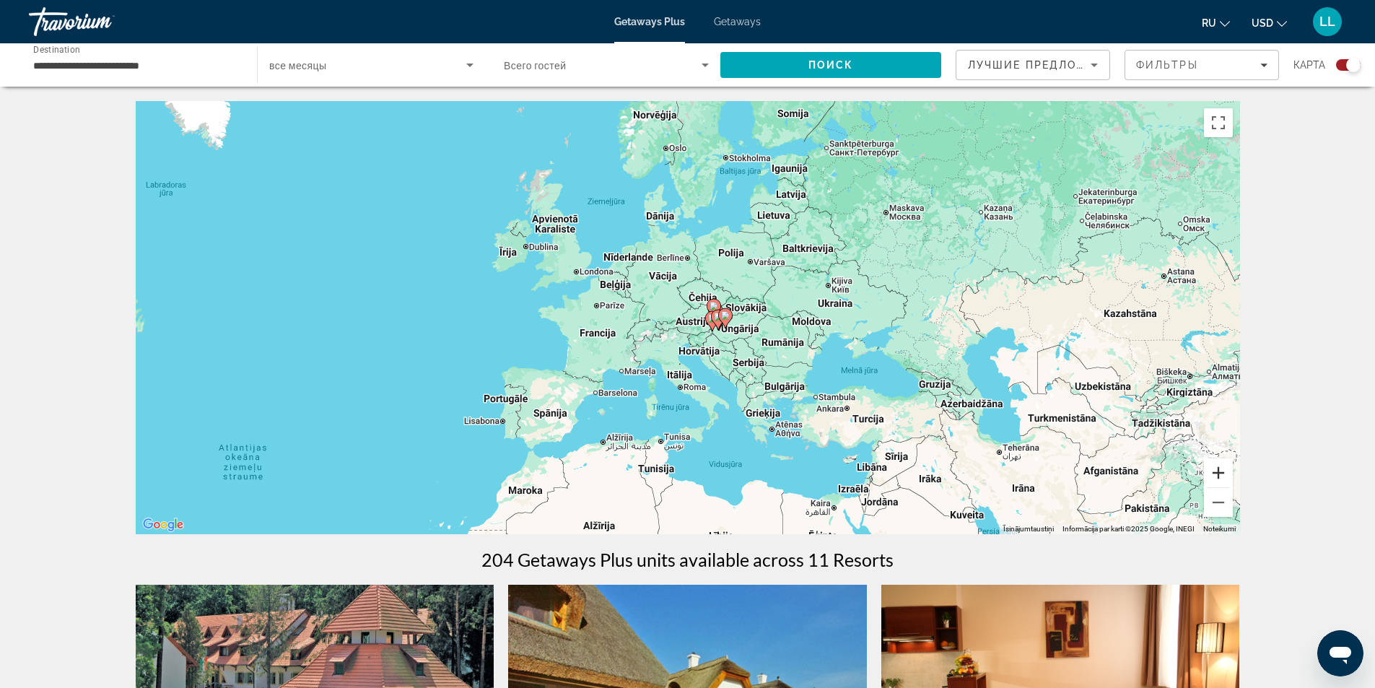
click at [1216, 472] on button "Tuvināt" at bounding box center [1218, 472] width 29 height 29
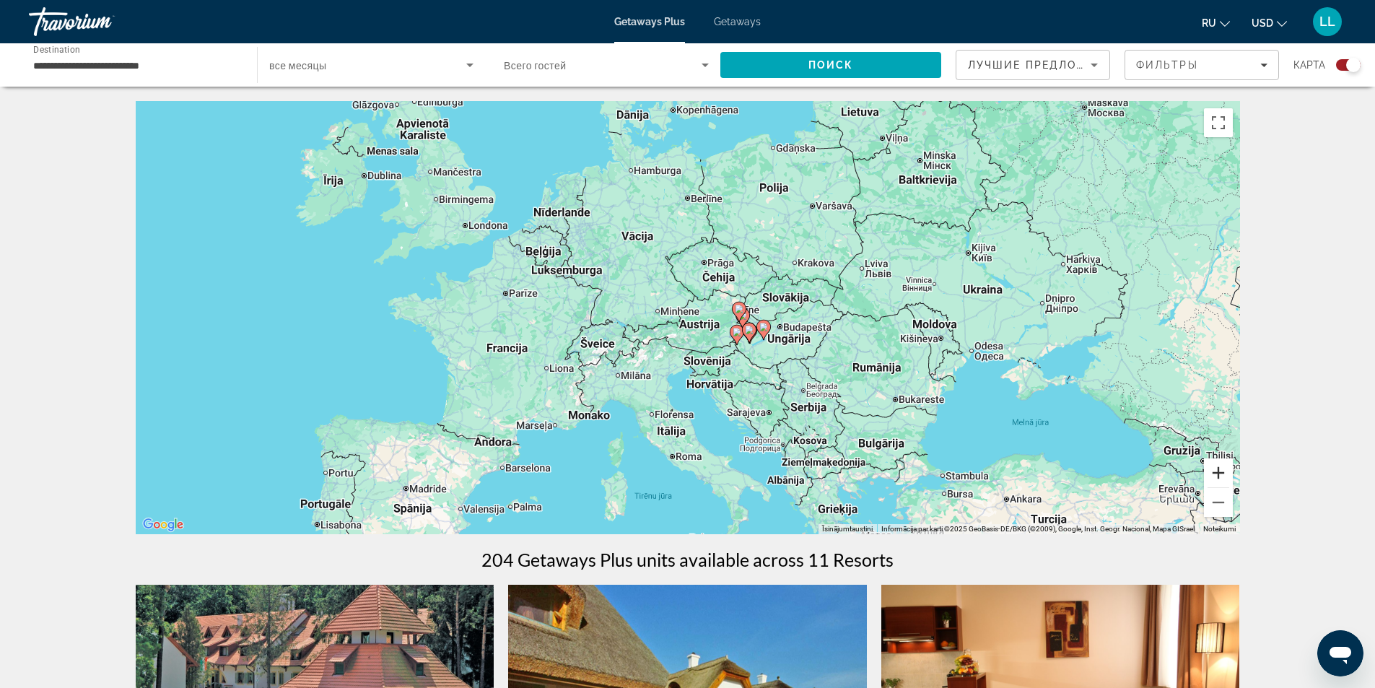
click at [1216, 472] on button "Tuvināt" at bounding box center [1218, 472] width 29 height 29
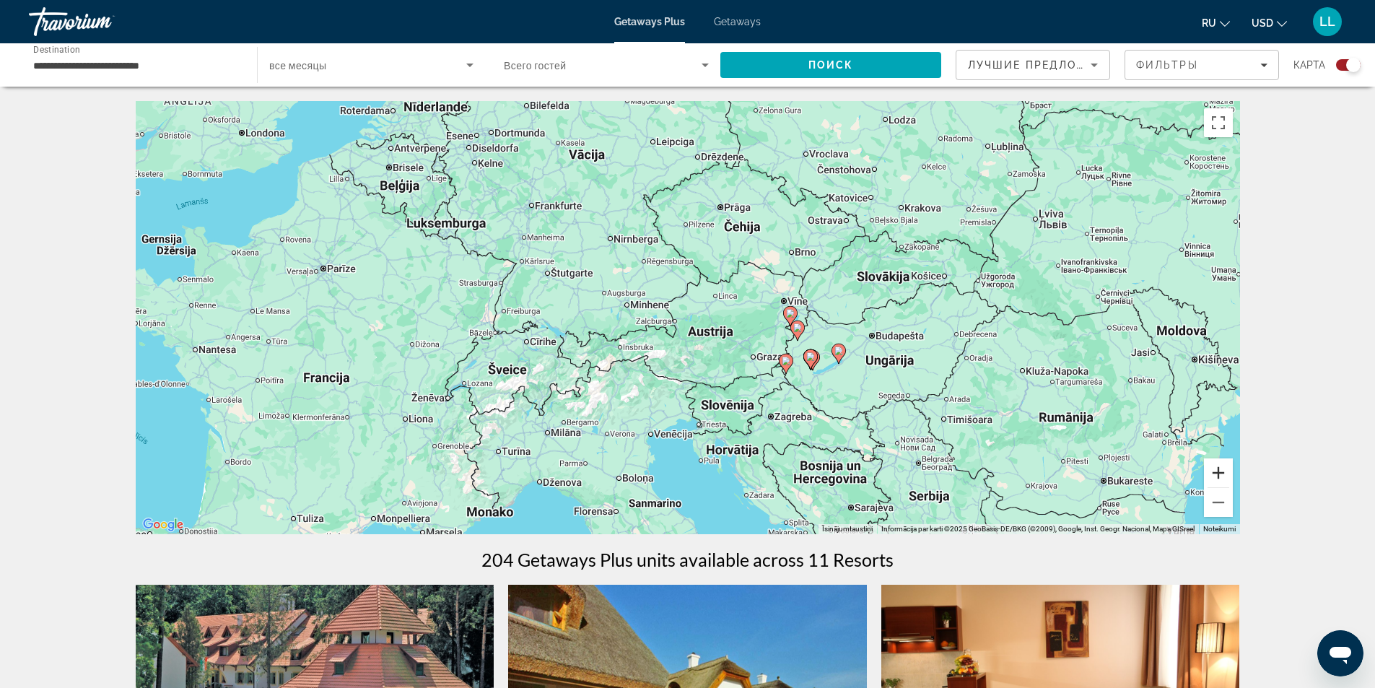
click at [1216, 472] on button "Tuvināt" at bounding box center [1218, 472] width 29 height 29
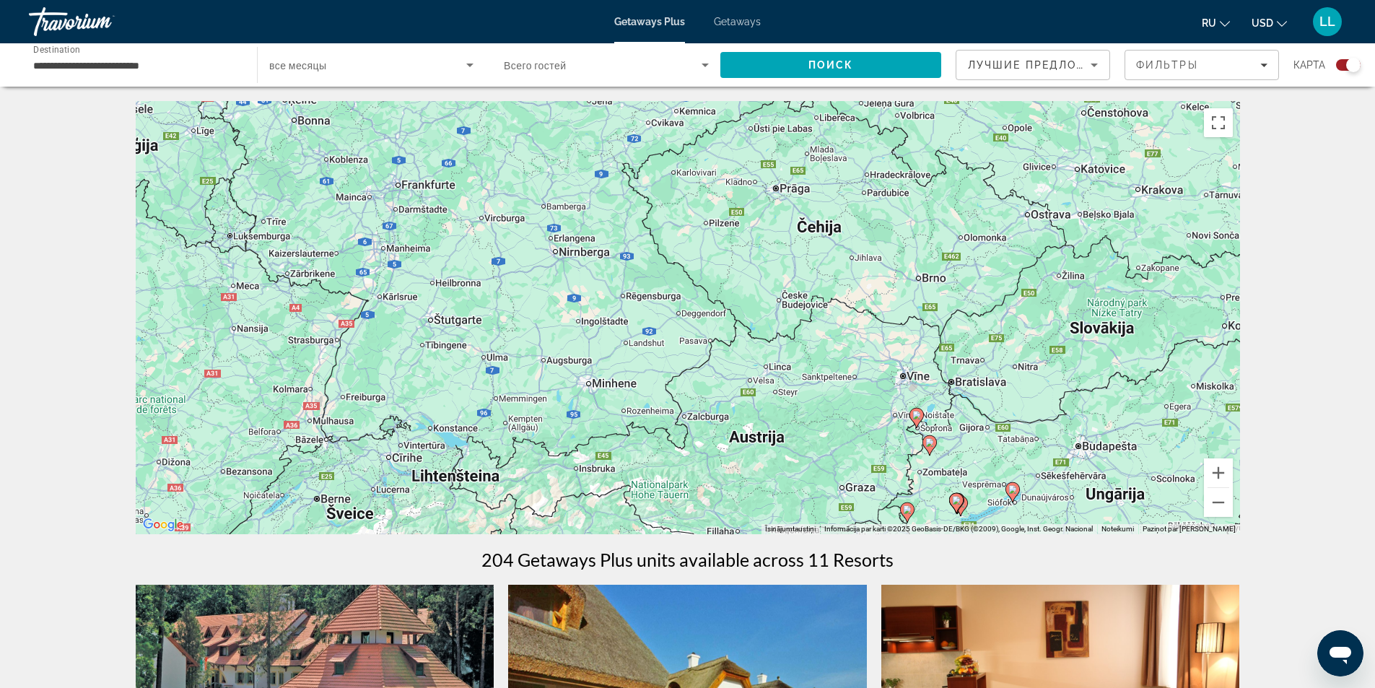
drag, startPoint x: 752, startPoint y: 396, endPoint x: 775, endPoint y: 473, distance: 80.6
click at [775, 473] on div "Lai aktivizētu vilkšanu ar tastatūru, nospiediet taustiņu kombināciju Alt + Ent…" at bounding box center [688, 317] width 1104 height 433
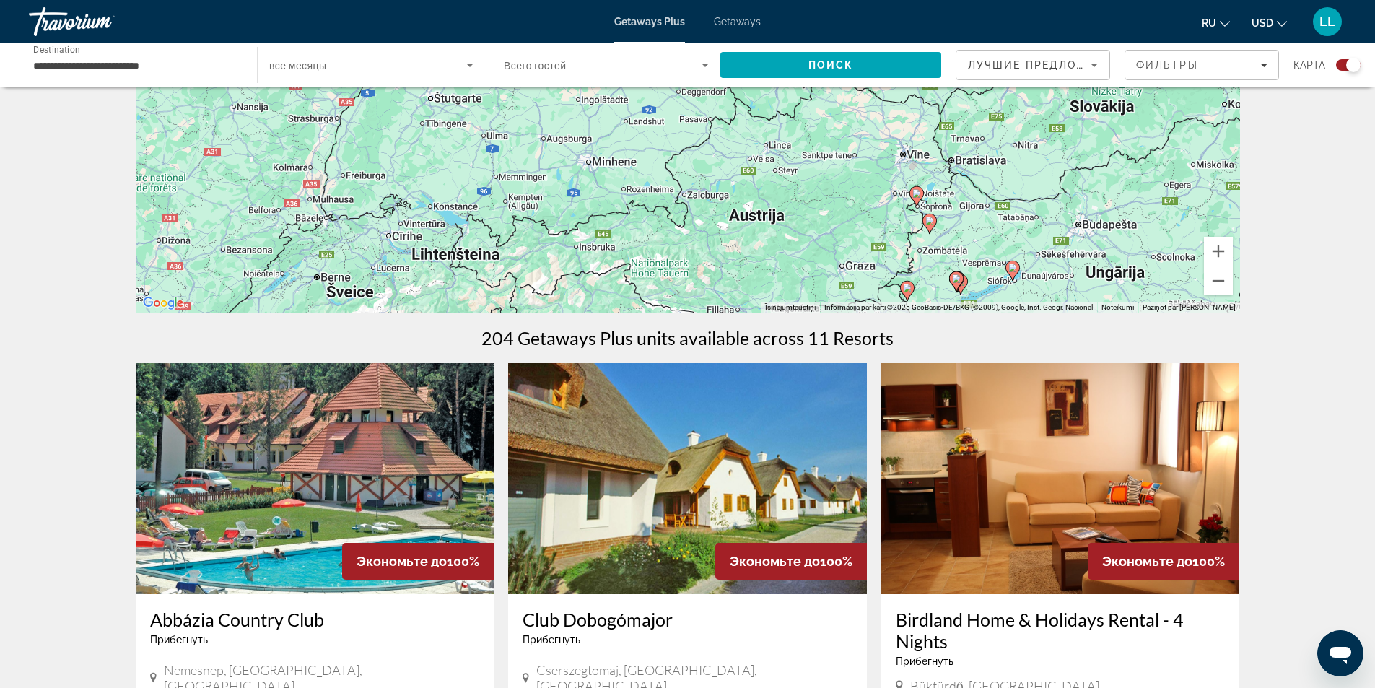
scroll to position [144, 0]
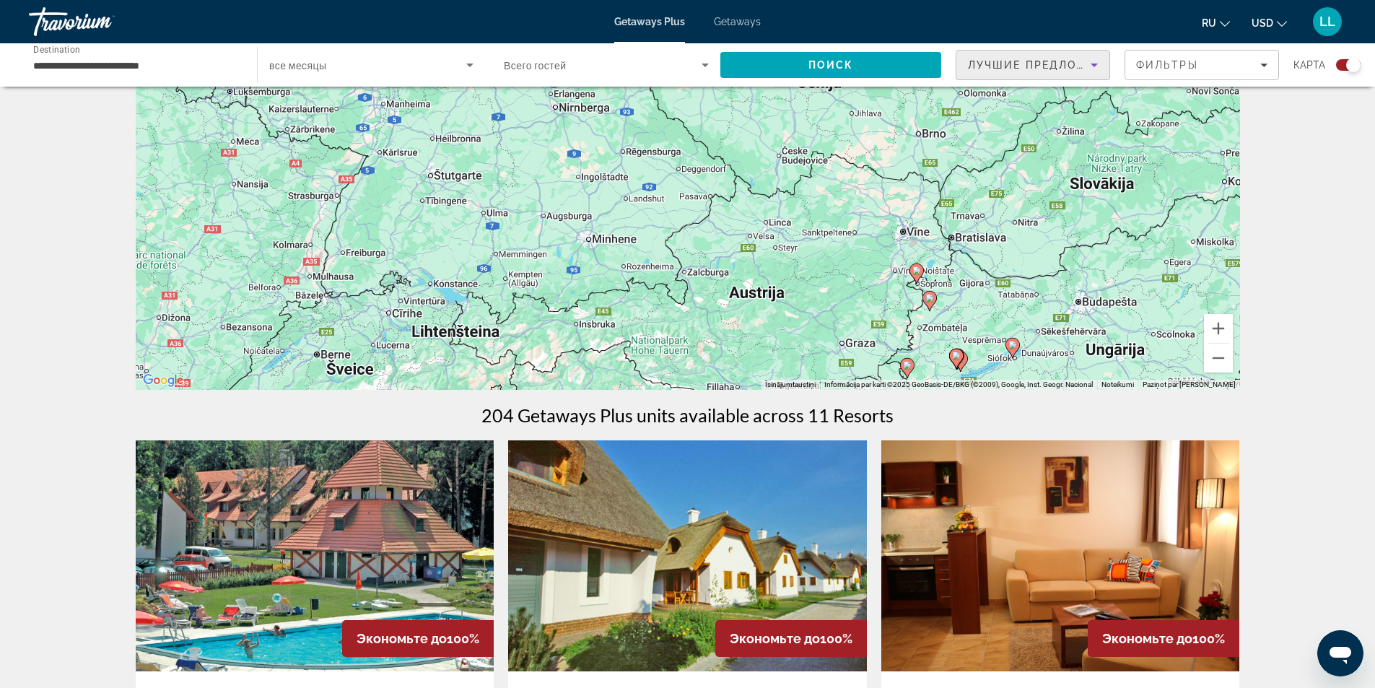
click at [1097, 64] on icon "Sort by" at bounding box center [1094, 64] width 17 height 17
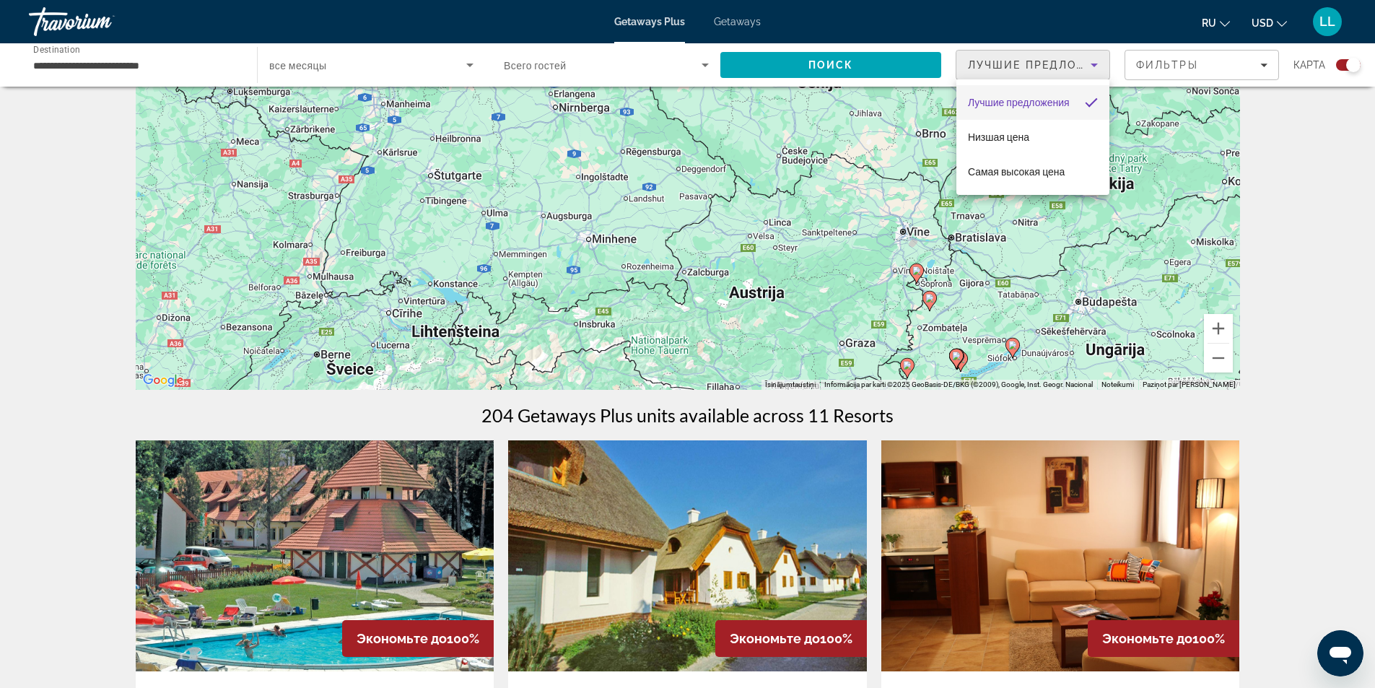
click at [1265, 62] on div at bounding box center [687, 344] width 1375 height 688
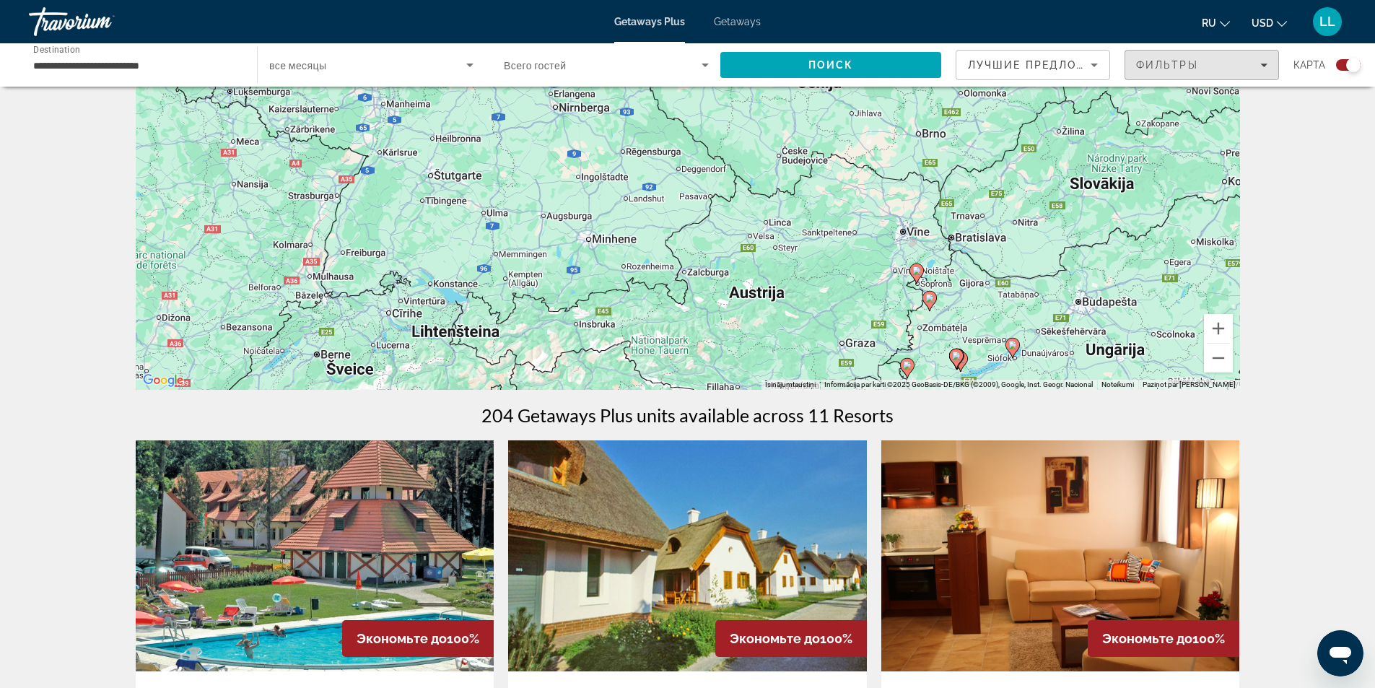
click at [1265, 62] on icon "Filters" at bounding box center [1263, 64] width 7 height 7
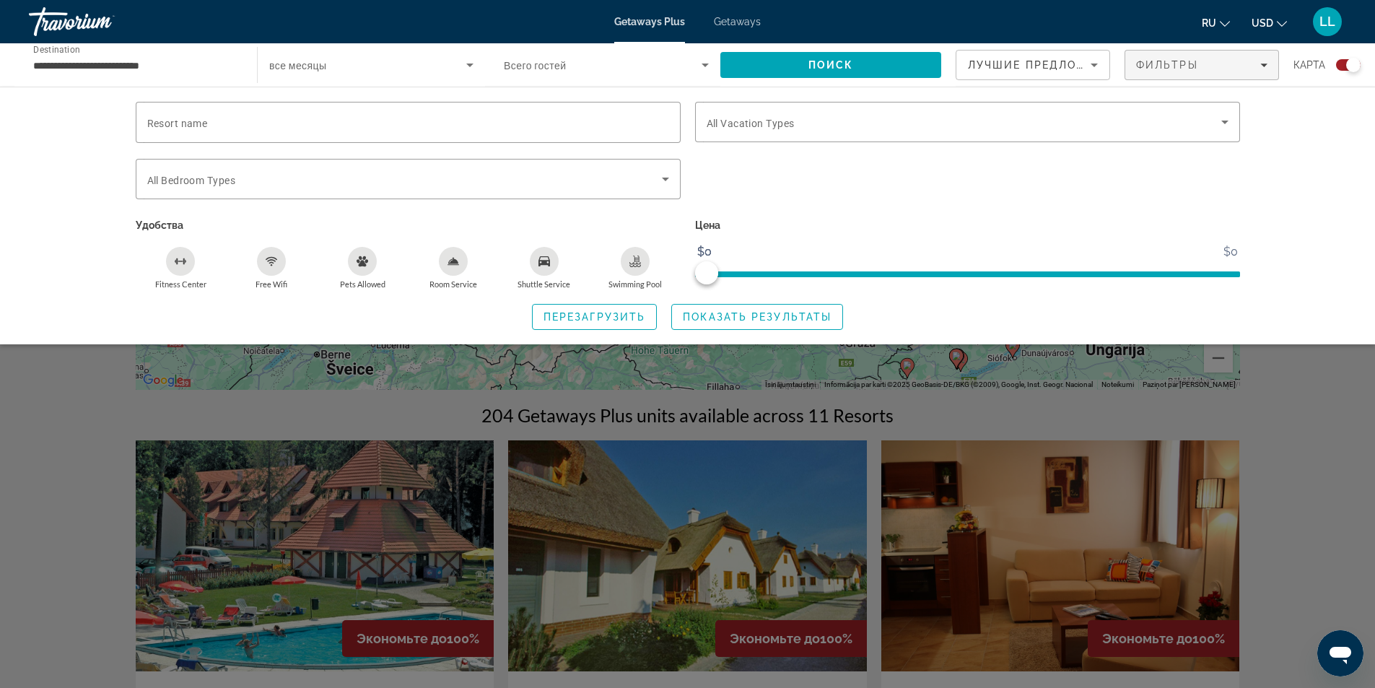
click at [632, 263] on icon "Swimming Pool" at bounding box center [635, 263] width 12 height 3
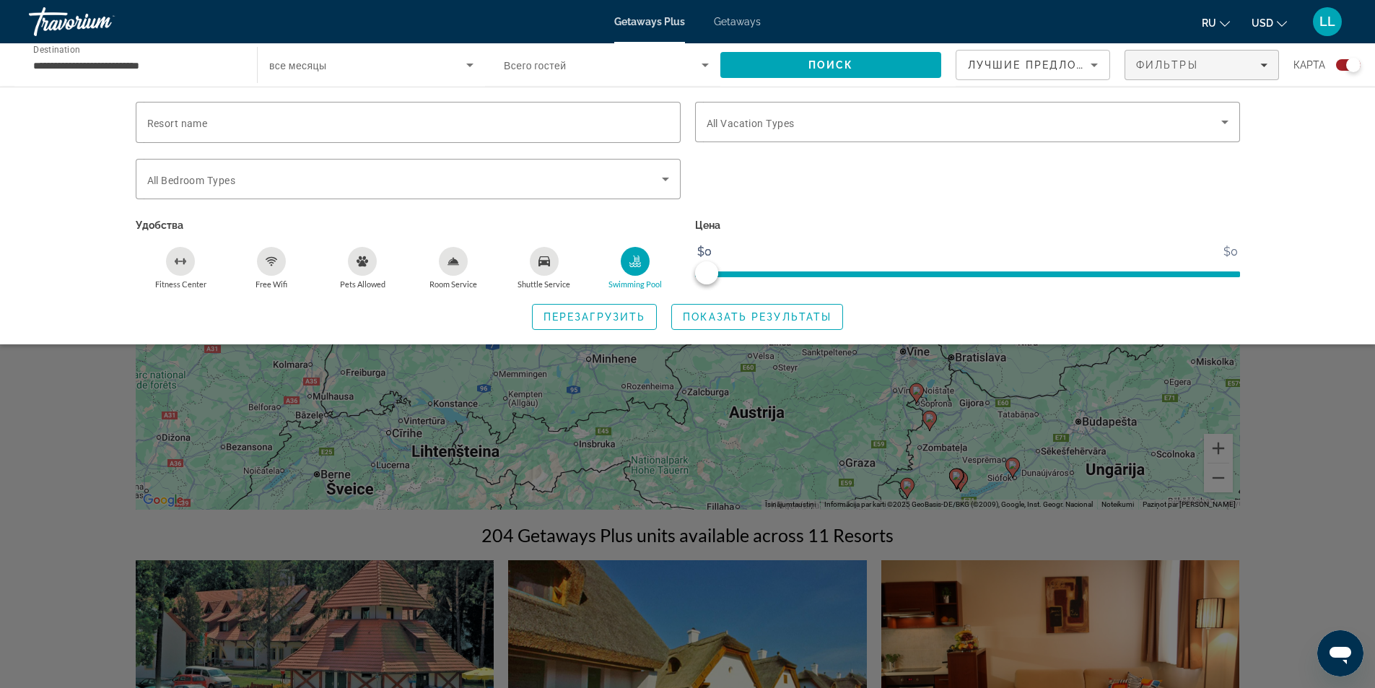
scroll to position [0, 0]
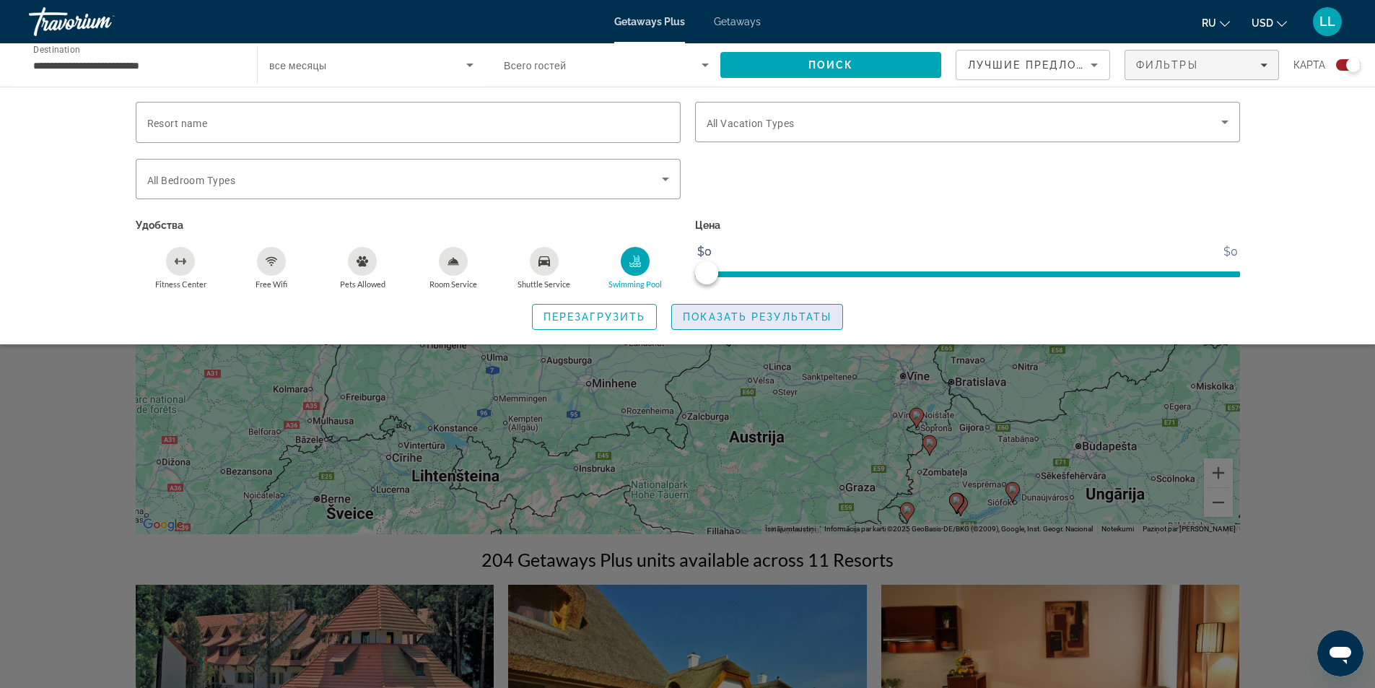
click at [729, 311] on span "Показать результаты" at bounding box center [757, 317] width 149 height 12
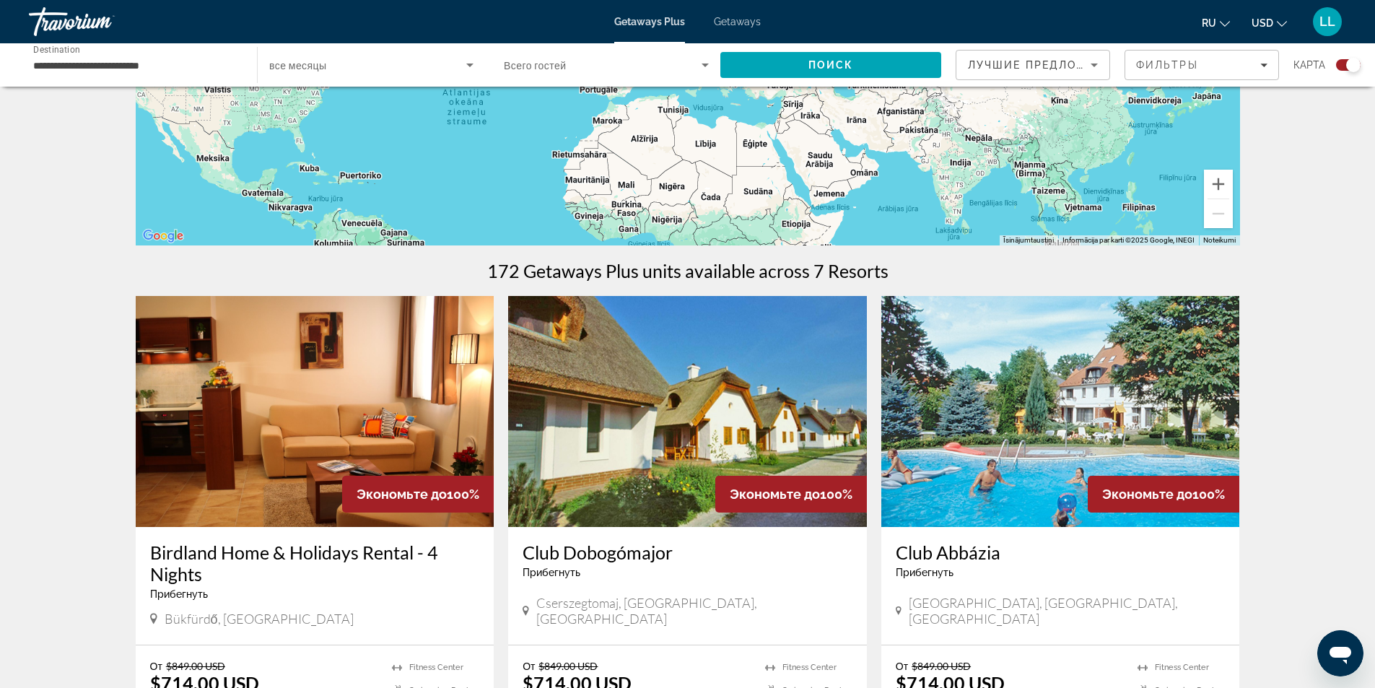
scroll to position [361, 0]
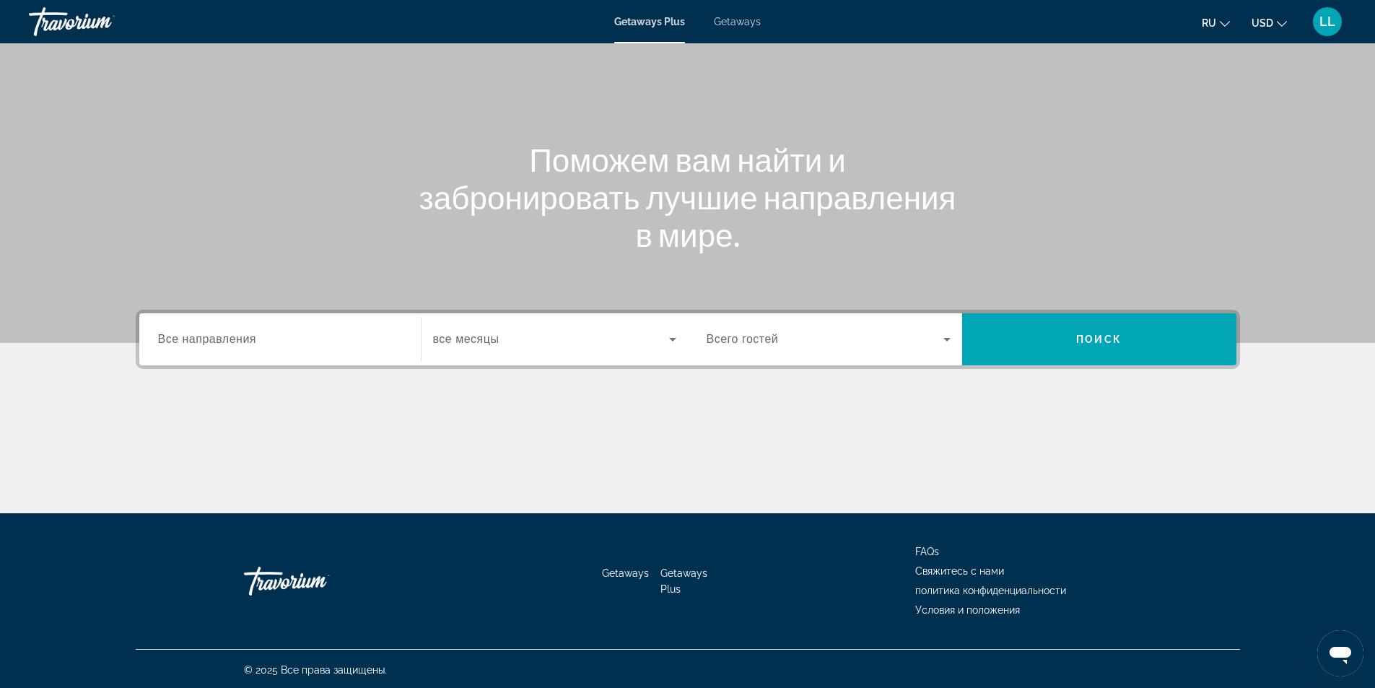
scroll to position [92, 0]
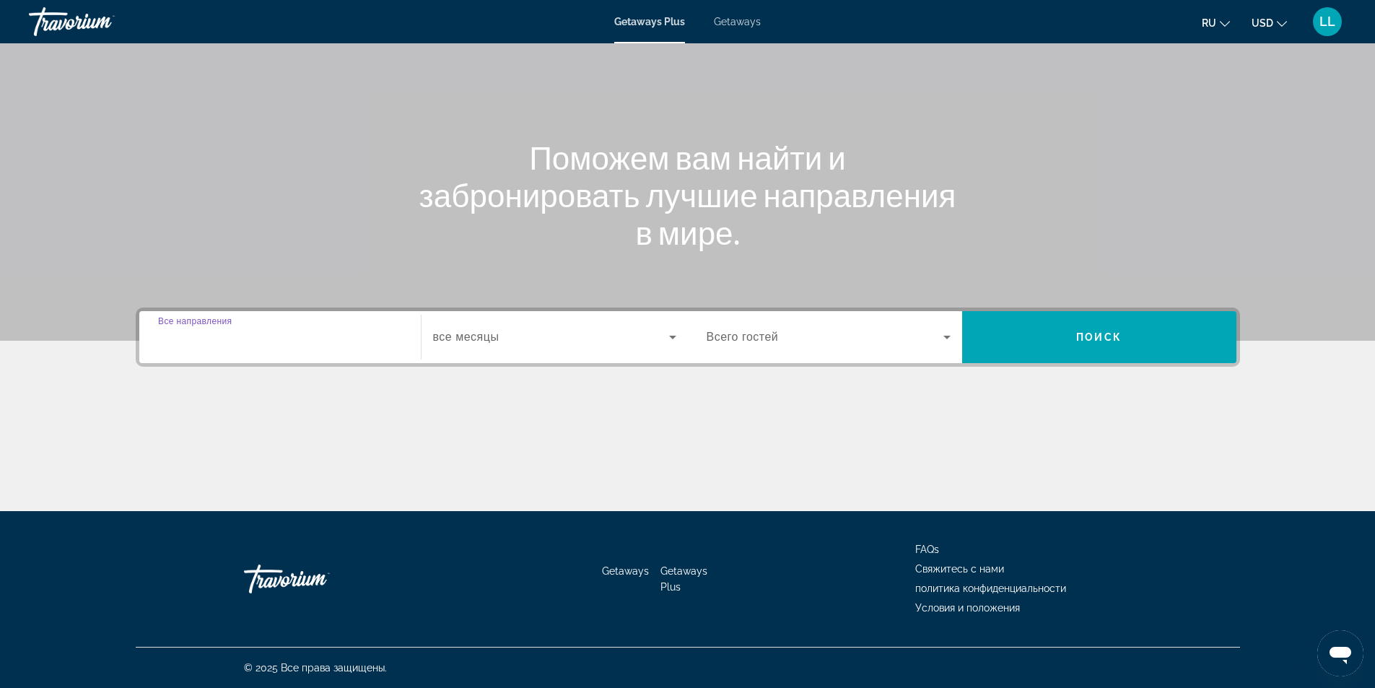
click at [261, 345] on input "Destination Все направления" at bounding box center [280, 337] width 244 height 17
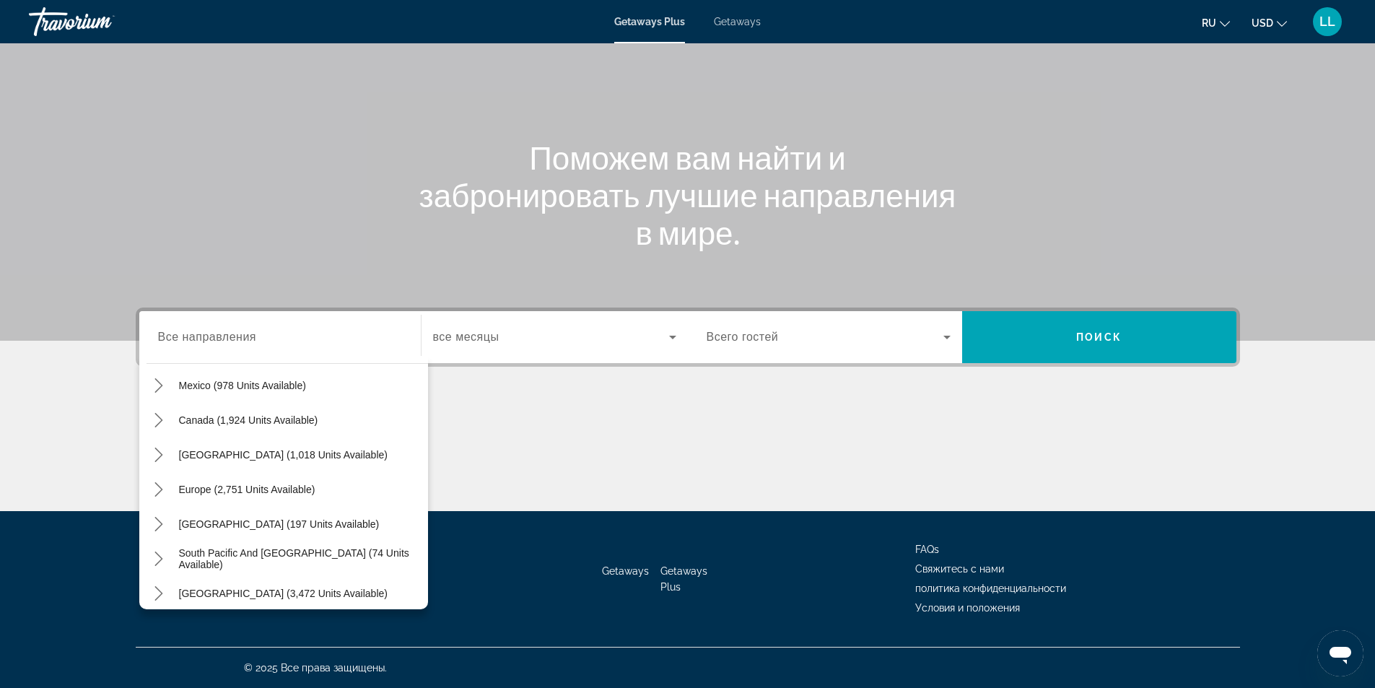
scroll to position [97, 0]
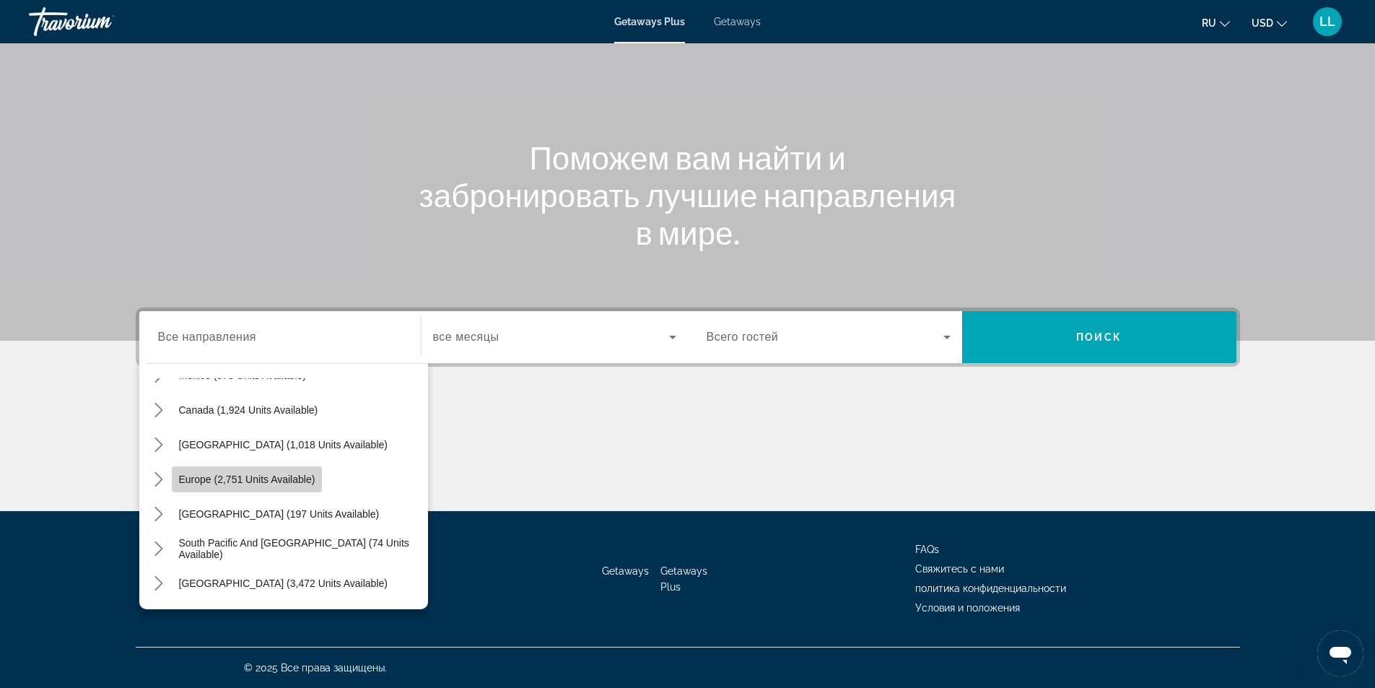
click at [232, 481] on span "Europe (2,751 units available)" at bounding box center [247, 479] width 136 height 12
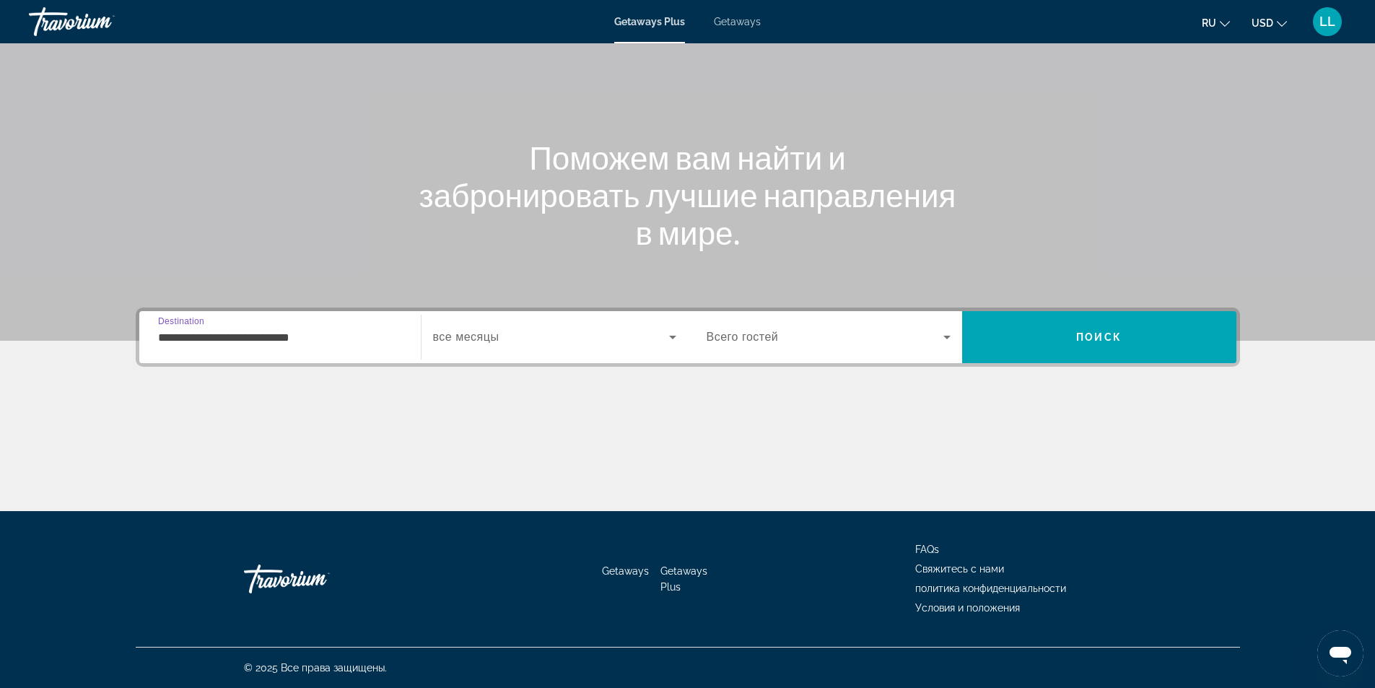
click at [377, 346] on div "**********" at bounding box center [280, 337] width 244 height 41
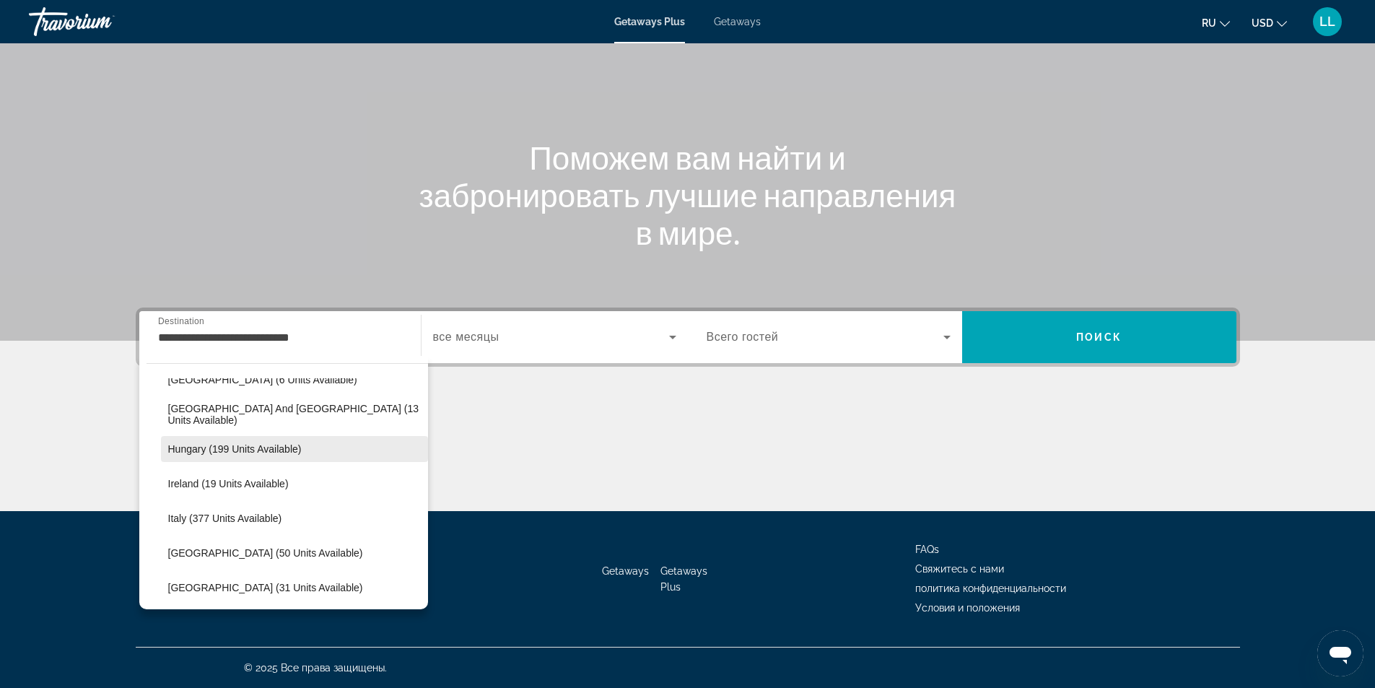
scroll to position [428, 0]
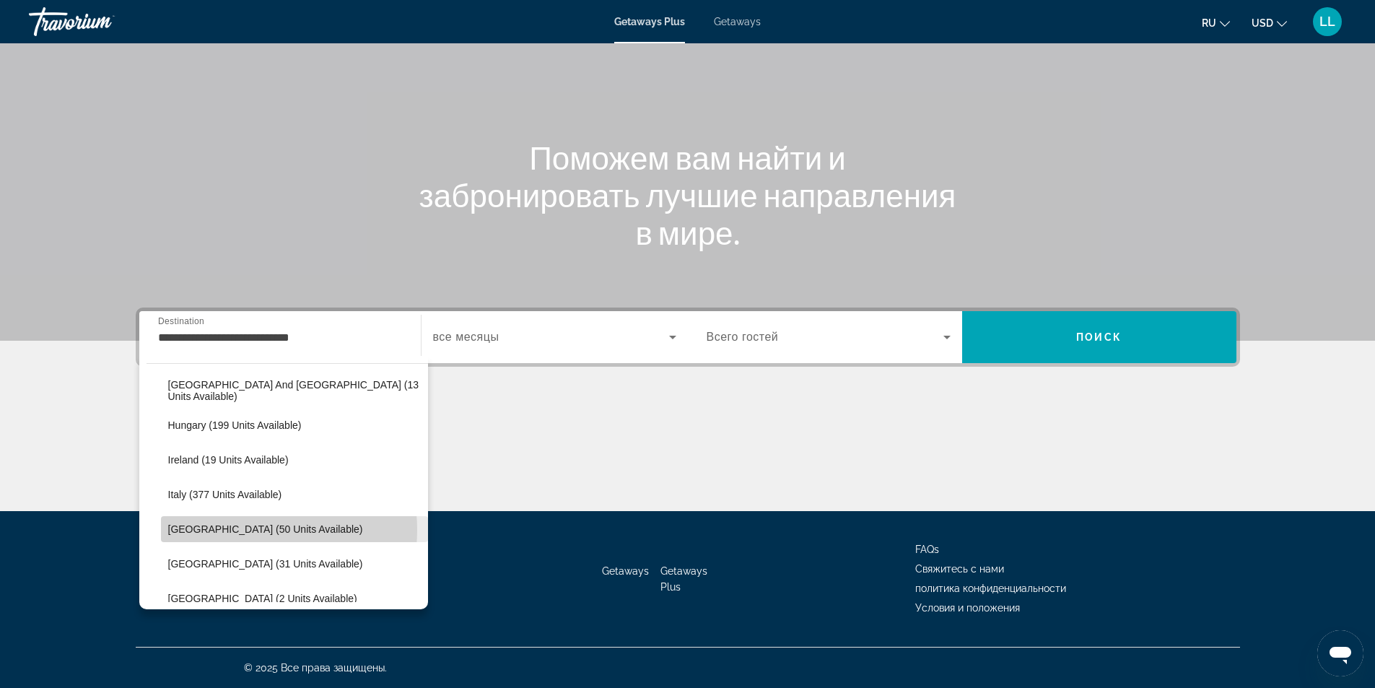
click at [242, 530] on span "[GEOGRAPHIC_DATA] (50 units available)" at bounding box center [265, 529] width 195 height 12
type input "**********"
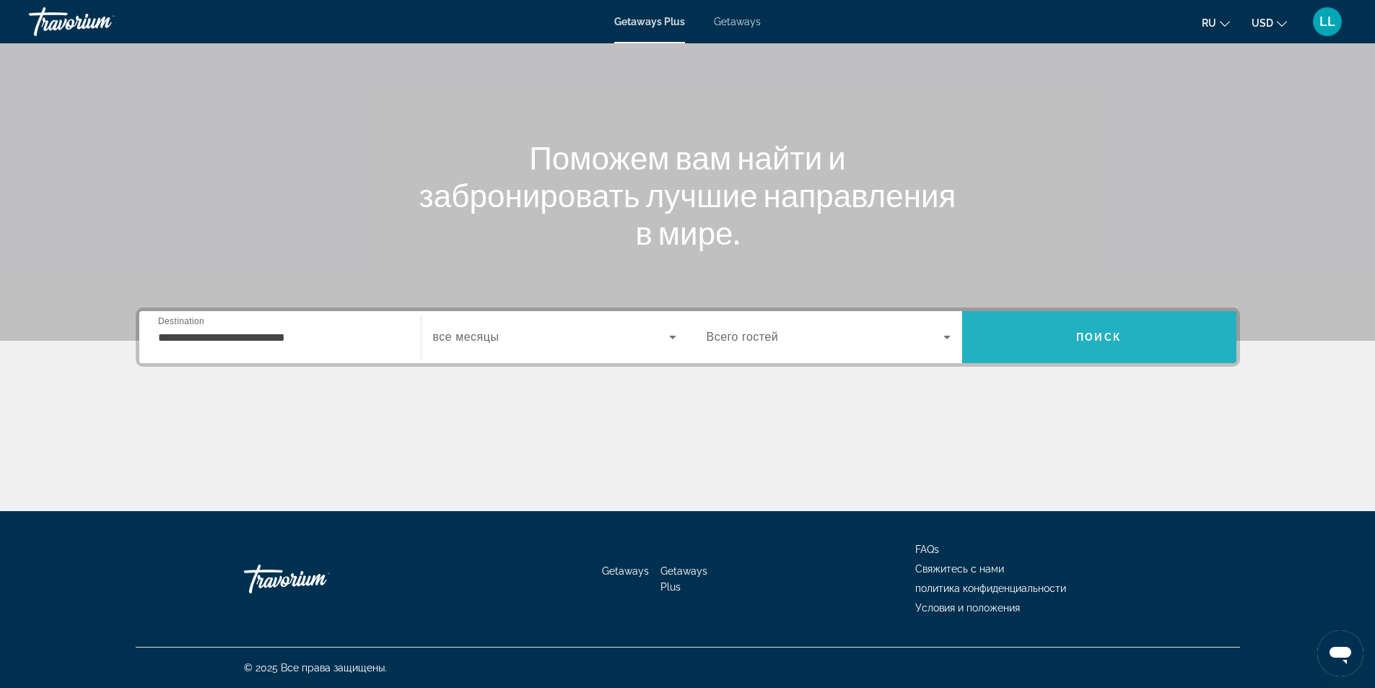
click at [1054, 344] on span "Search" at bounding box center [1099, 337] width 274 height 35
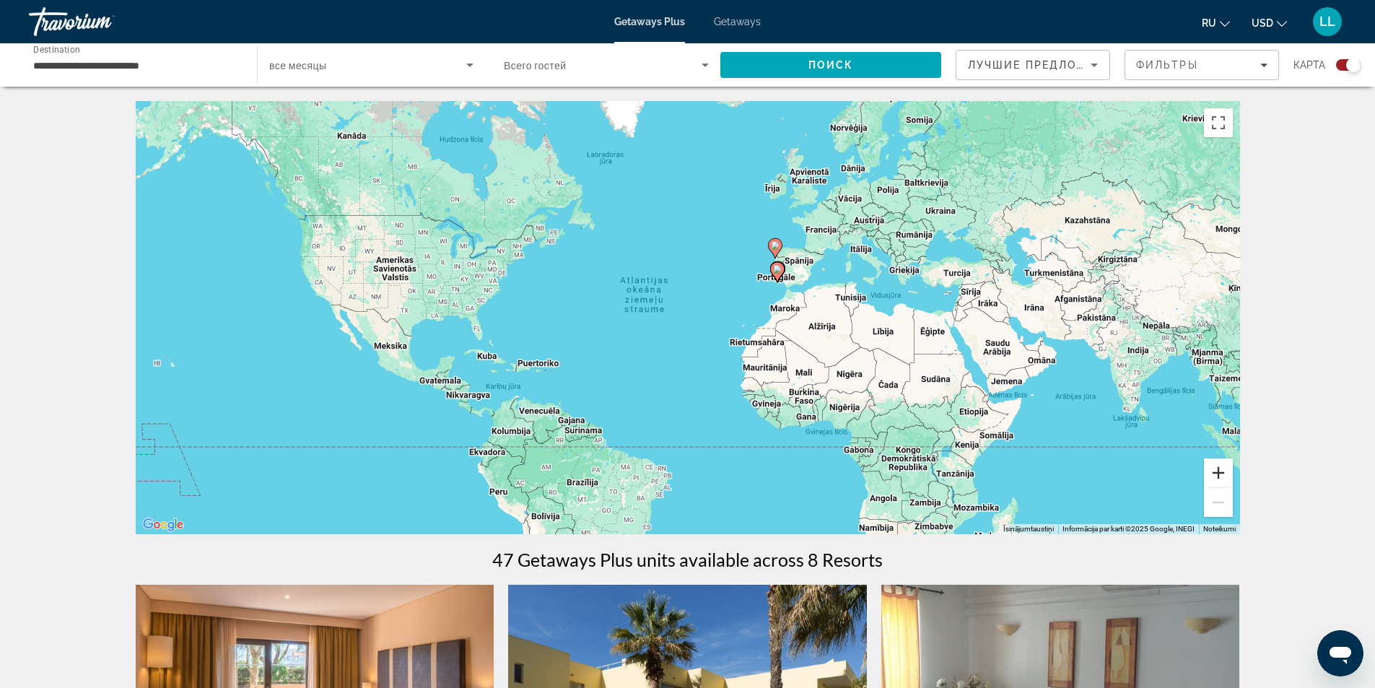
click at [1222, 475] on button "Tuvināt" at bounding box center [1218, 472] width 29 height 29
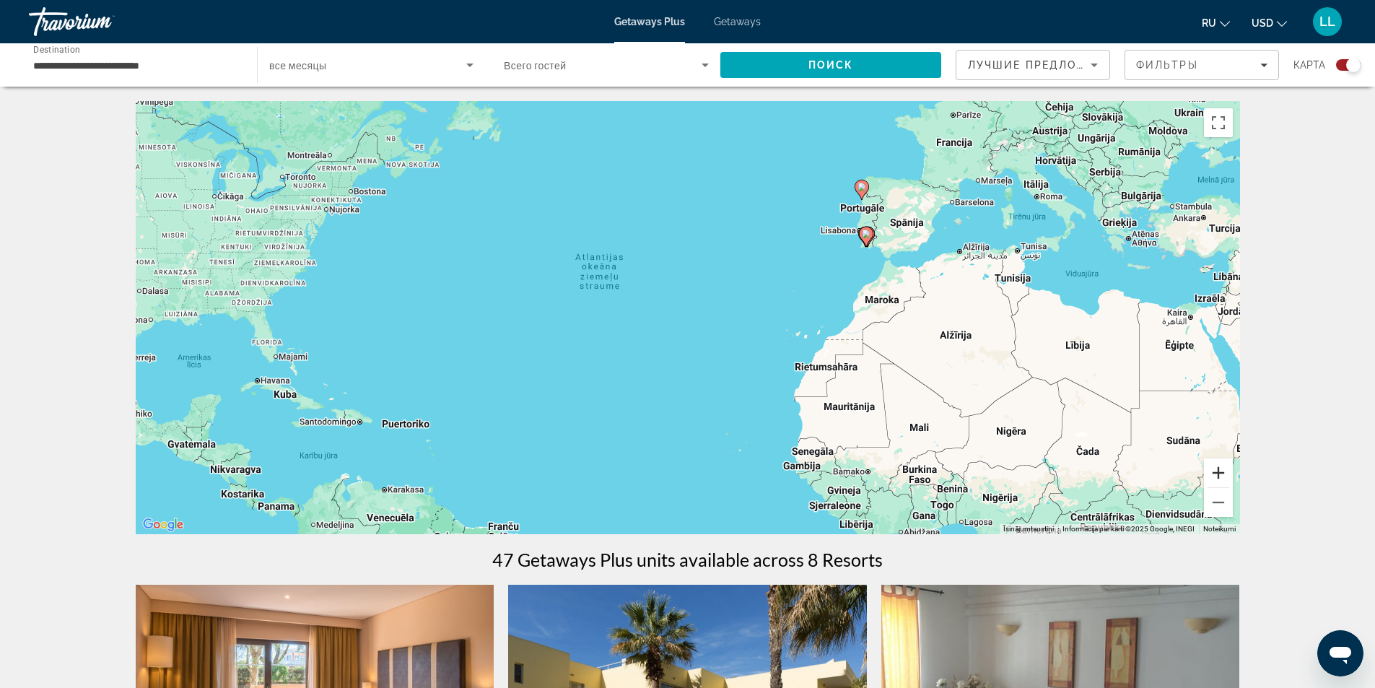
click at [1222, 475] on button "Tuvināt" at bounding box center [1218, 472] width 29 height 29
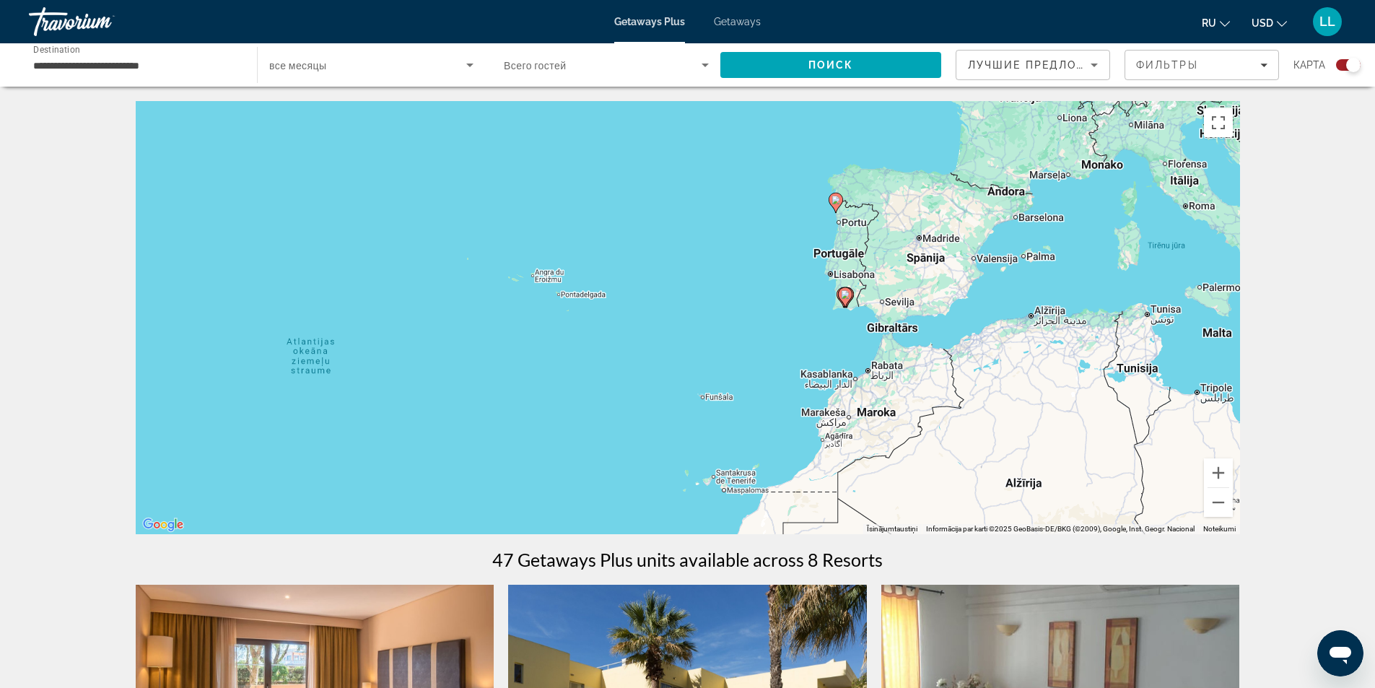
drag, startPoint x: 1049, startPoint y: 193, endPoint x: 841, endPoint y: 334, distance: 251.6
click at [839, 332] on div "Lai aktivizētu vilkšanu ar tastatūru, nospiediet taustiņu kombināciju Alt + Ent…" at bounding box center [688, 317] width 1104 height 433
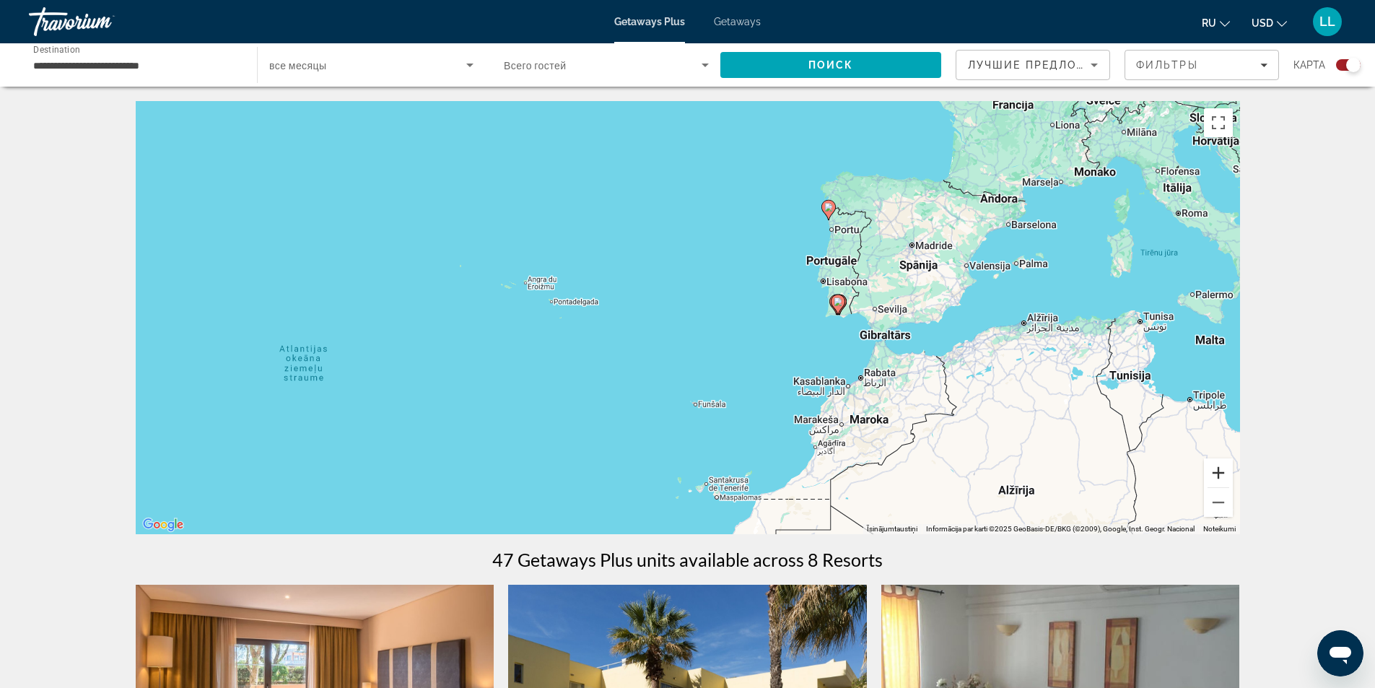
click at [1221, 470] on button "Tuvināt" at bounding box center [1218, 472] width 29 height 29
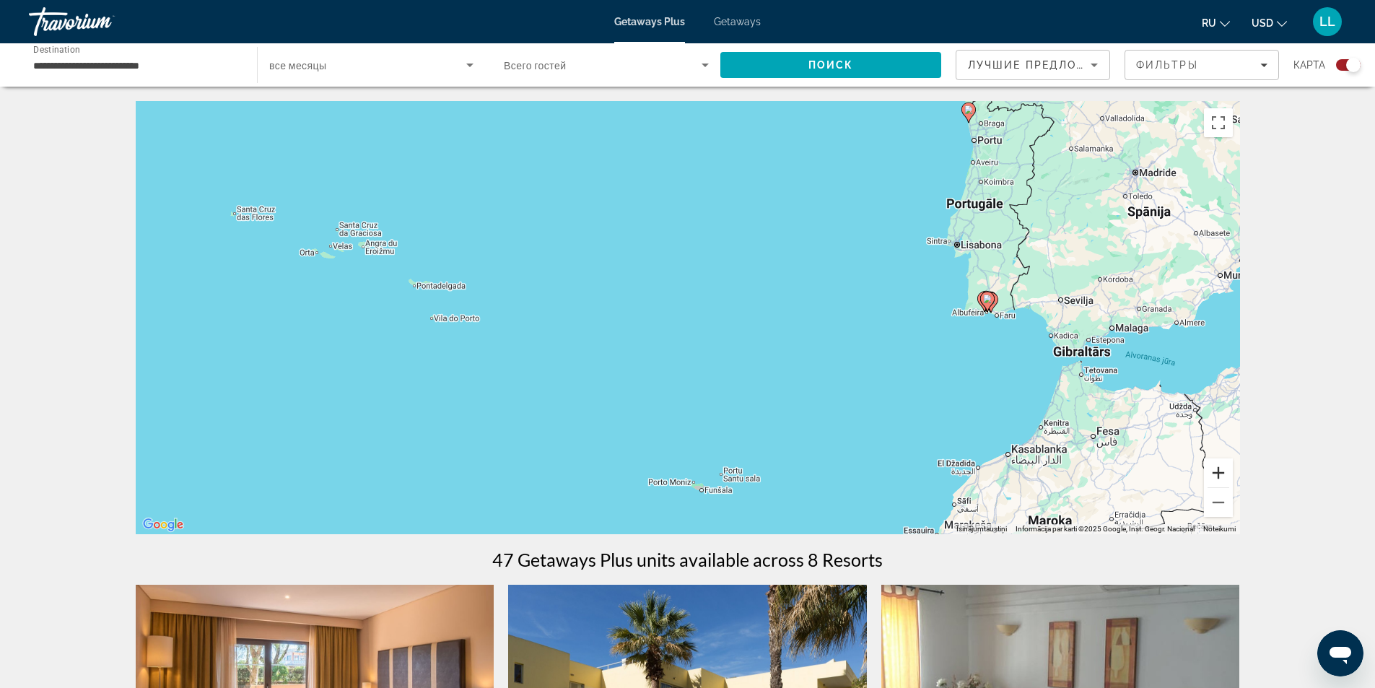
click at [1216, 473] on button "Tuvināt" at bounding box center [1218, 472] width 29 height 29
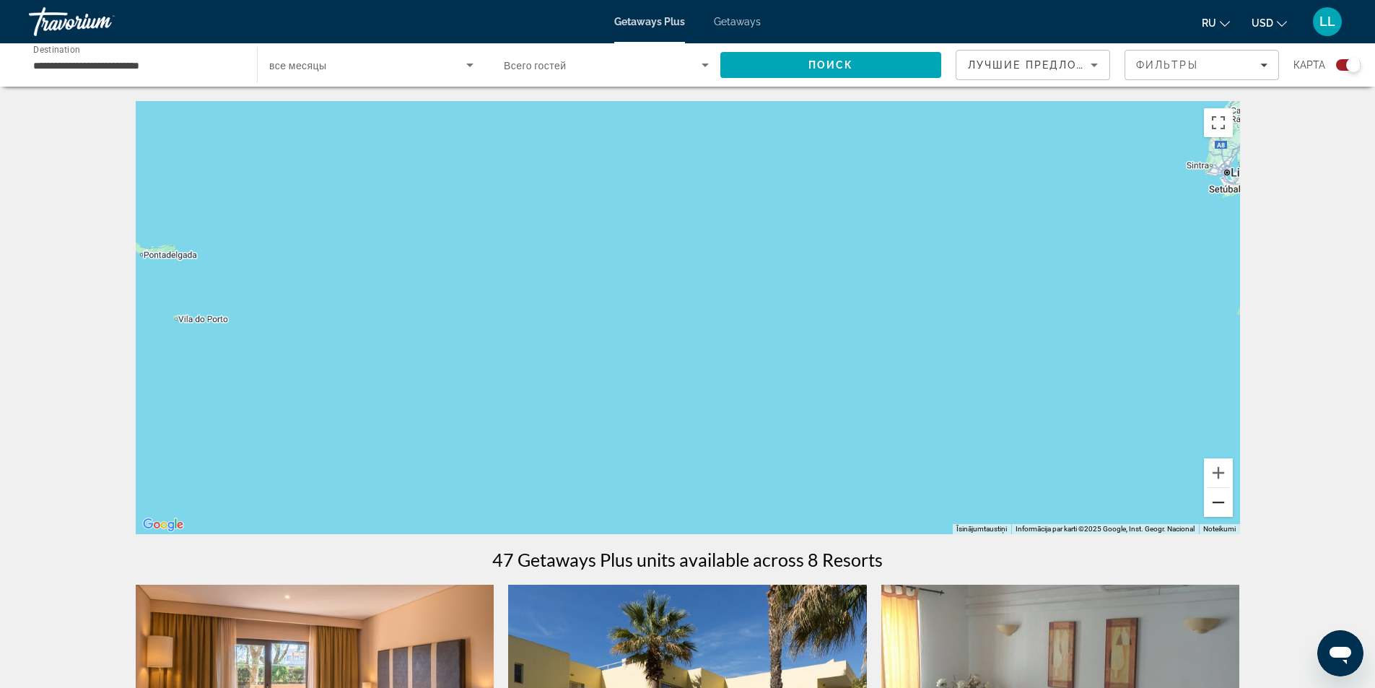
click at [1217, 507] on button "Tālināt" at bounding box center [1218, 502] width 29 height 29
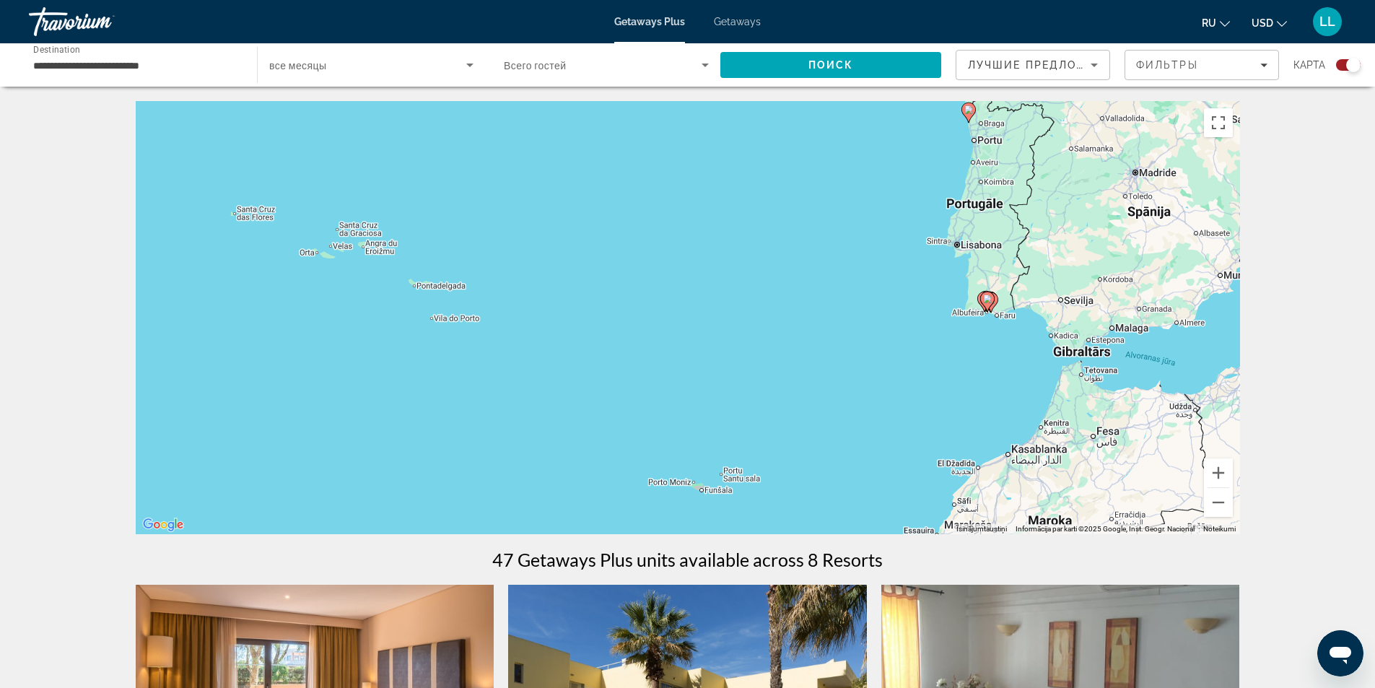
click at [156, 63] on input "**********" at bounding box center [135, 65] width 205 height 17
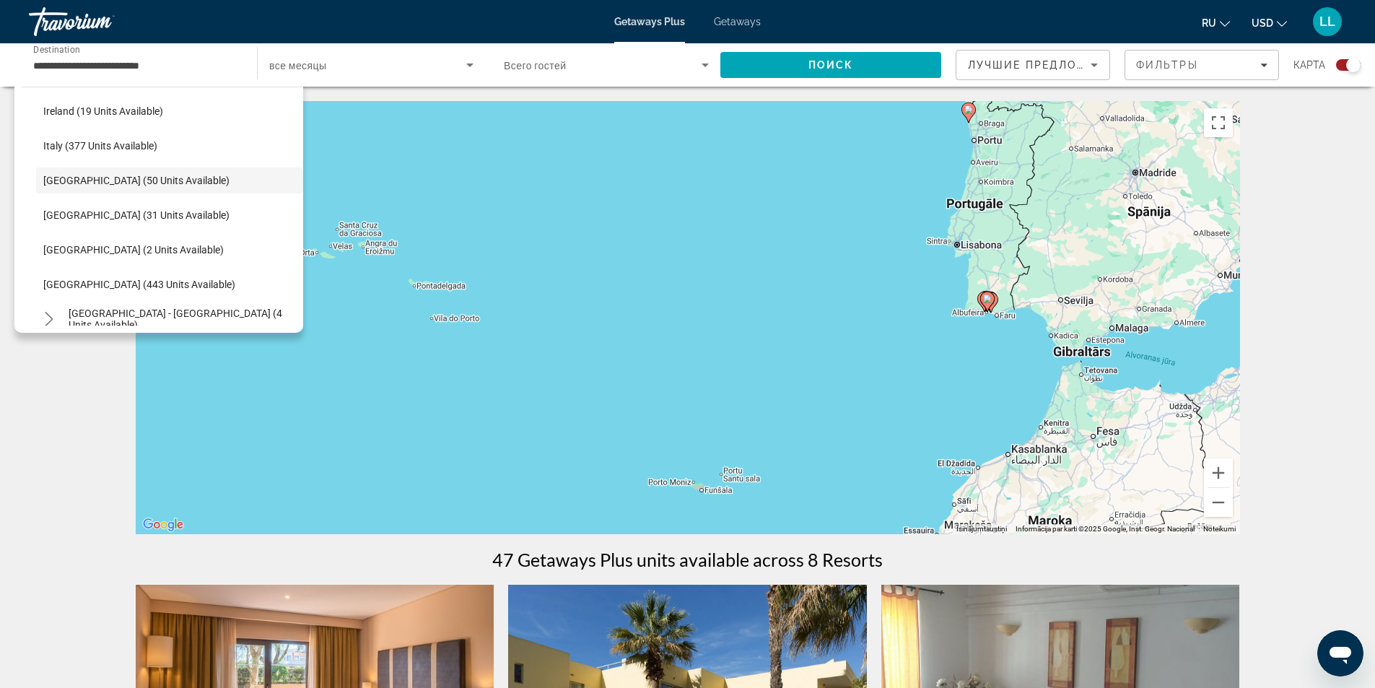
scroll to position [518, 0]
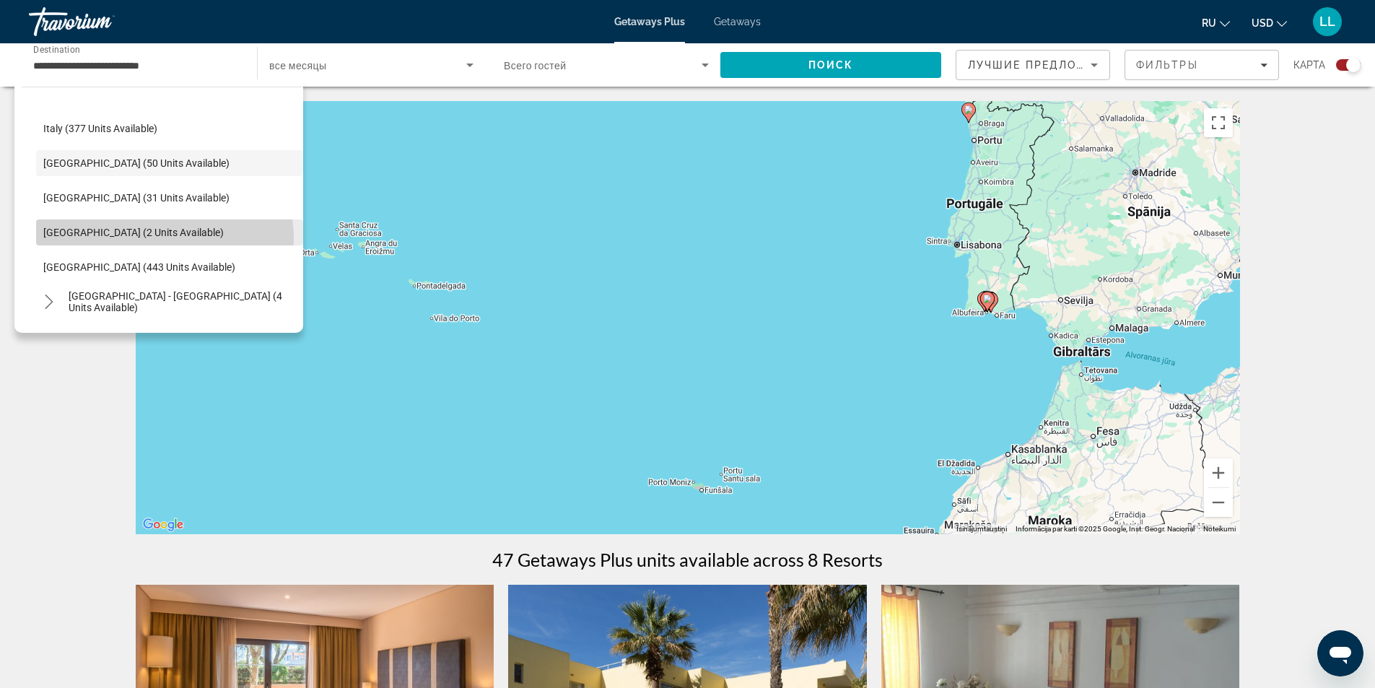
click at [155, 239] on span "Select destination: Slovakia (2 units available)" at bounding box center [169, 232] width 267 height 35
type input "**********"
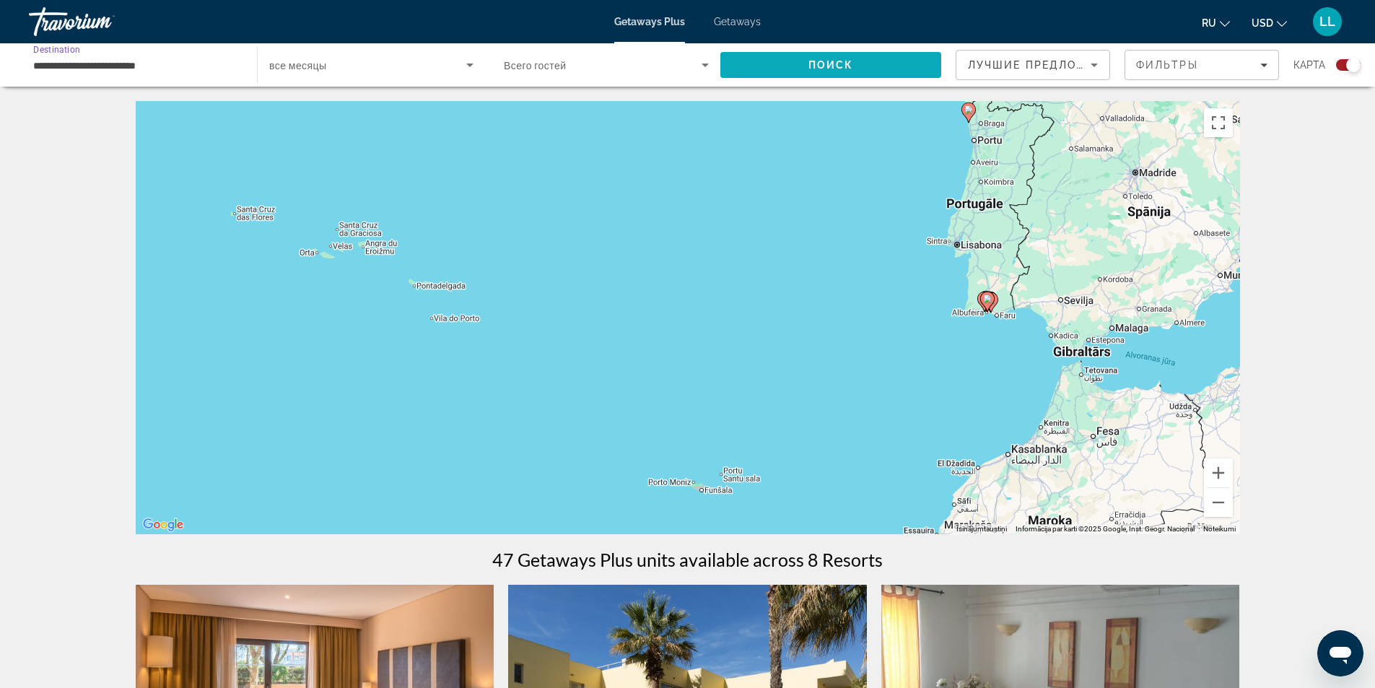
click at [870, 68] on span "Search" at bounding box center [830, 65] width 221 height 35
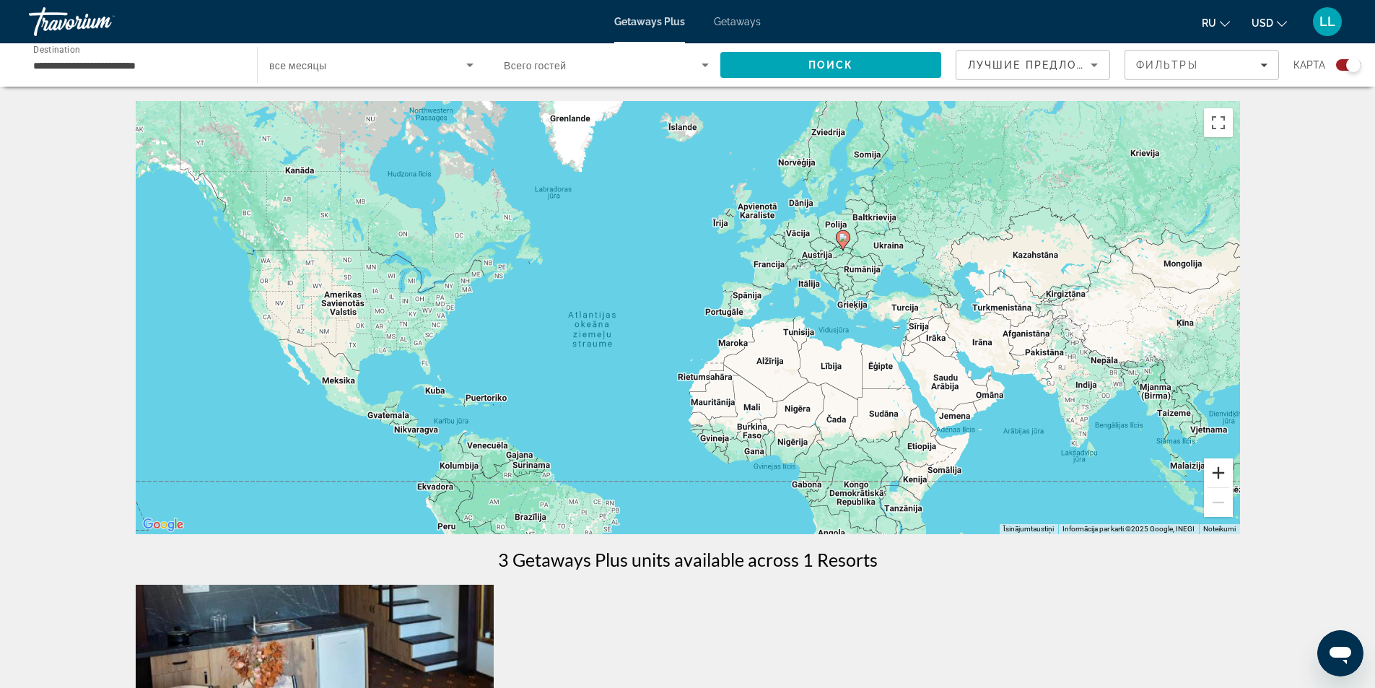
click at [1223, 471] on button "Tuvināt" at bounding box center [1218, 472] width 29 height 29
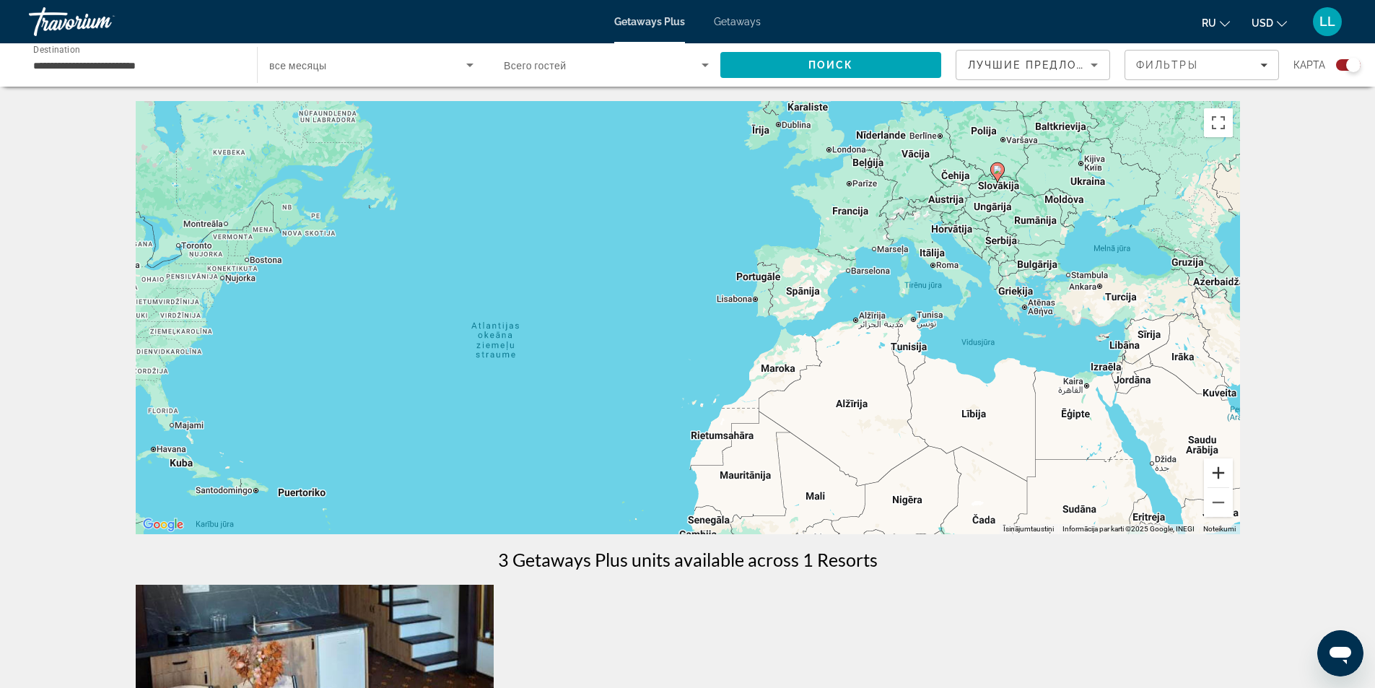
click at [1223, 471] on button "Tuvināt" at bounding box center [1218, 472] width 29 height 29
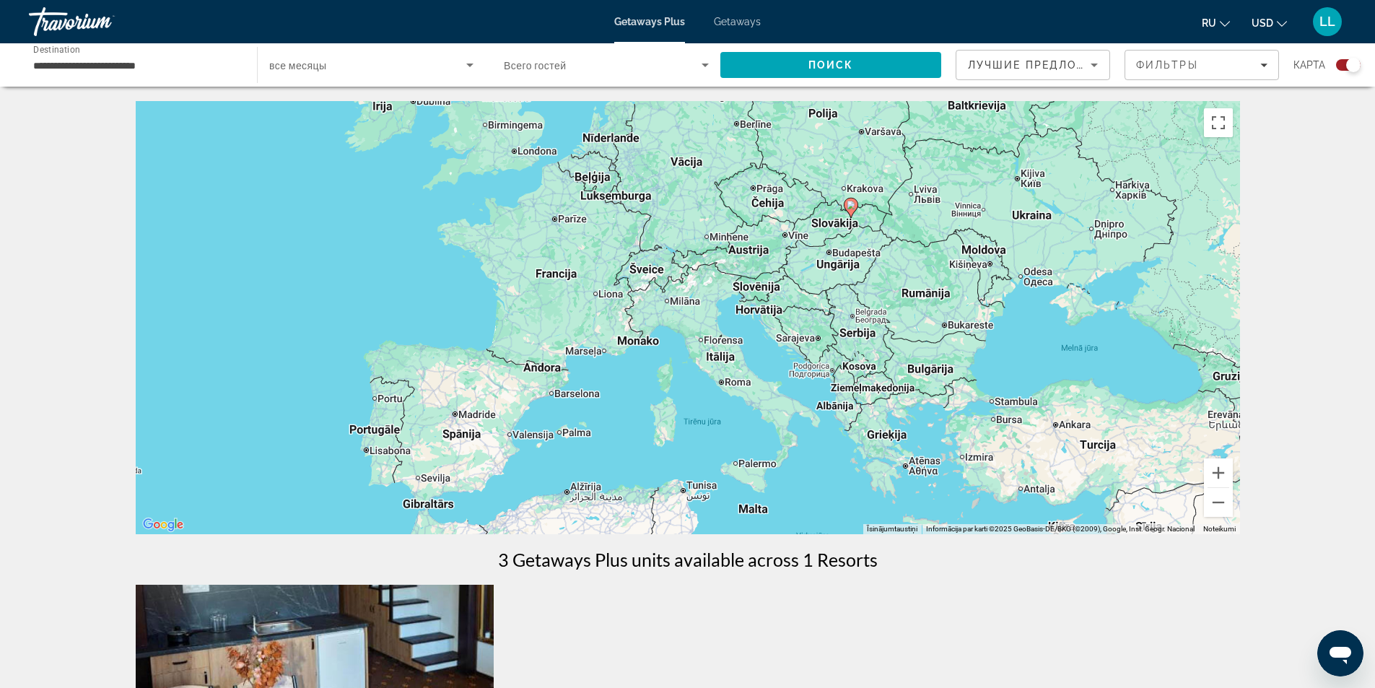
drag, startPoint x: 1085, startPoint y: 216, endPoint x: 573, endPoint y: 396, distance: 542.6
click at [573, 396] on div "Lai aktivizētu vilkšanu ar tastatūru, nospiediet taustiņu kombināciju Alt + Ent…" at bounding box center [688, 317] width 1104 height 433
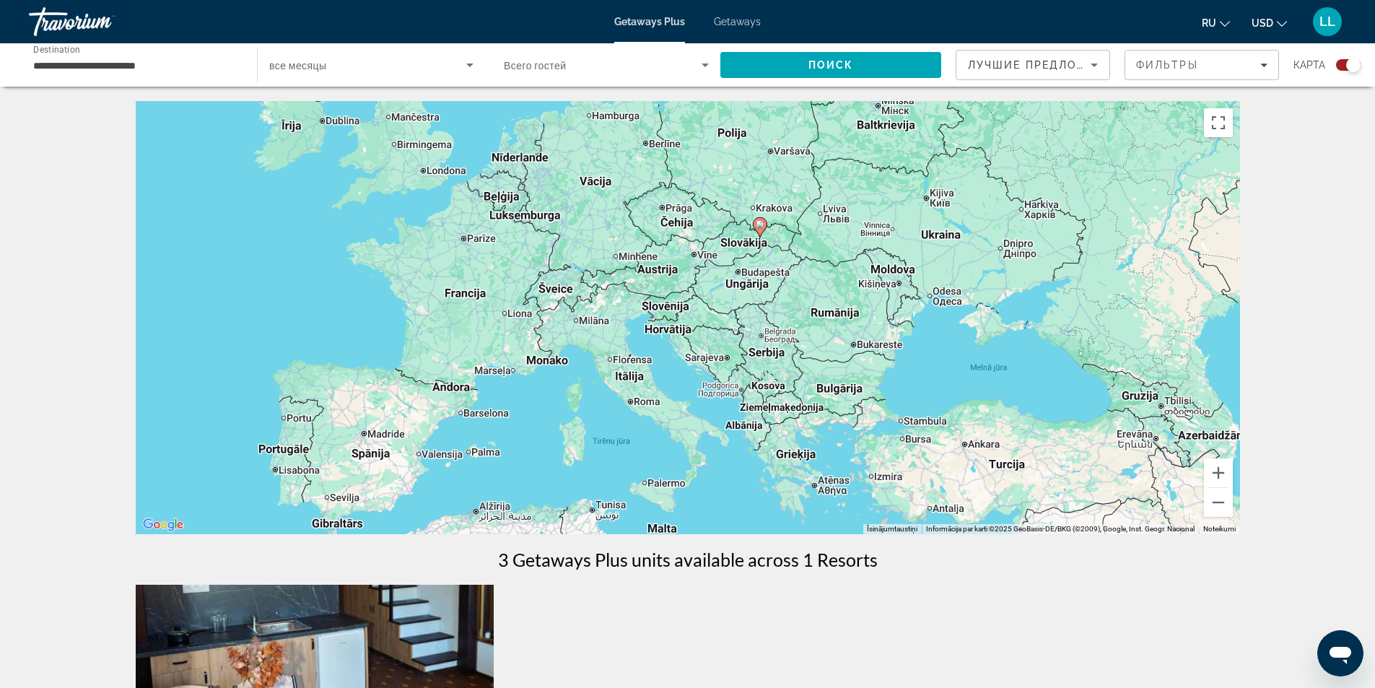
click at [743, 17] on span "Getaways" at bounding box center [737, 22] width 47 height 12
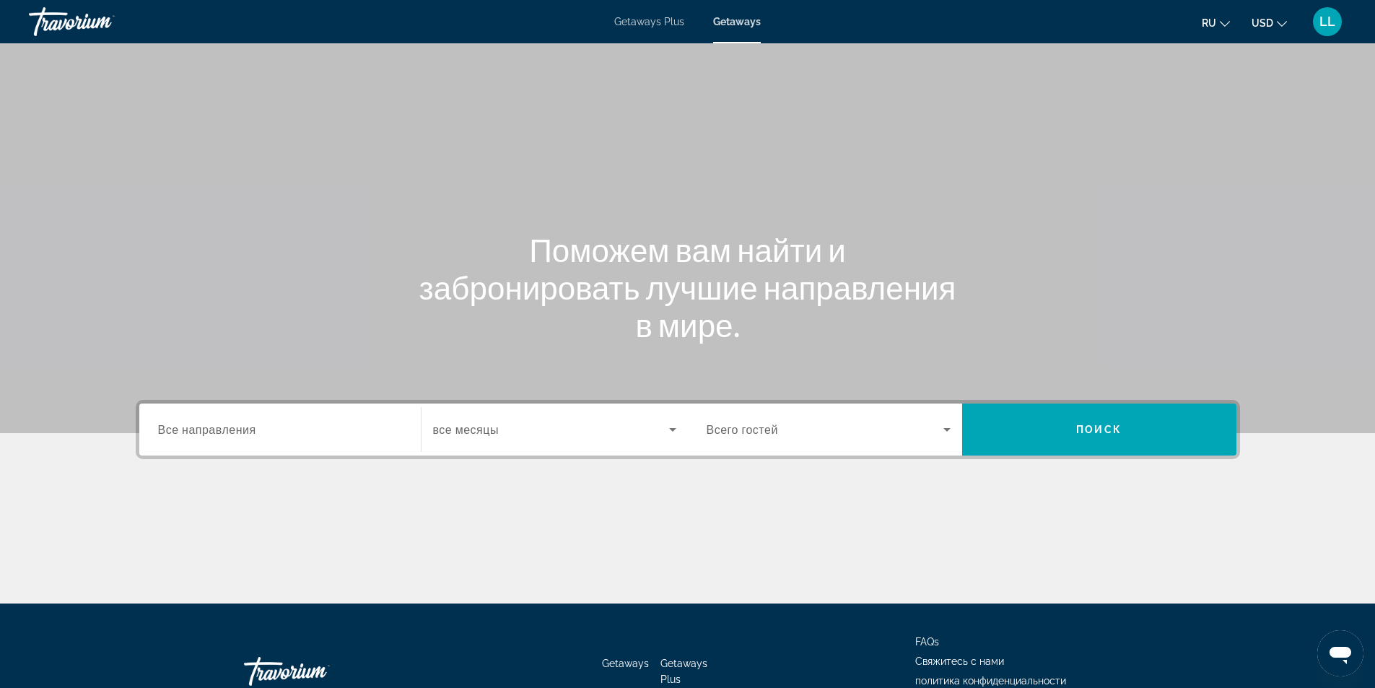
click at [382, 438] on div "Search widget" at bounding box center [280, 429] width 244 height 41
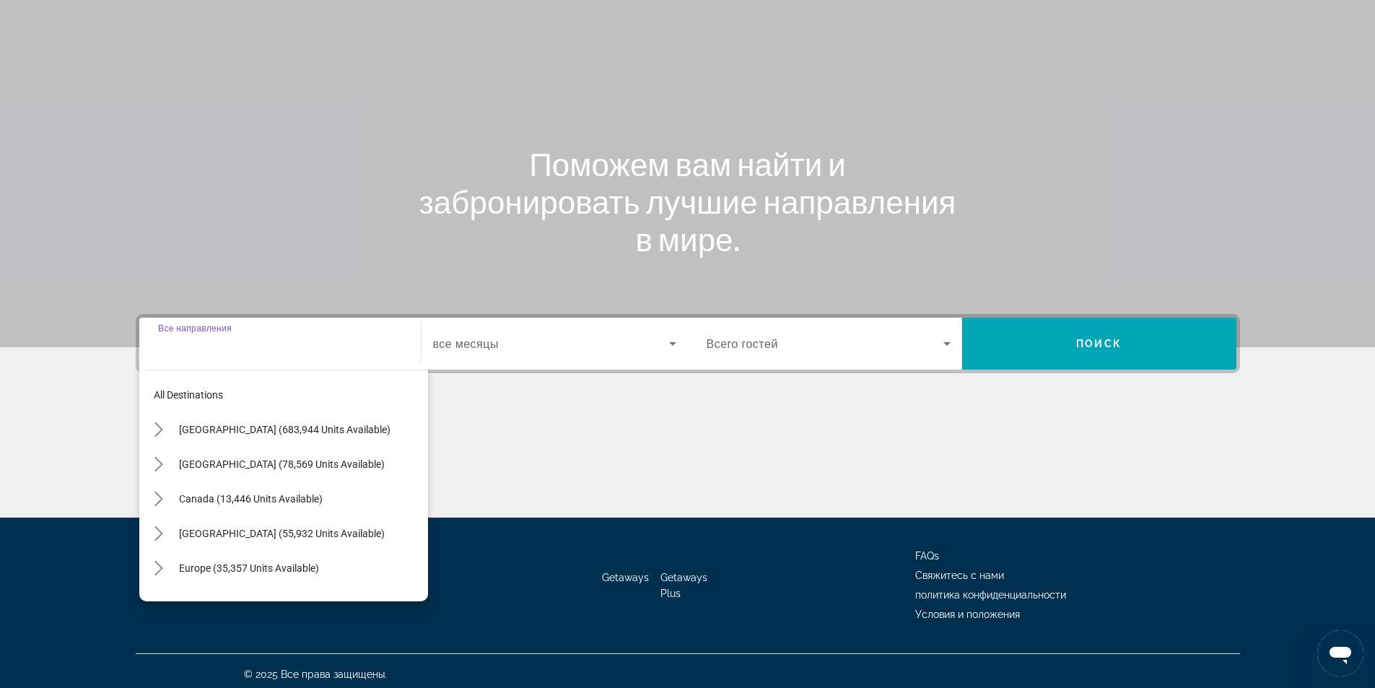
scroll to position [92, 0]
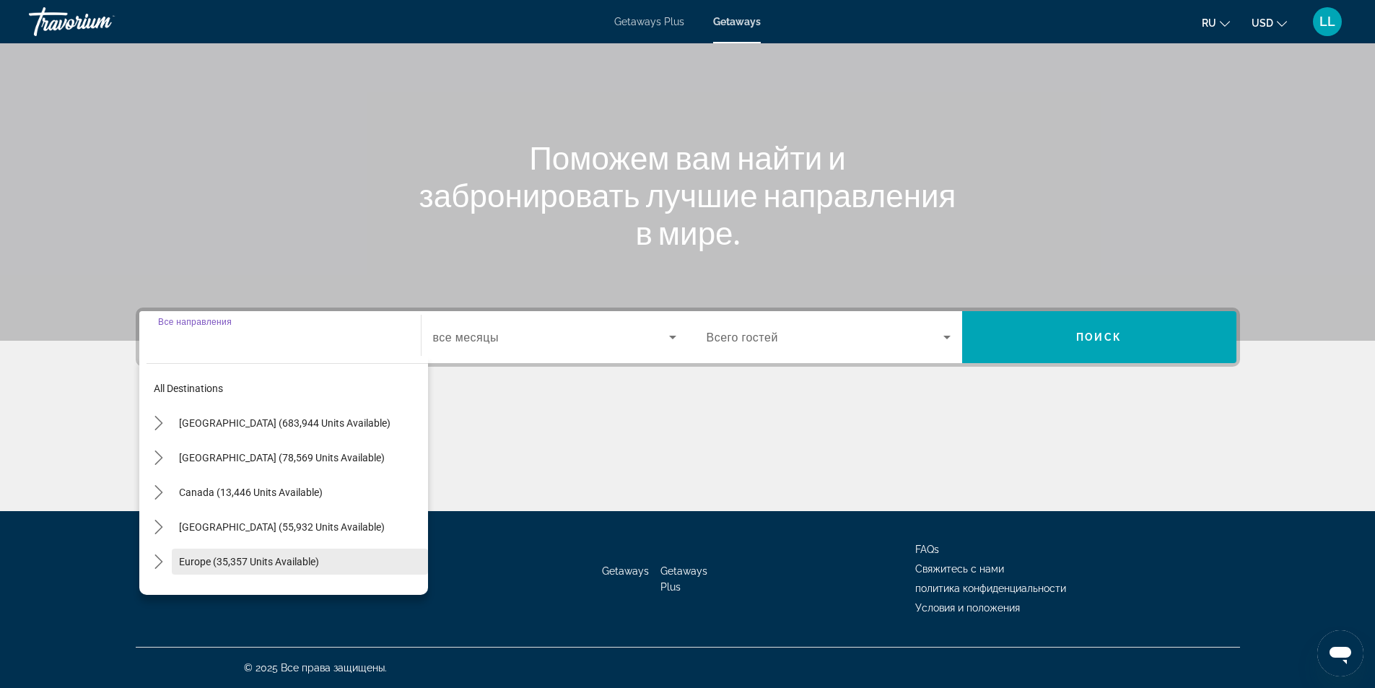
click at [284, 554] on span "Select destination: Europe (35,357 units available)" at bounding box center [300, 561] width 256 height 35
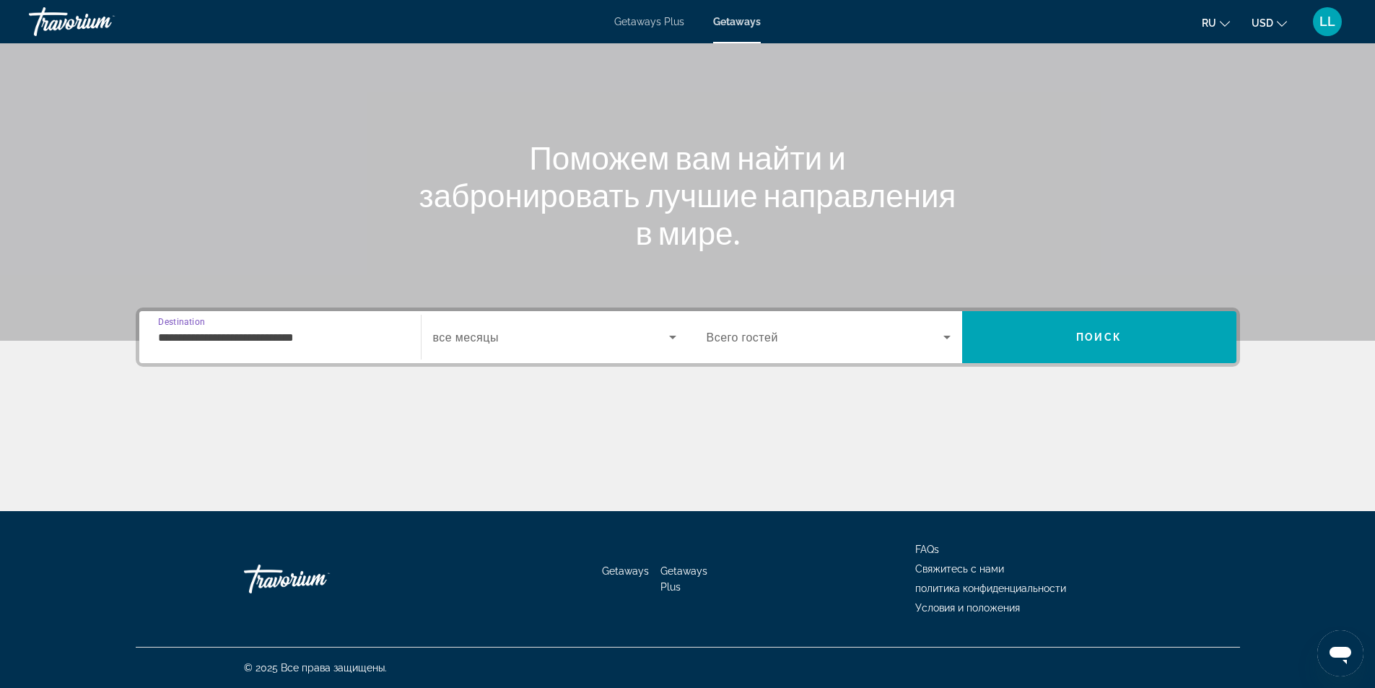
click at [402, 333] on div "**********" at bounding box center [280, 337] width 267 height 41
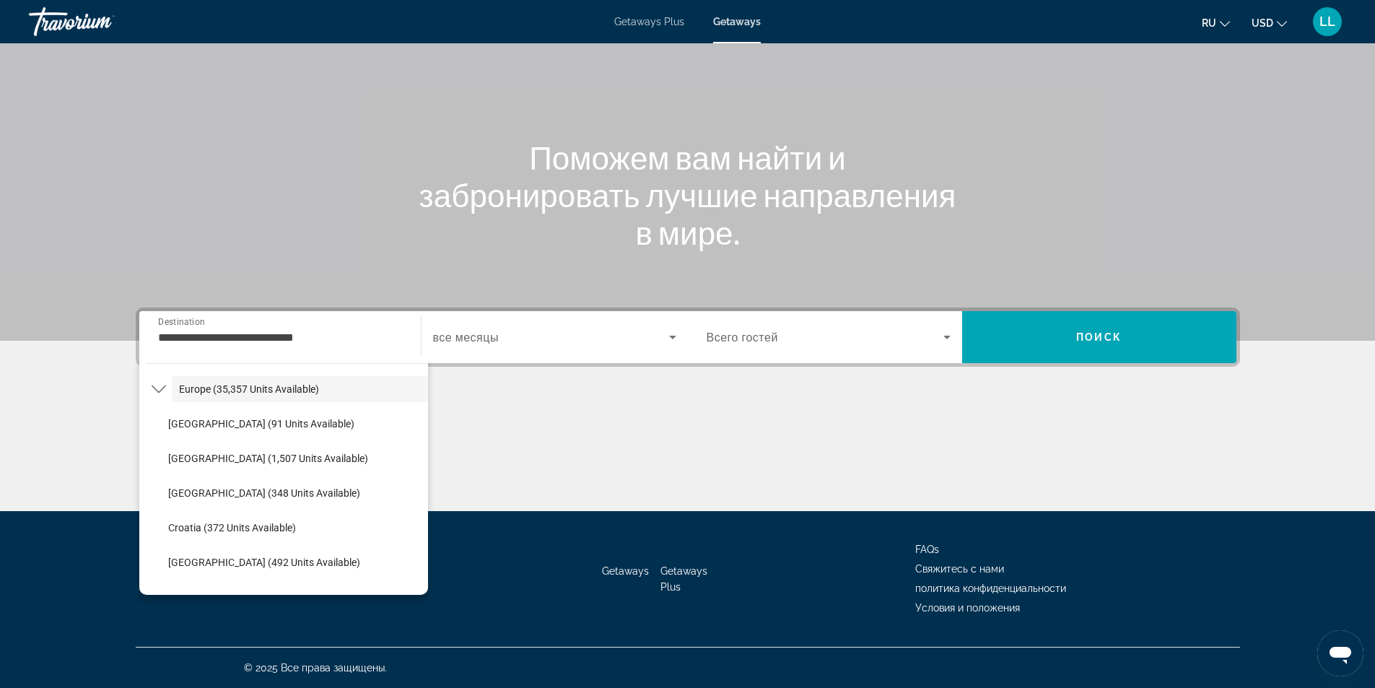
scroll to position [201, 0]
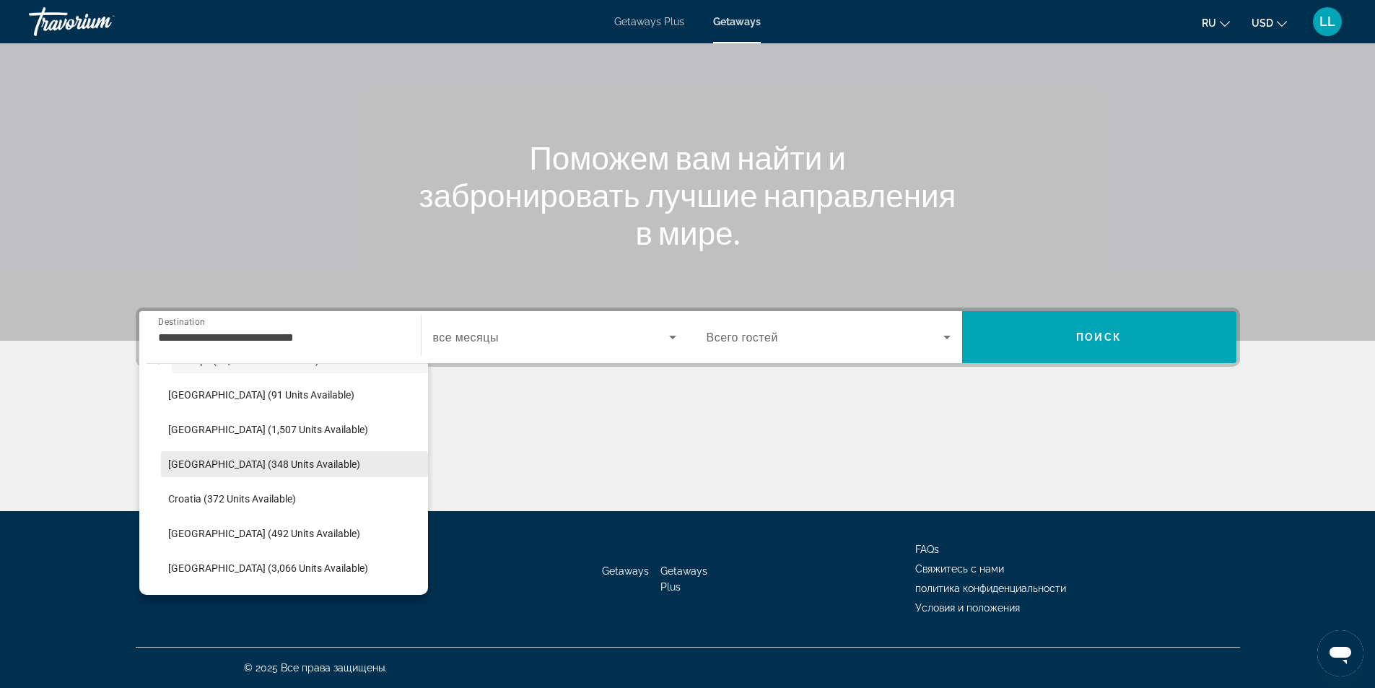
click at [208, 458] on span "[GEOGRAPHIC_DATA] (348 units available)" at bounding box center [264, 464] width 192 height 12
type input "**********"
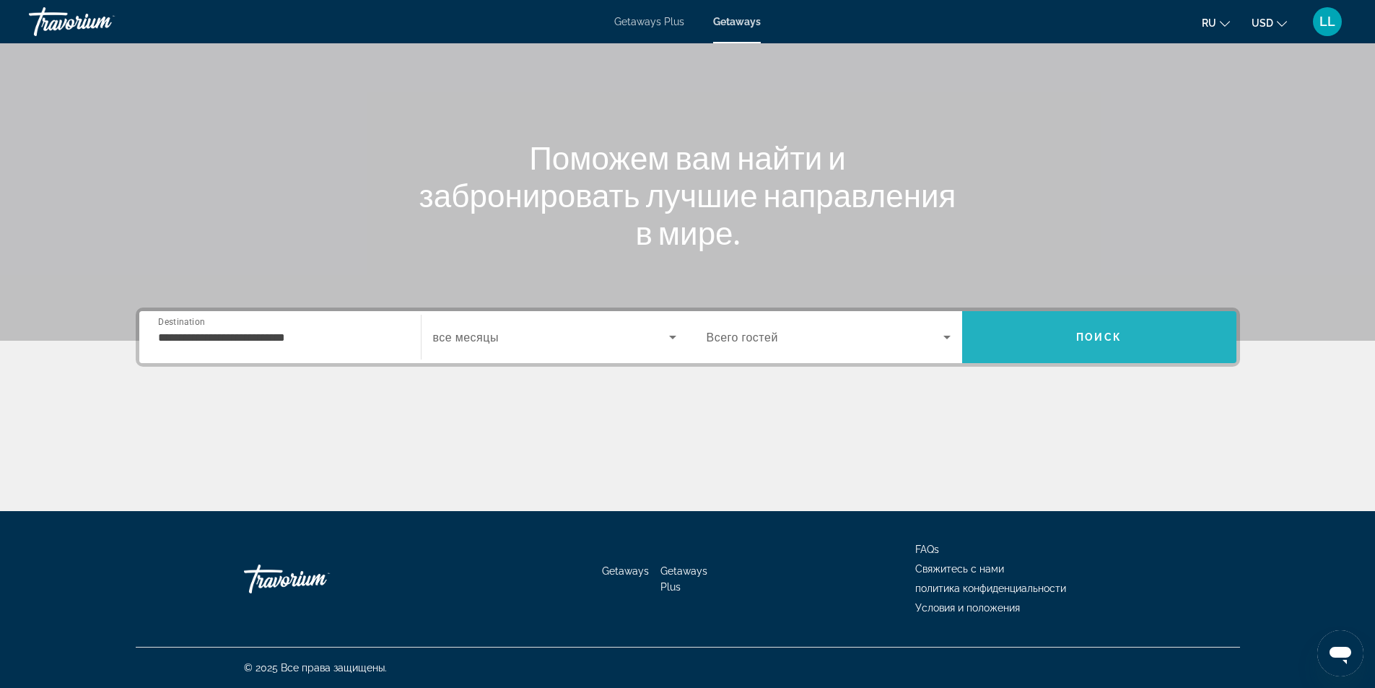
click at [1073, 336] on span "Search" at bounding box center [1099, 337] width 274 height 35
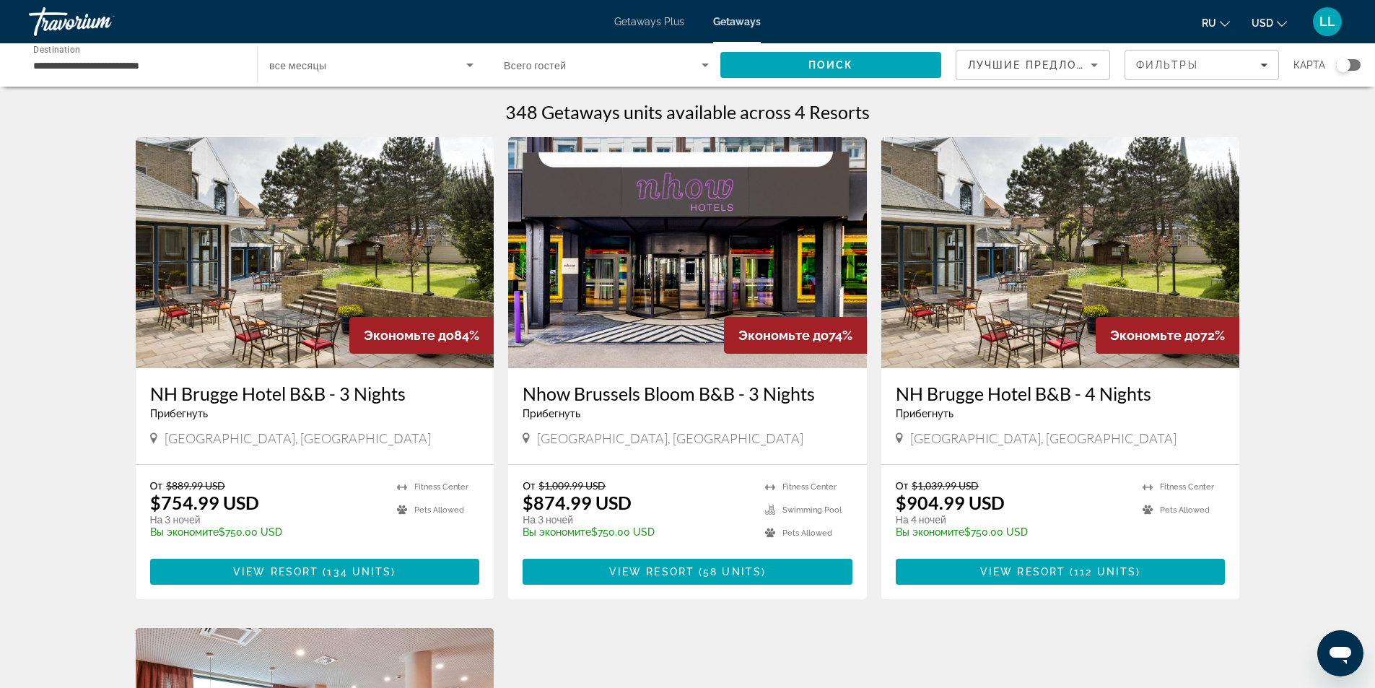
click at [247, 69] on div "**********" at bounding box center [136, 65] width 228 height 41
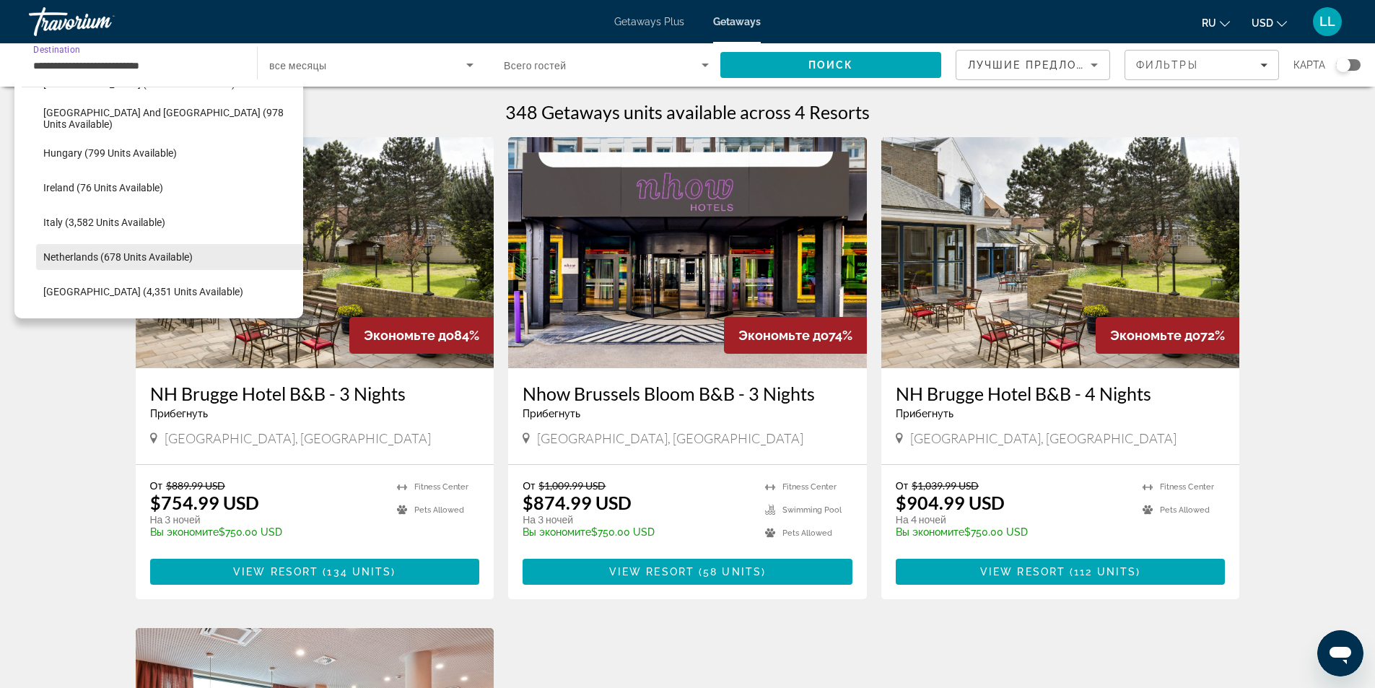
scroll to position [551, 0]
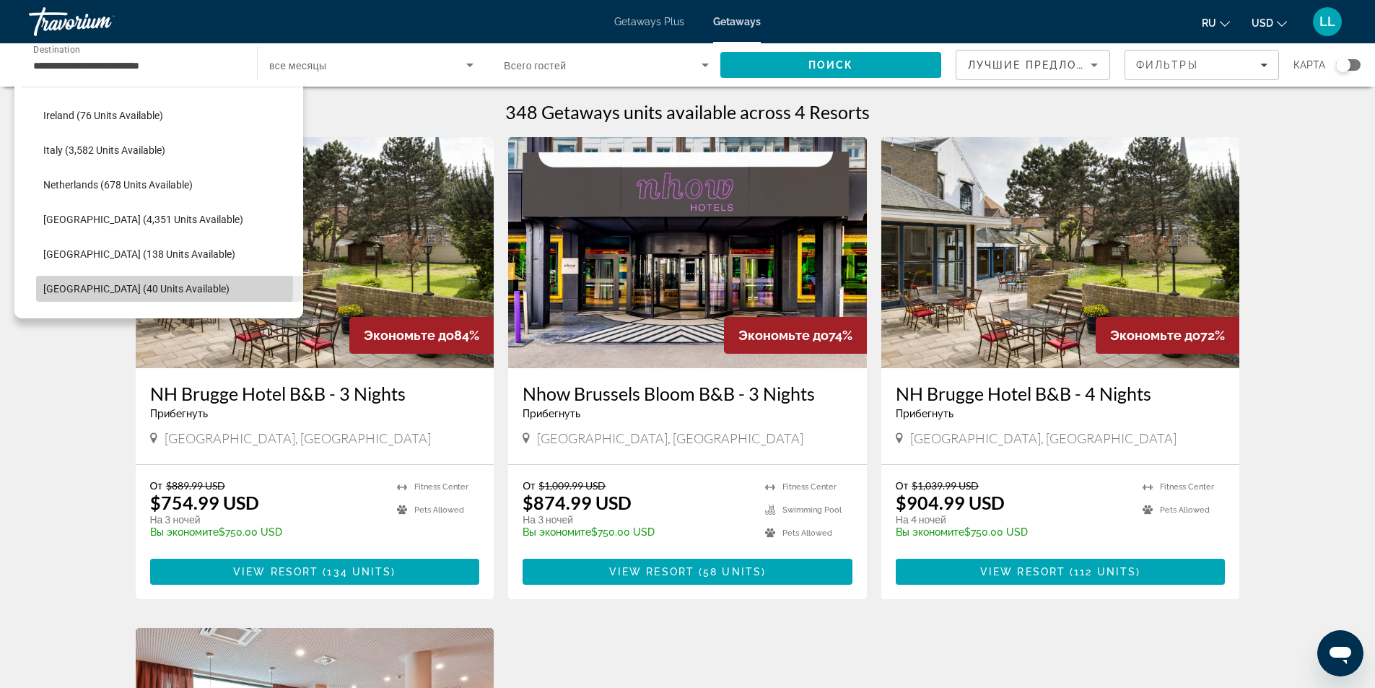
click at [95, 284] on span "[GEOGRAPHIC_DATA] (40 units available)" at bounding box center [136, 289] width 186 height 12
type input "**********"
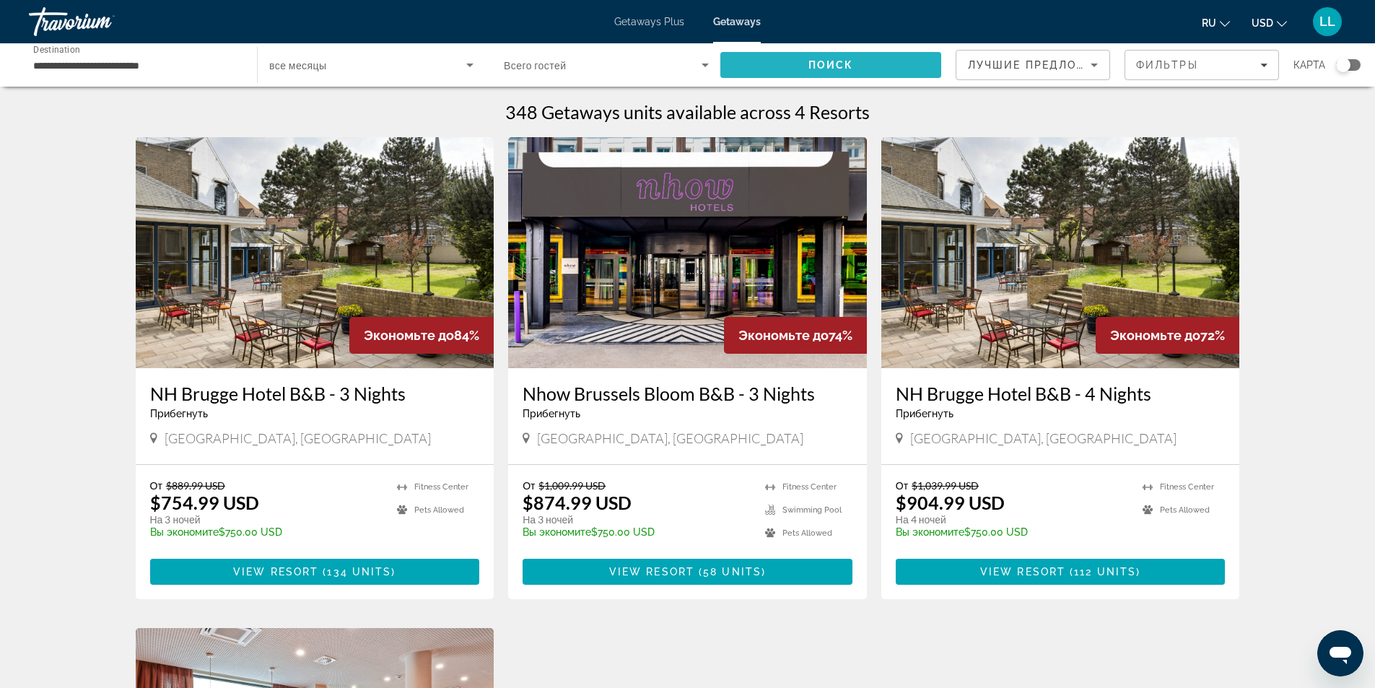
click at [794, 60] on span "Search" at bounding box center [830, 65] width 221 height 35
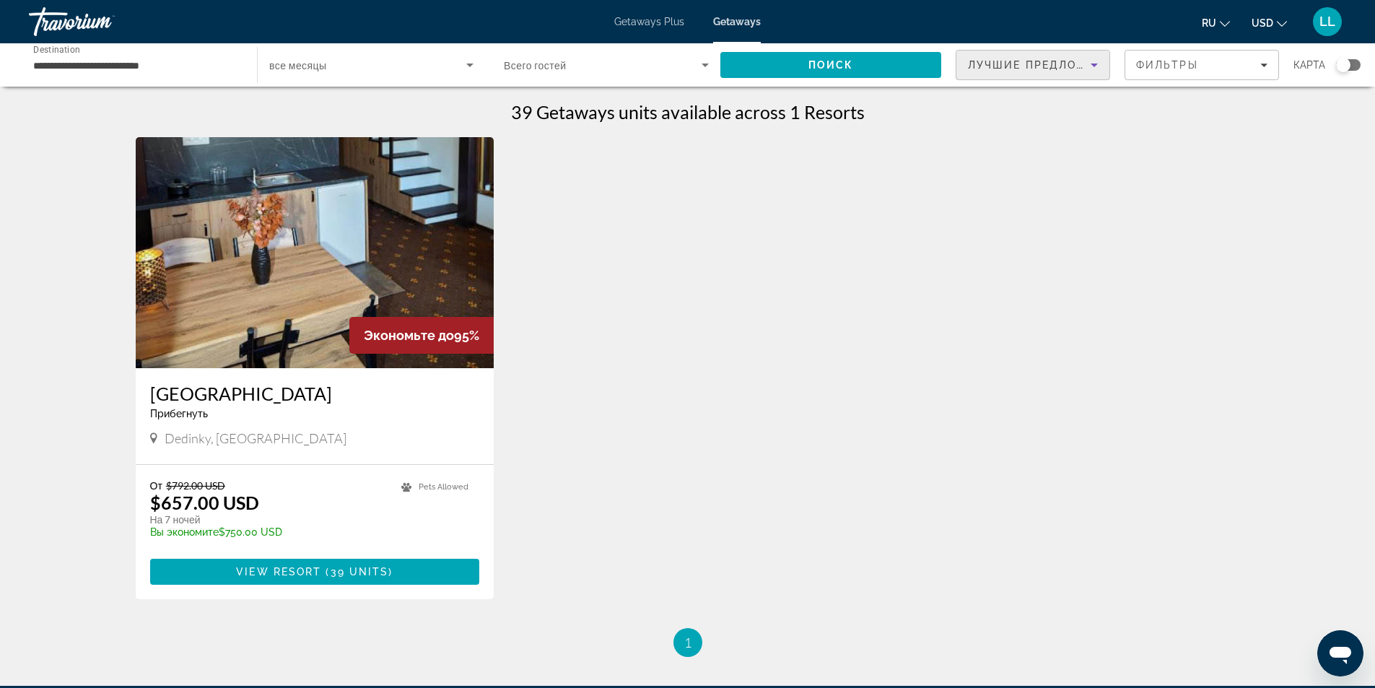
click at [1084, 63] on span "Лучшие предложения" at bounding box center [1045, 65] width 154 height 12
click at [866, 249] on div at bounding box center [687, 344] width 1375 height 688
